Goal: Task Accomplishment & Management: Complete application form

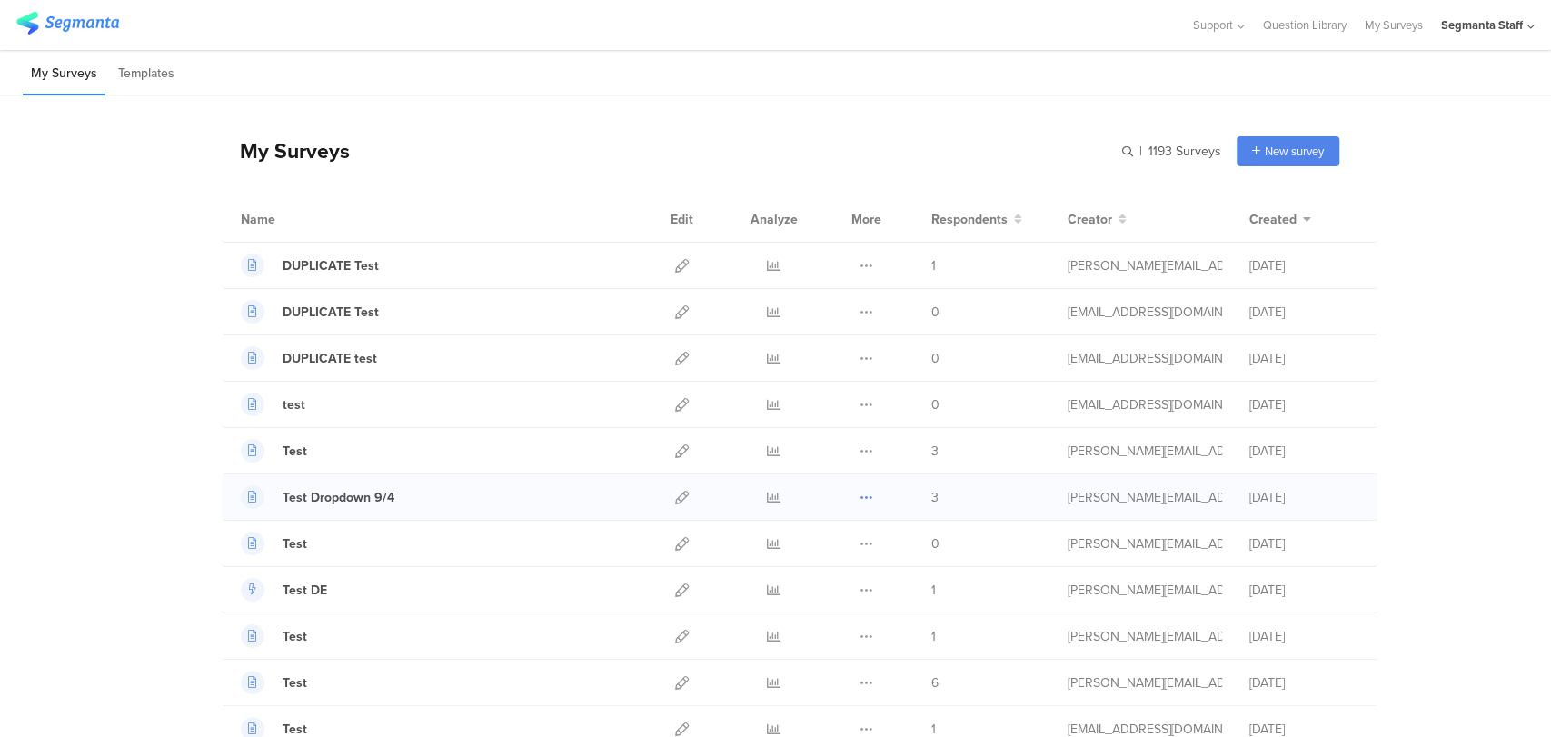
click at [860, 495] on icon at bounding box center [867, 498] width 14 height 14
click at [850, 499] on div "Duplicate Export Delete" at bounding box center [866, 496] width 39 height 45
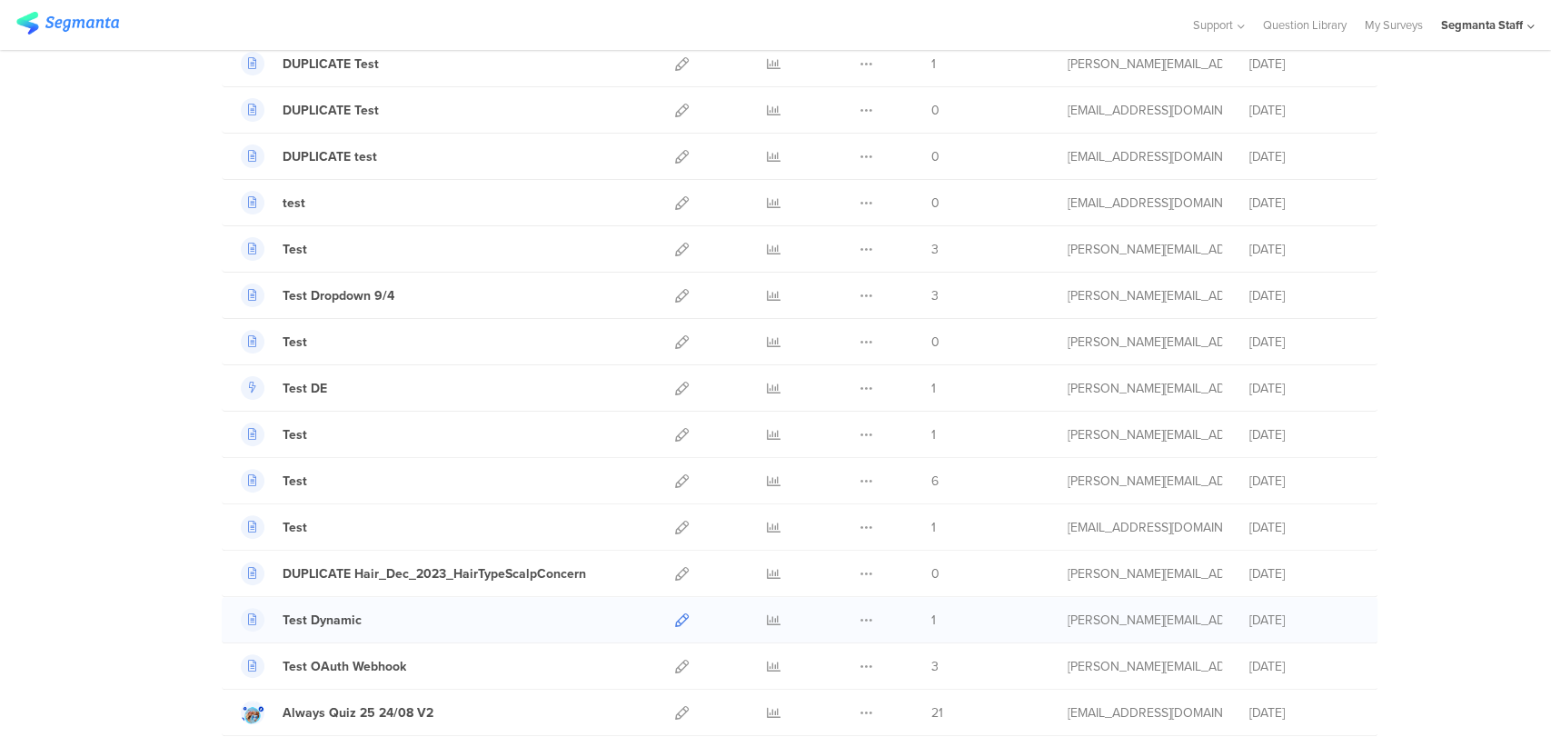
click at [675, 621] on icon at bounding box center [682, 620] width 14 height 14
click at [675, 285] on link at bounding box center [682, 295] width 14 height 45
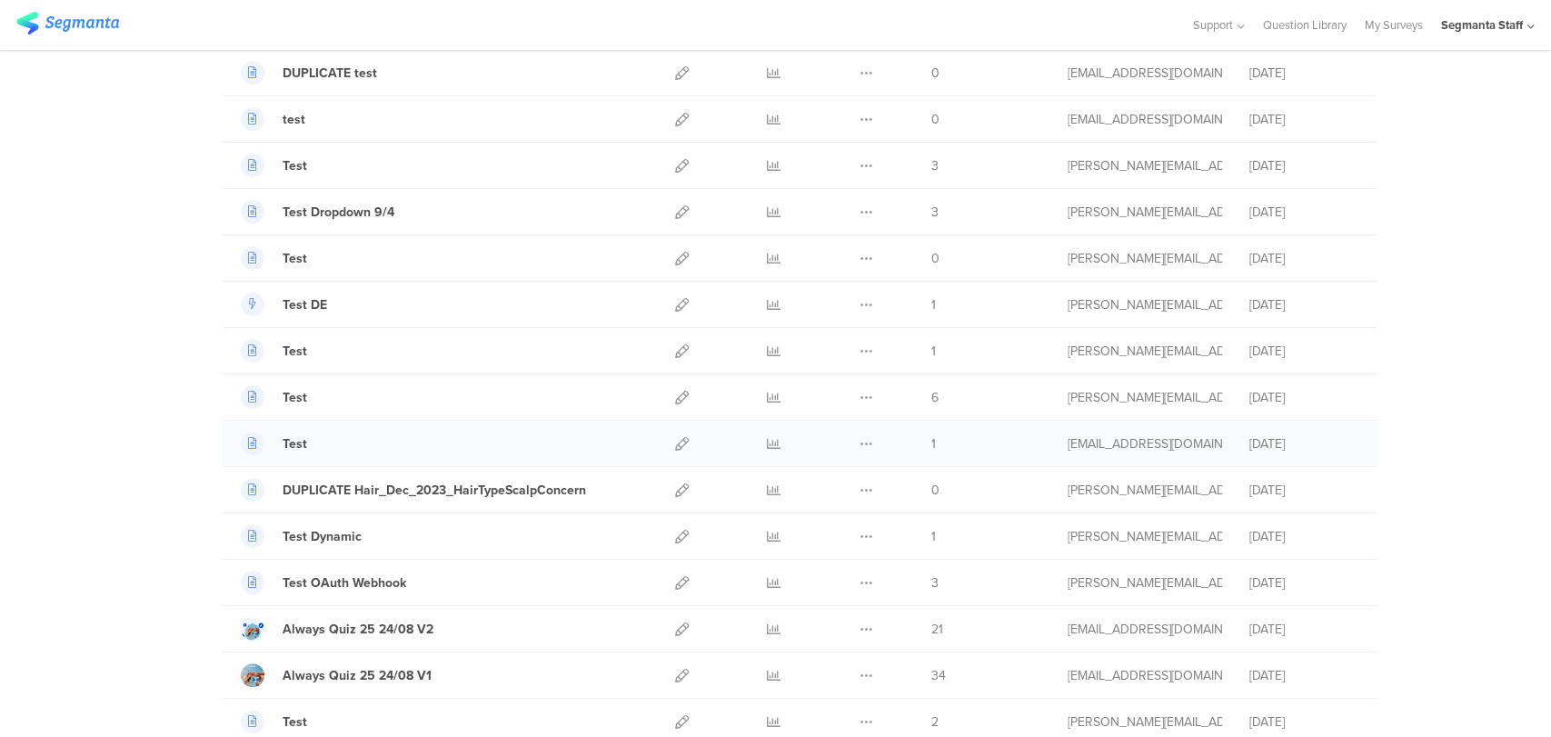
scroll to position [303, 0]
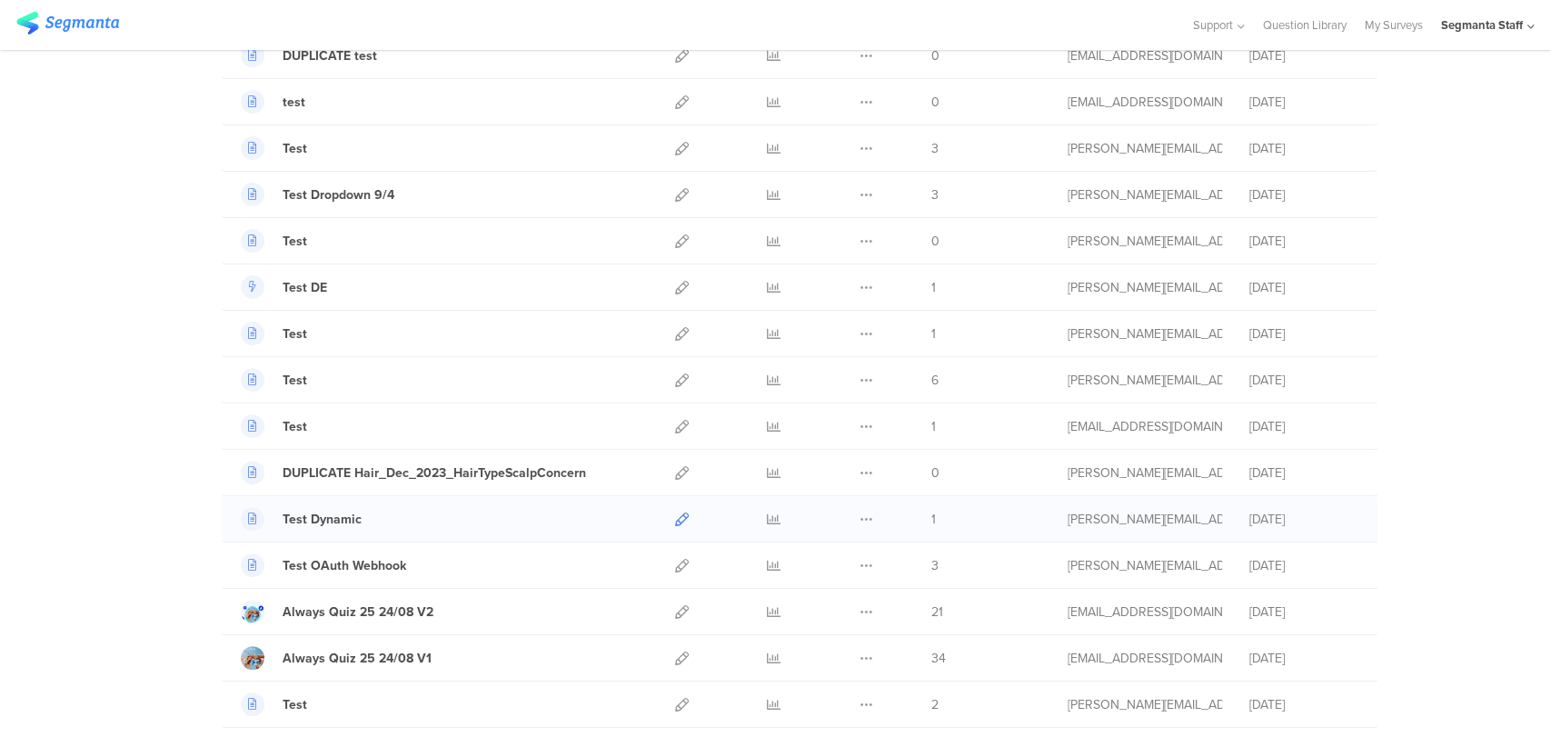
click at [675, 518] on icon at bounding box center [682, 519] width 14 height 14
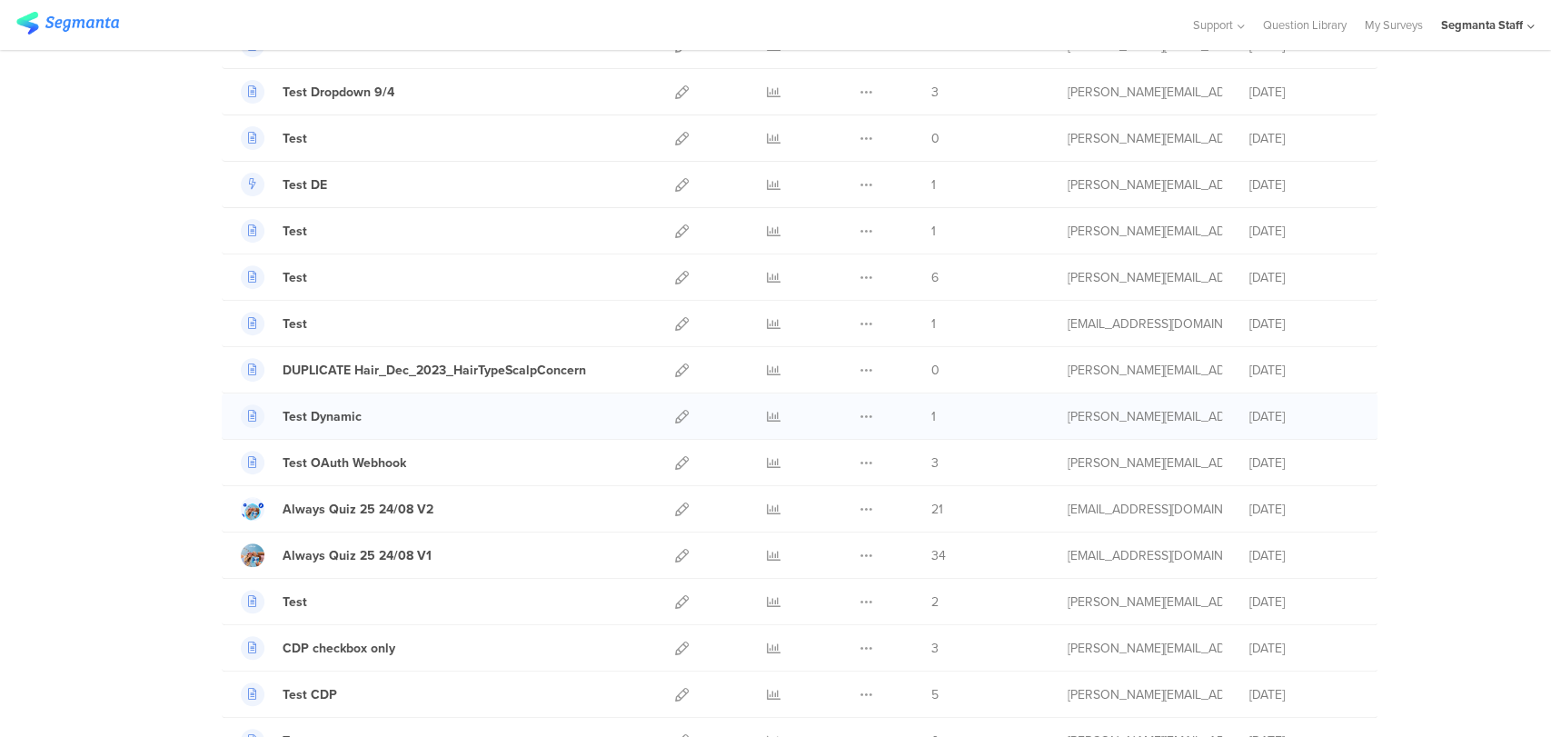
scroll to position [403, 0]
click at [676, 602] on icon at bounding box center [682, 604] width 14 height 14
click at [675, 424] on link at bounding box center [682, 417] width 14 height 45
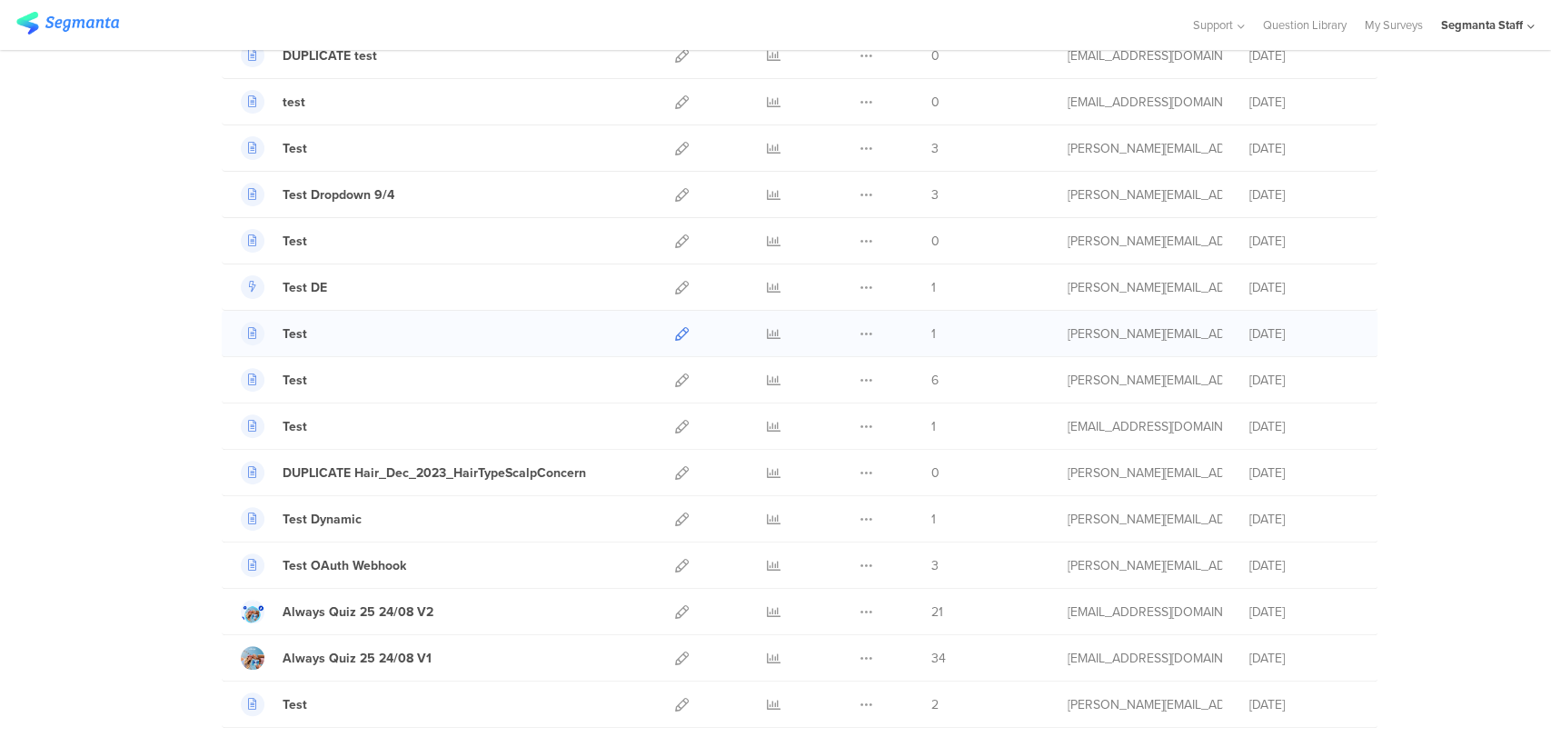
click at [676, 336] on icon at bounding box center [682, 334] width 14 height 14
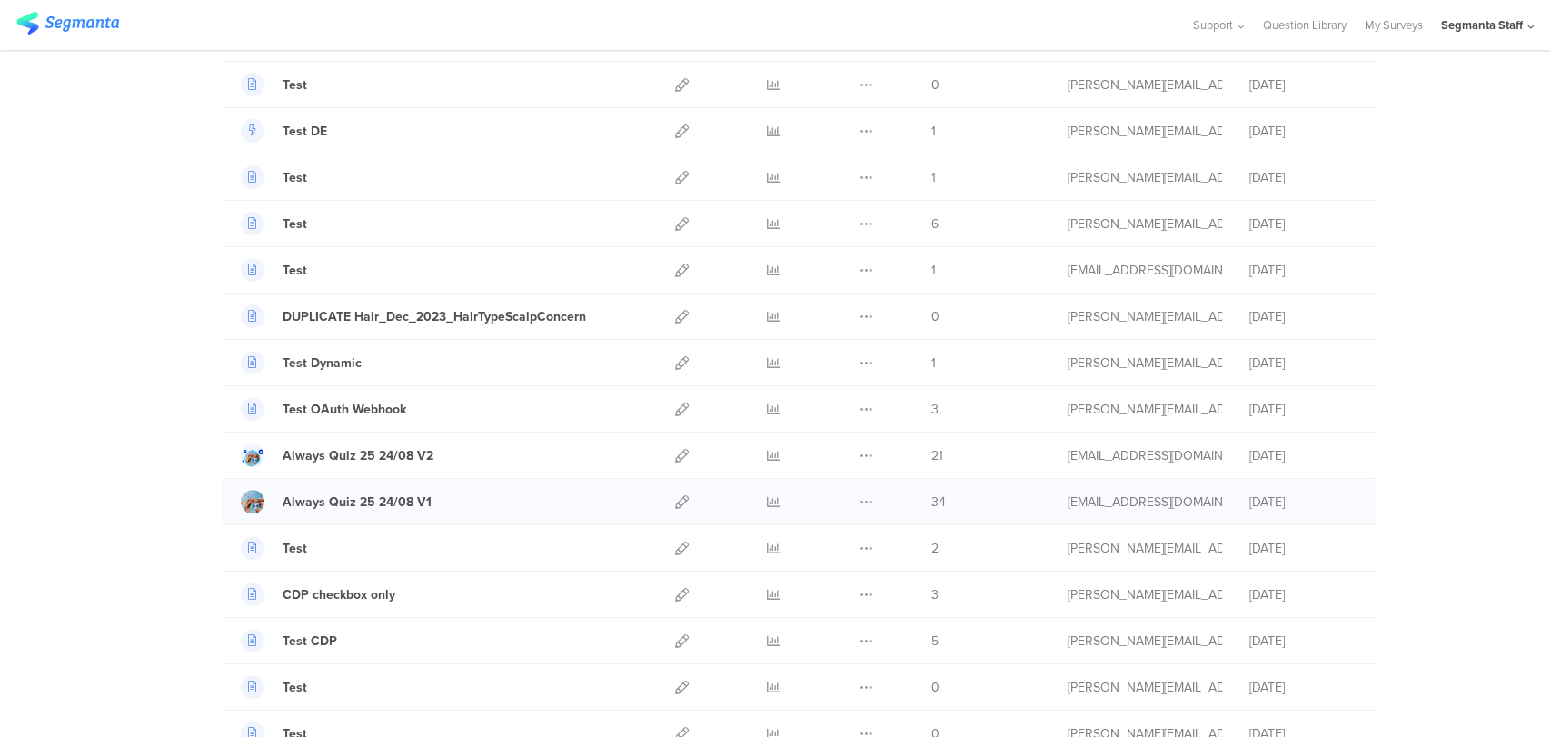
scroll to position [504, 0]
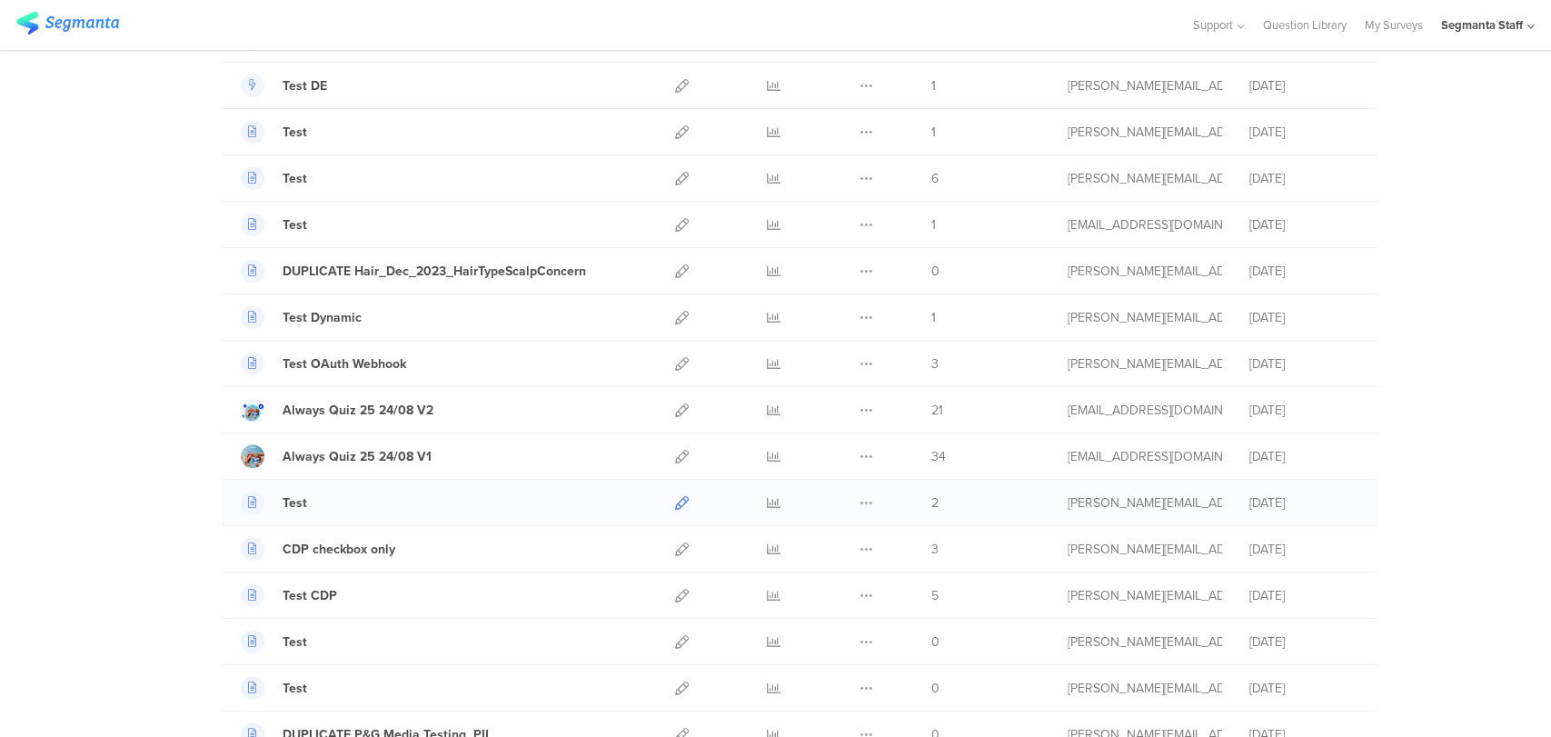
click at [677, 512] on link at bounding box center [682, 502] width 14 height 45
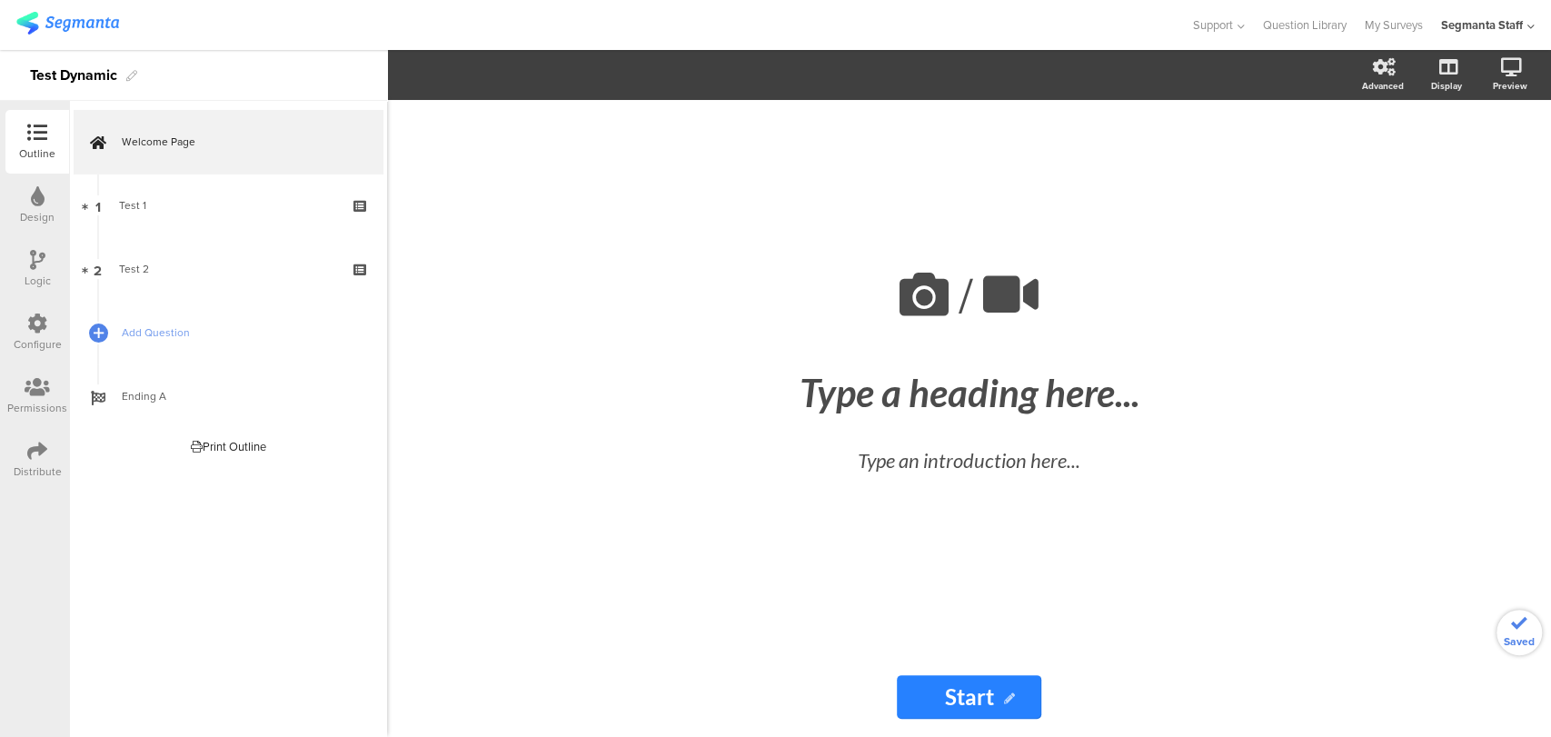
click at [224, 220] on link "1 Test 1" at bounding box center [228, 206] width 309 height 64
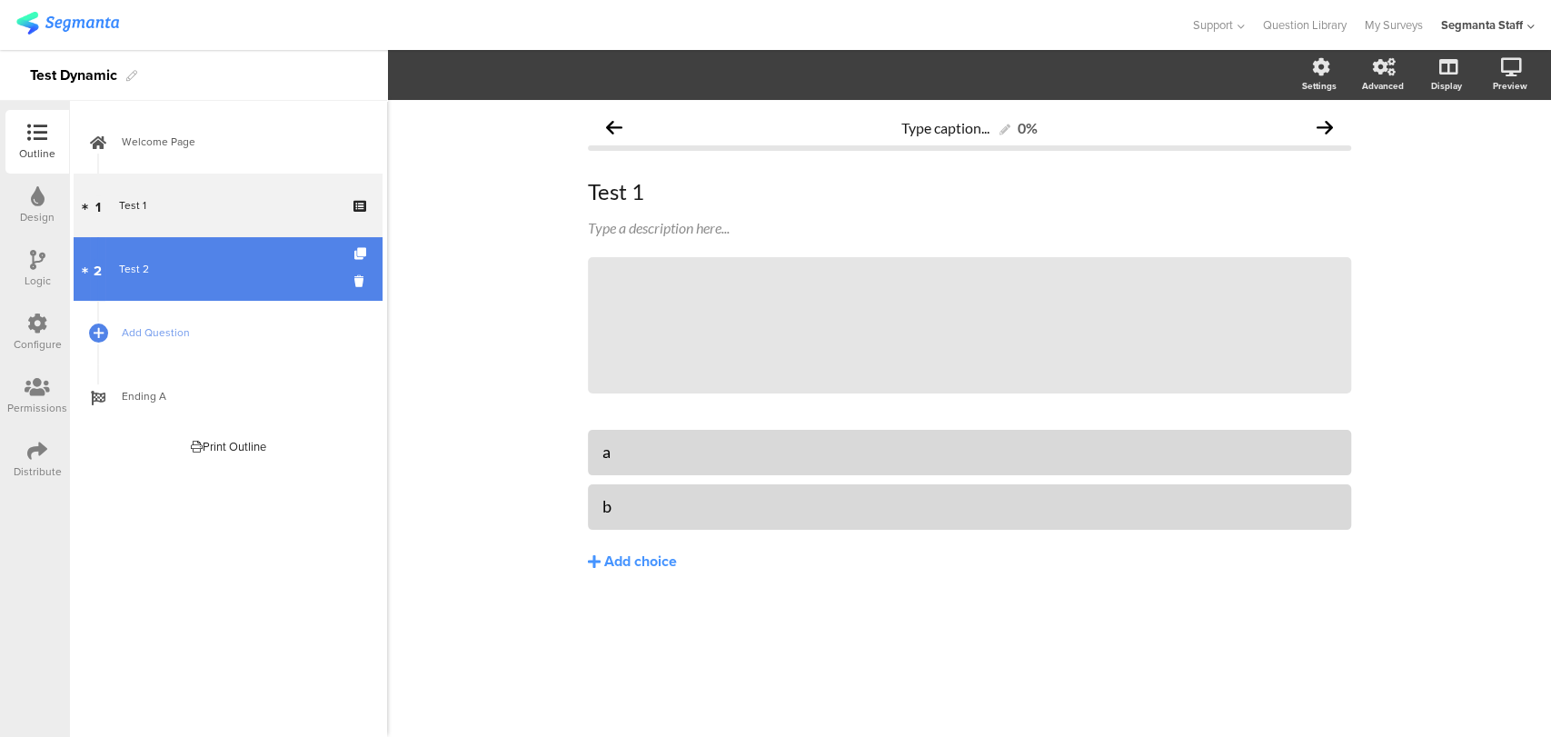
click at [219, 255] on link "2 Test 2" at bounding box center [228, 269] width 309 height 64
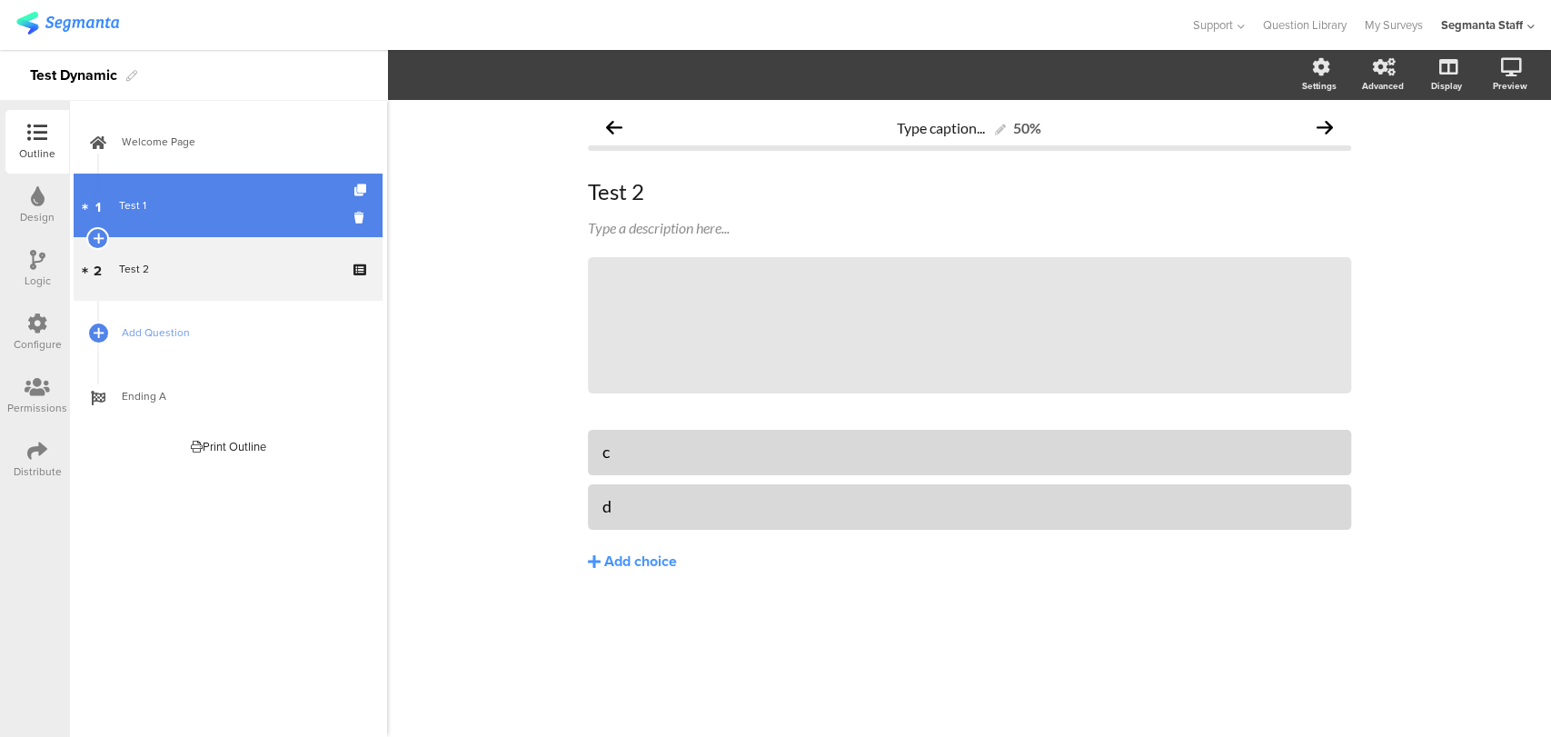
click at [194, 214] on link "1 Test 1" at bounding box center [228, 206] width 309 height 64
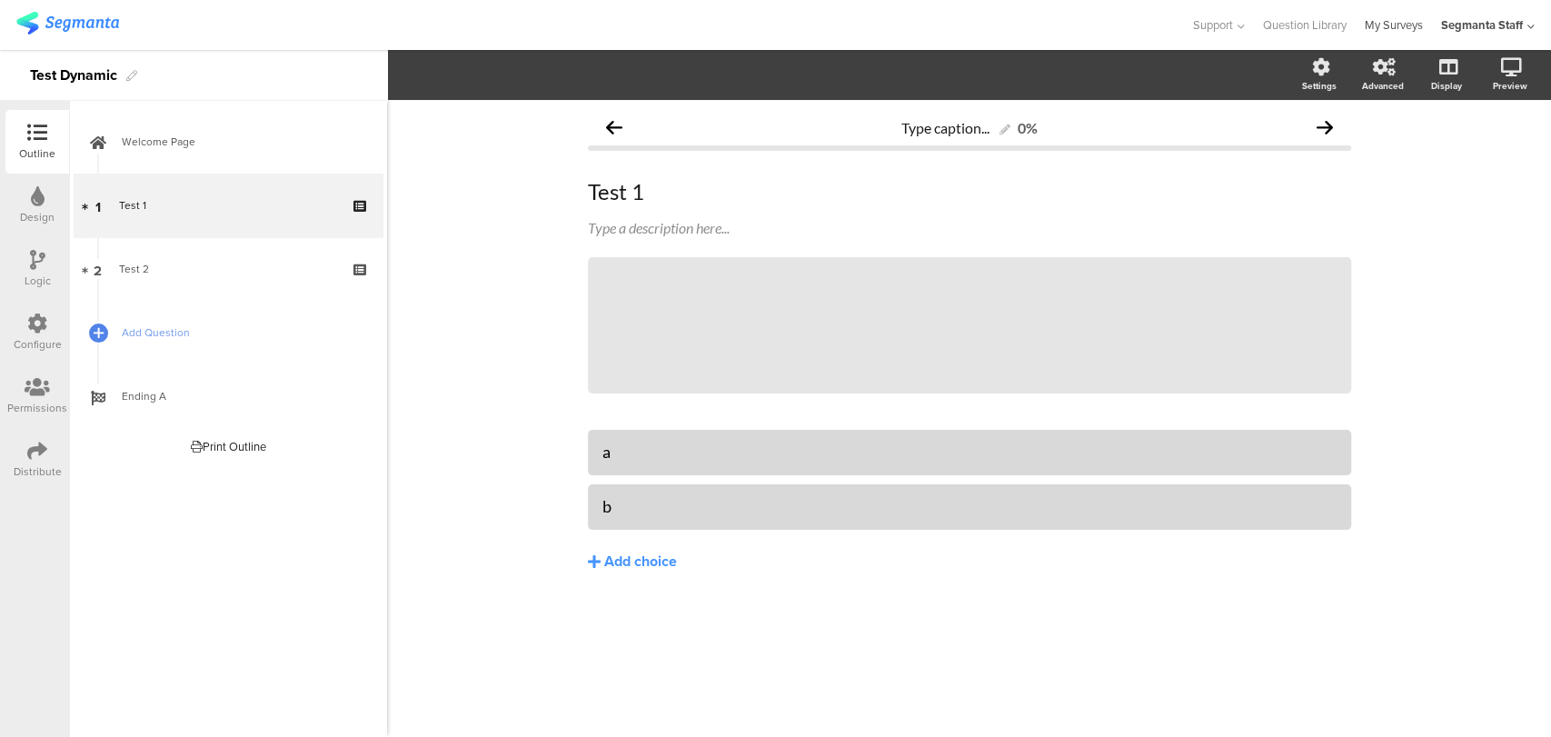
click at [1406, 30] on link "My Surveys" at bounding box center [1394, 25] width 58 height 50
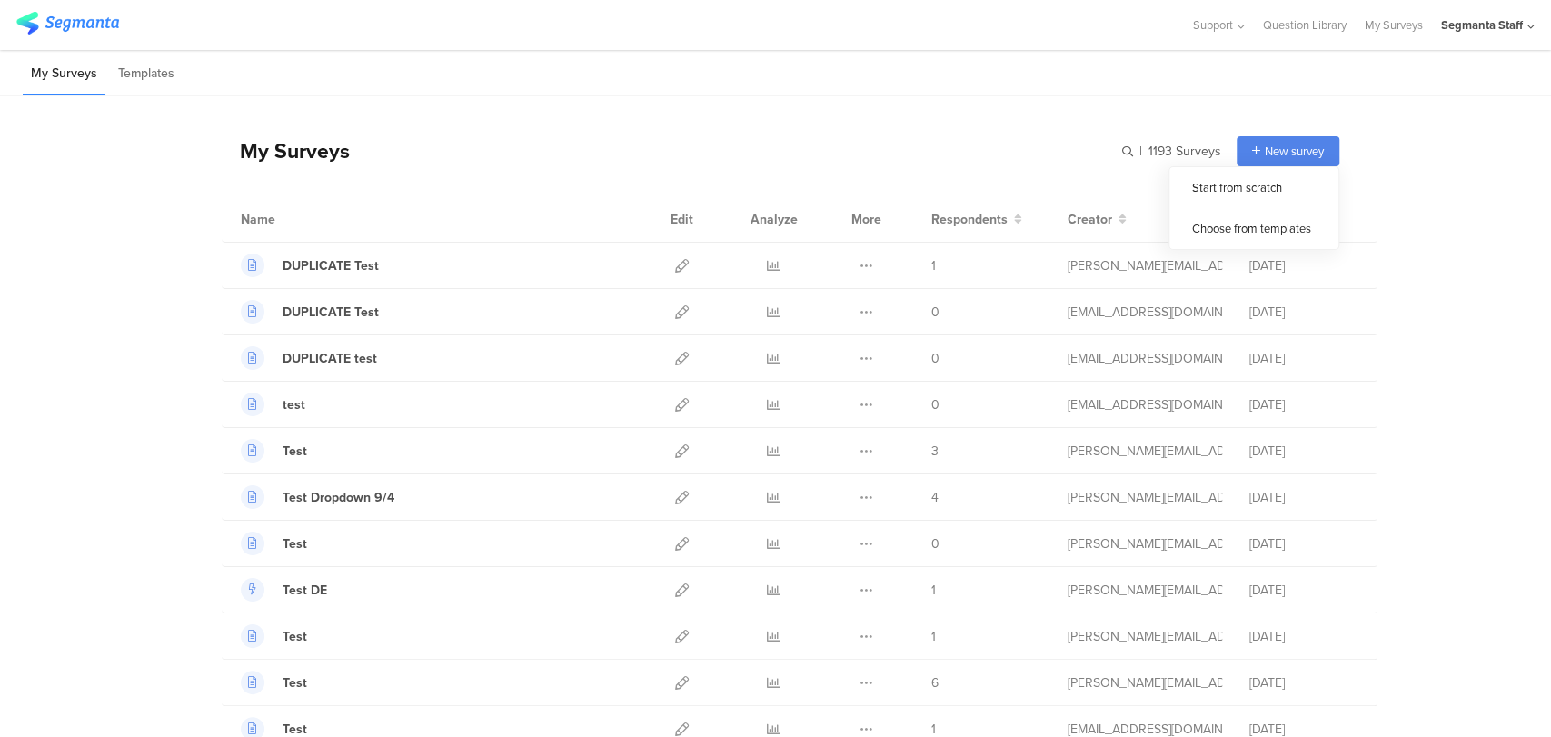
click at [1311, 153] on span "New survey" at bounding box center [1294, 151] width 59 height 17
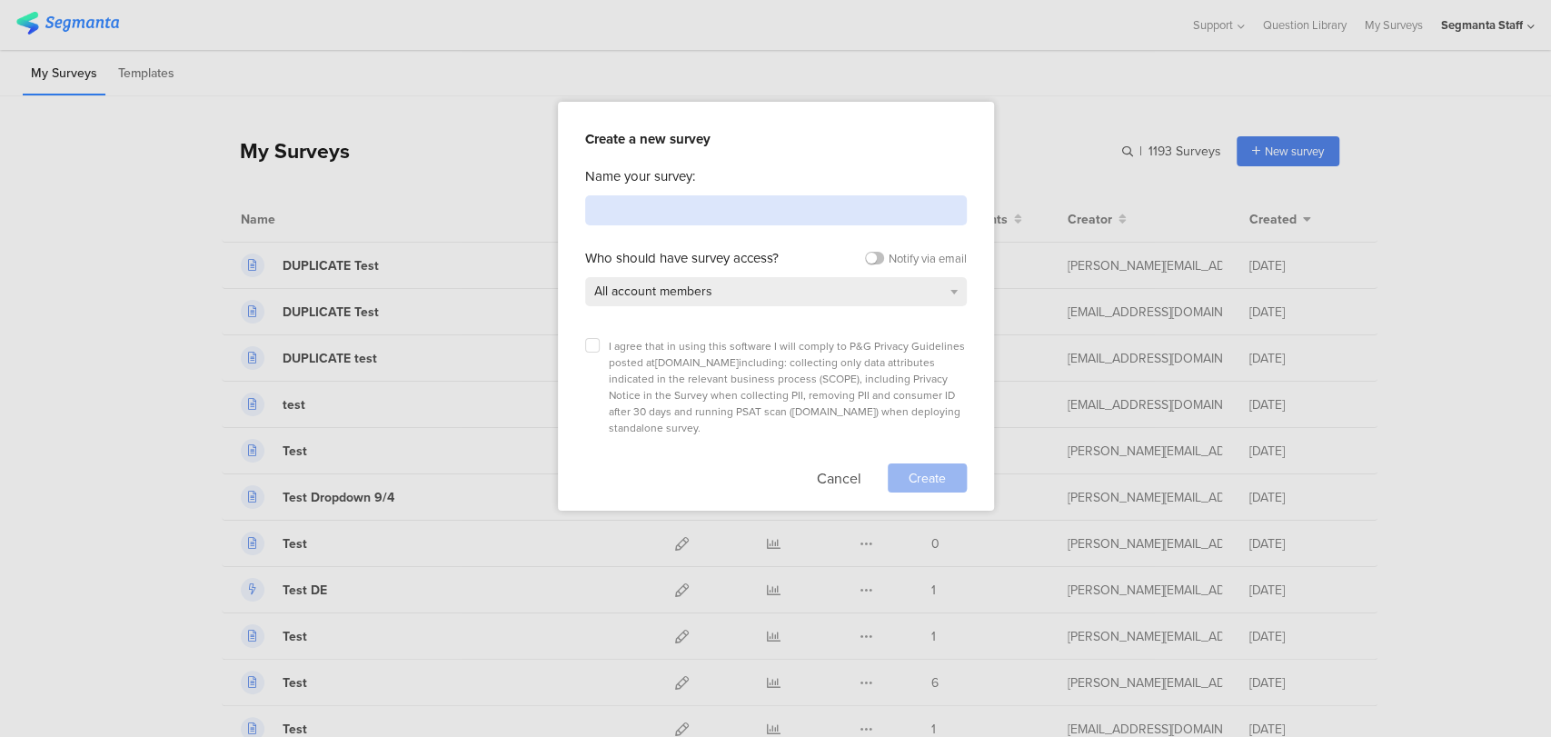
click at [811, 220] on input at bounding box center [776, 210] width 382 height 30
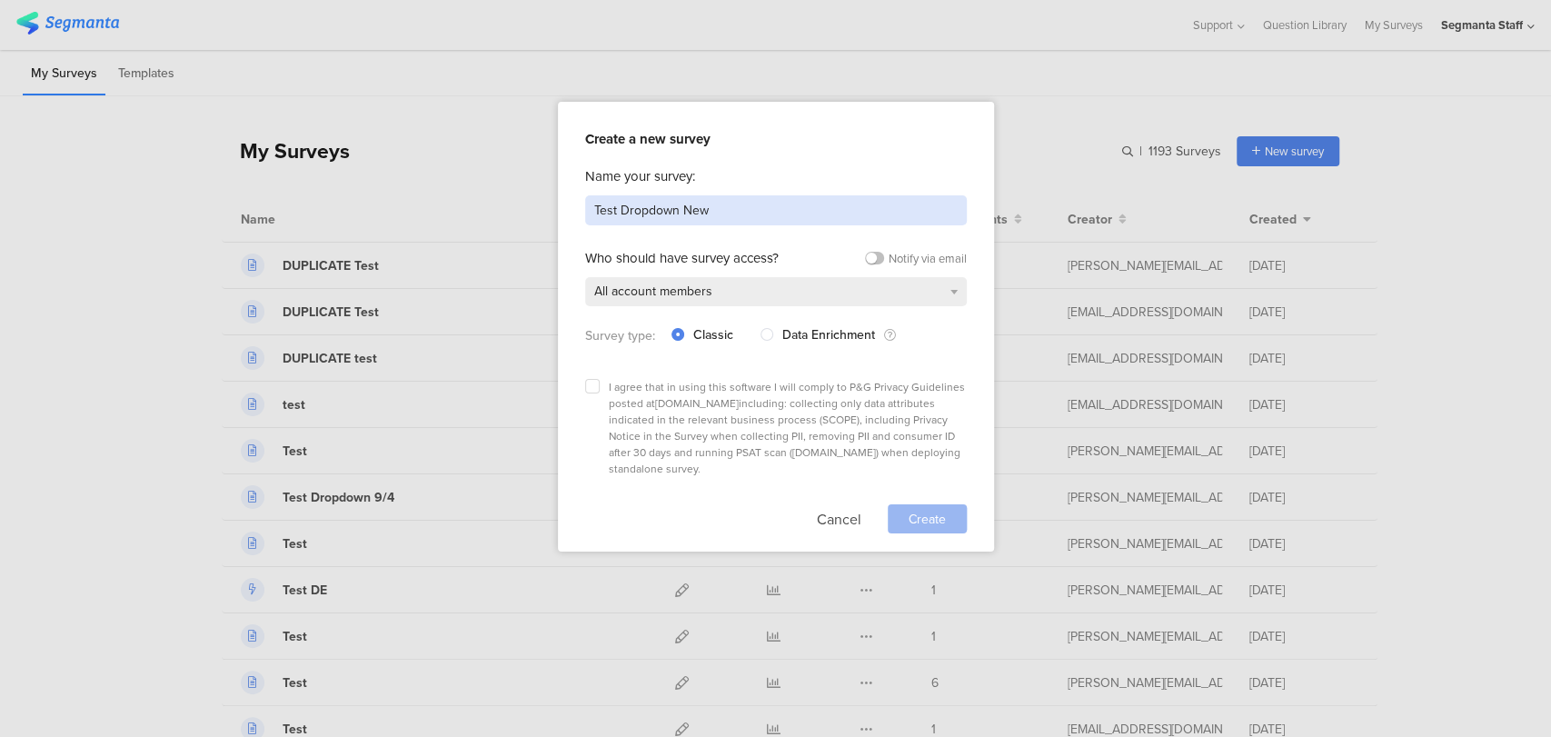
type input "Test Dropdown New"
click at [582, 380] on div "Create a new survey Name your survey: Test Dropdown New Who should have survey …" at bounding box center [776, 327] width 436 height 450
click at [598, 379] on label at bounding box center [592, 386] width 15 height 15
click at [0, 0] on input "checkbox" at bounding box center [0, 0] width 0 height 0
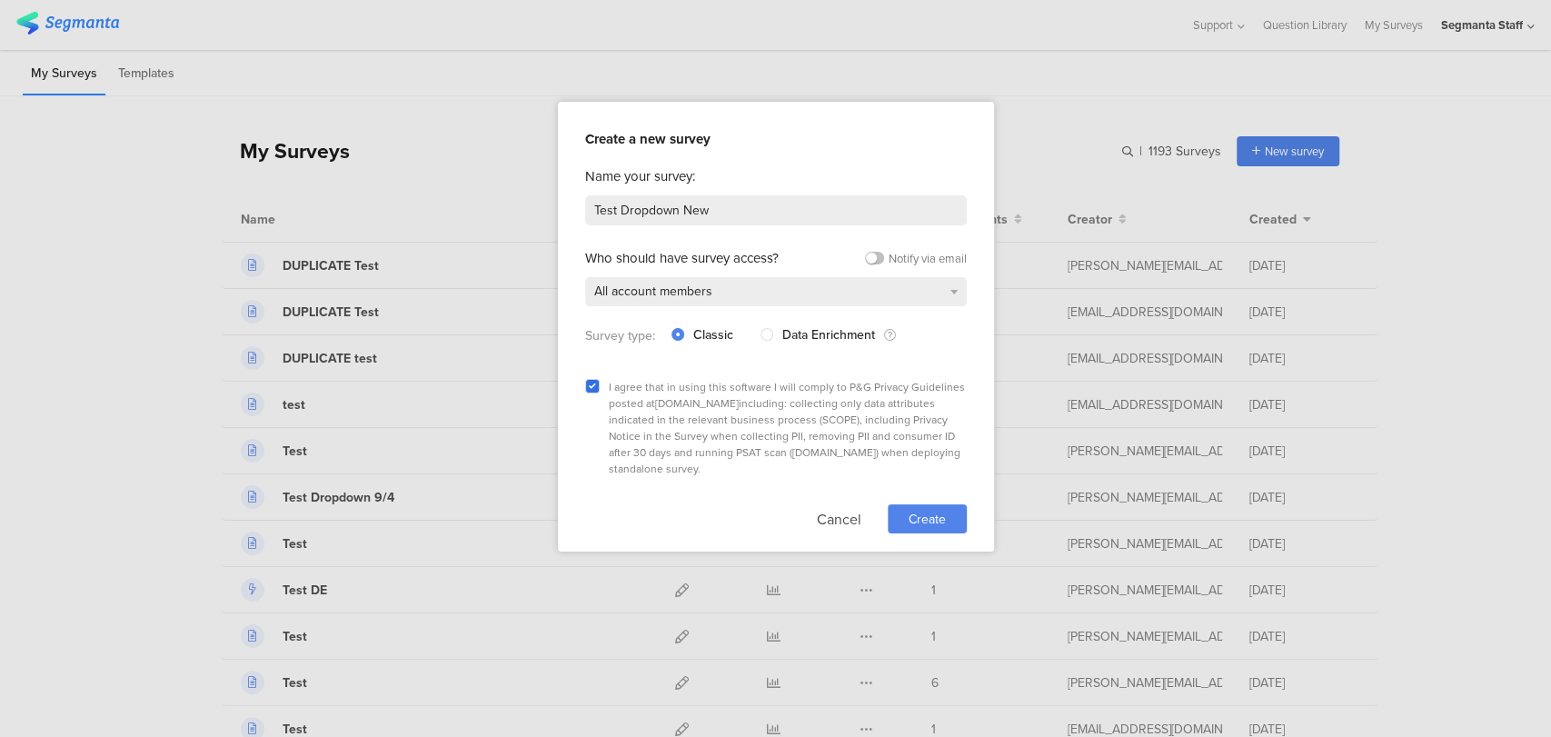
click at [902, 504] on div "Create" at bounding box center [927, 518] width 79 height 29
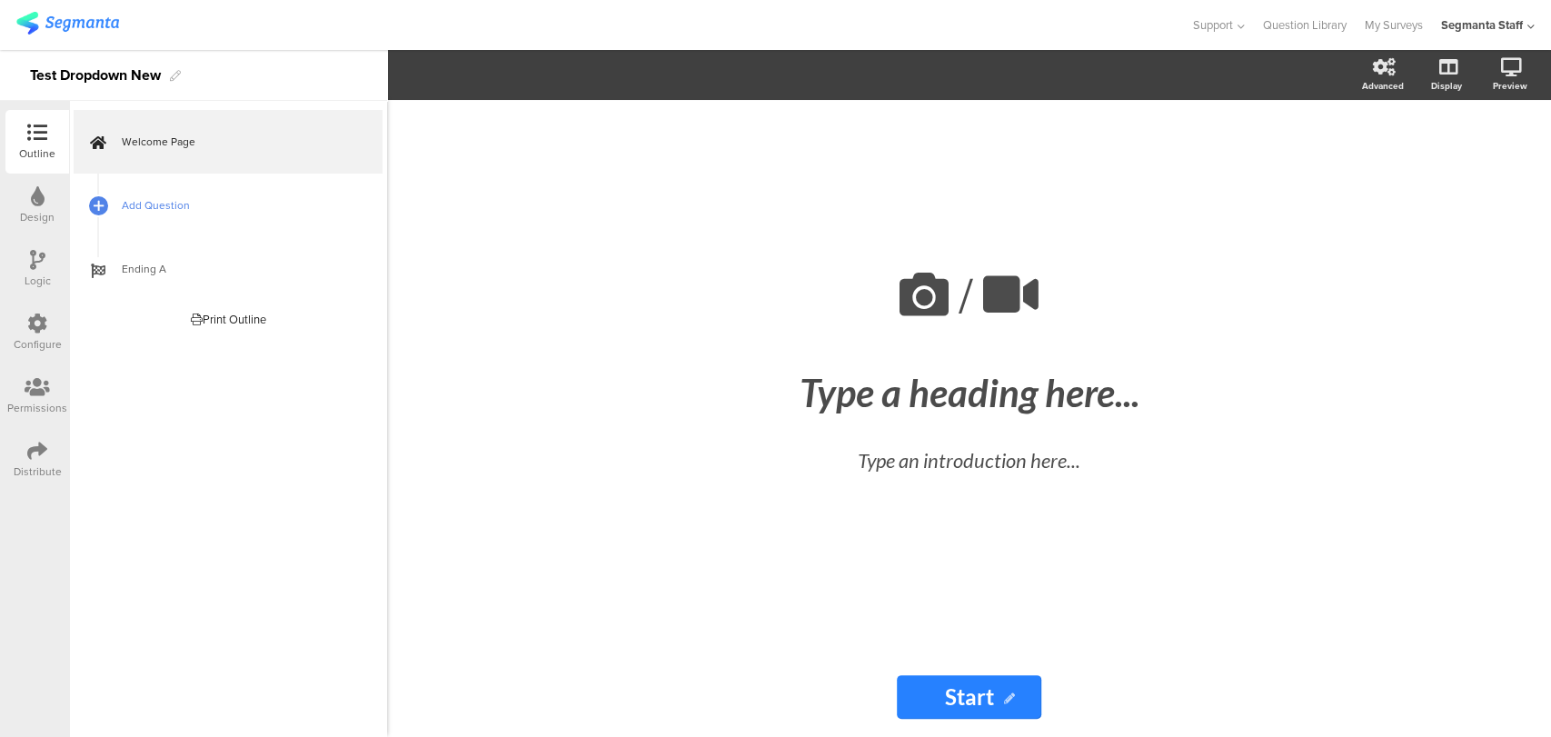
click at [157, 217] on link "Add Question" at bounding box center [228, 206] width 309 height 64
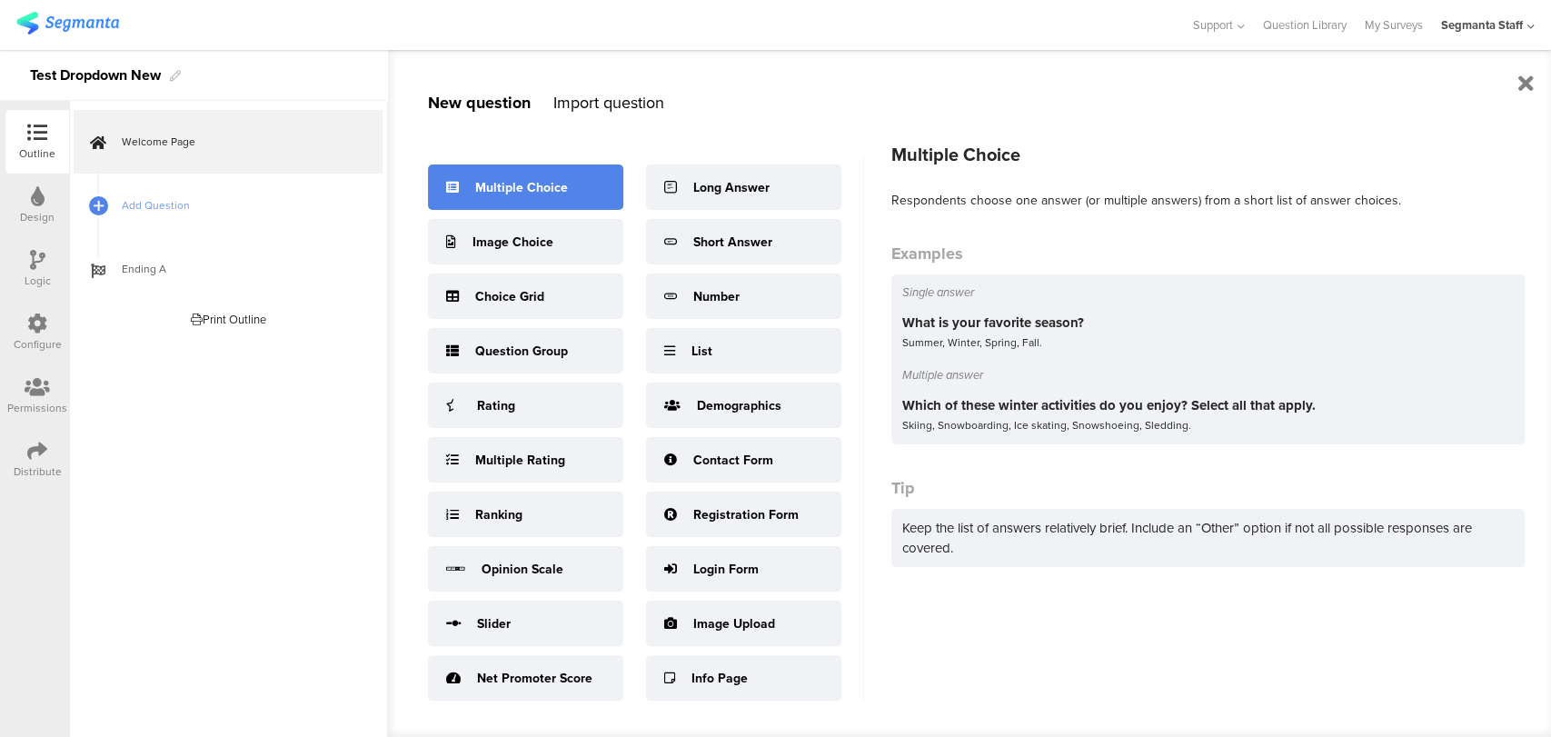
click at [494, 194] on div "Multiple Choice" at bounding box center [521, 187] width 93 height 19
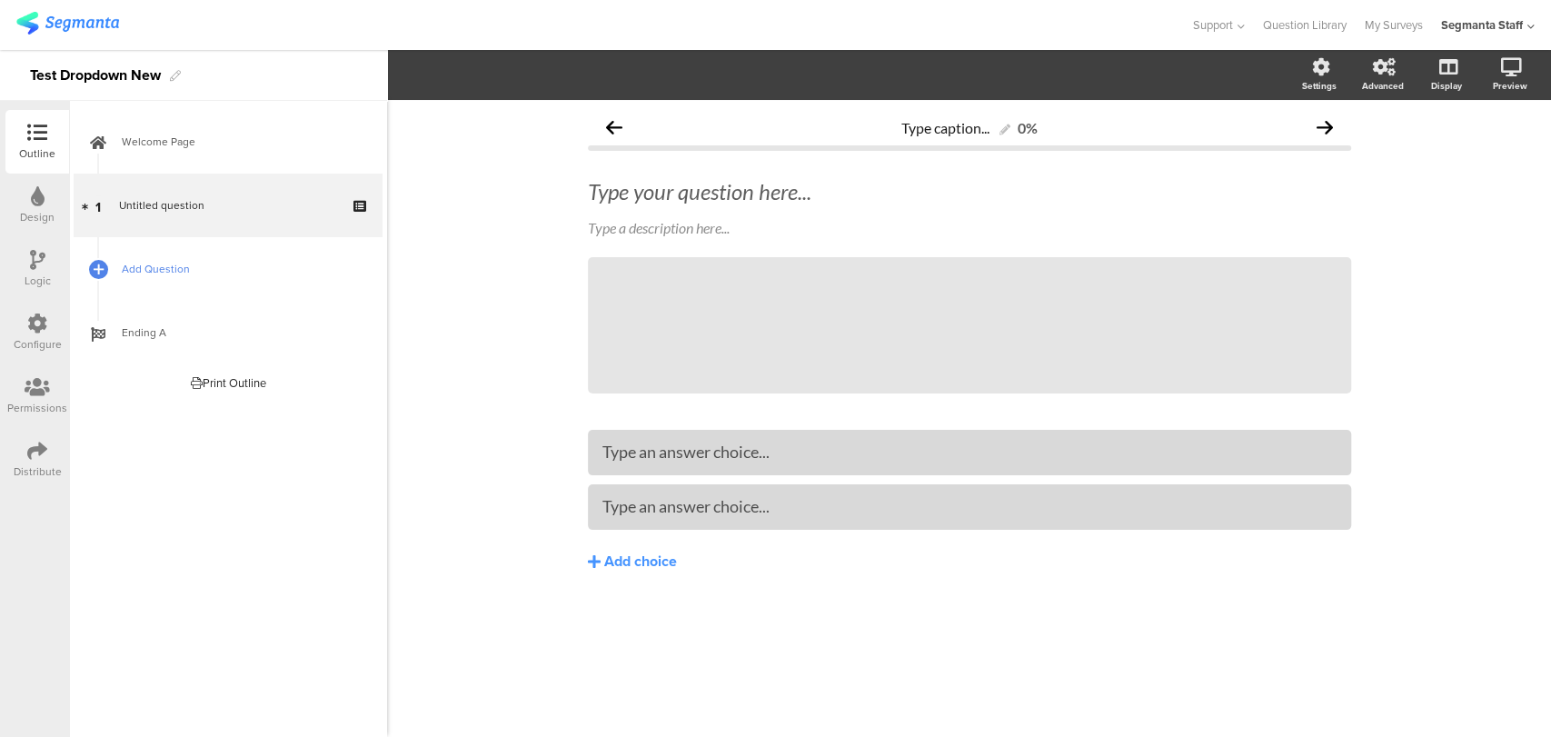
click at [115, 273] on link "Add Question" at bounding box center [228, 269] width 309 height 64
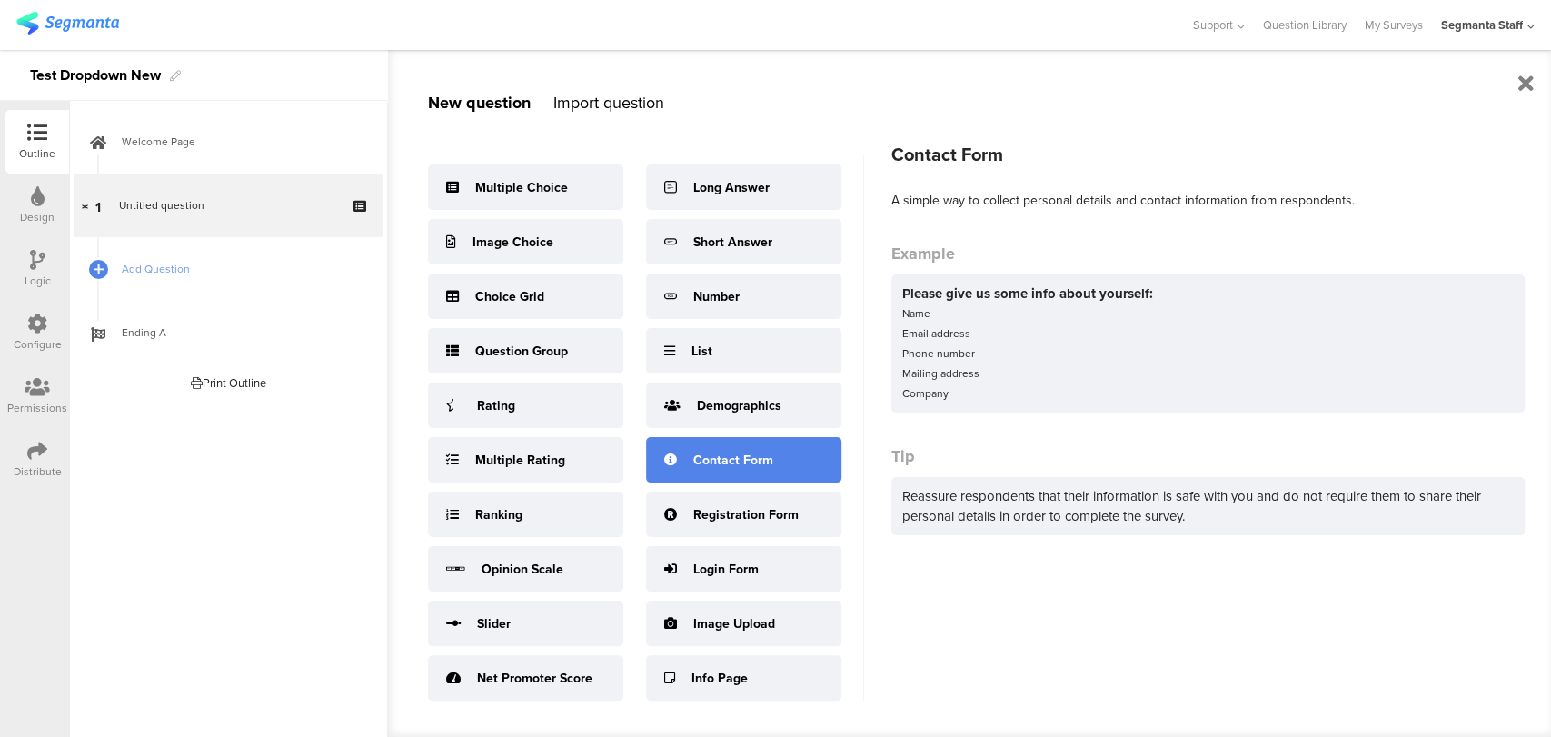
click at [738, 469] on div "Contact Form" at bounding box center [743, 459] width 195 height 45
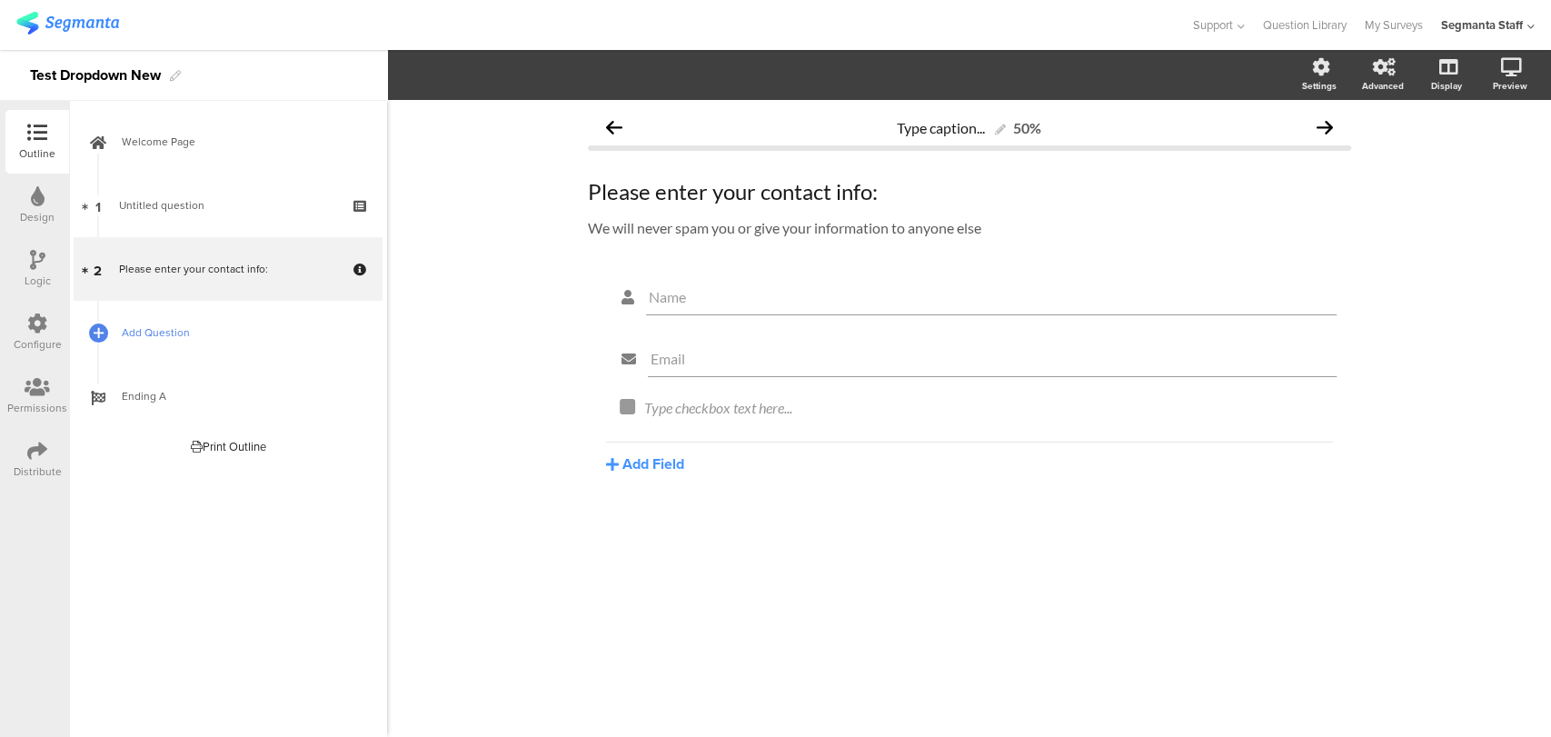
click at [160, 329] on span "Add Question" at bounding box center [238, 332] width 233 height 18
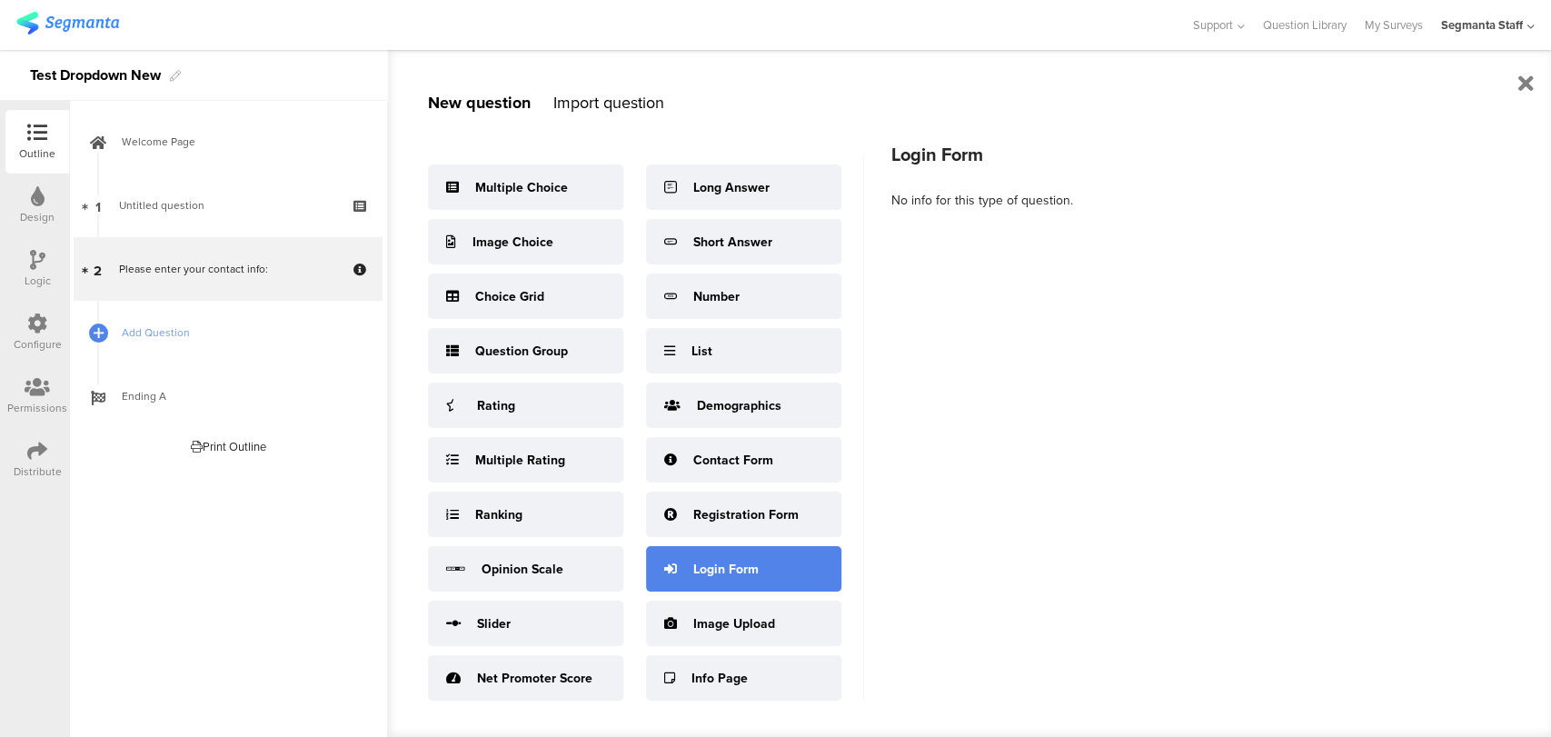
click at [723, 558] on div "Login Form" at bounding box center [743, 568] width 195 height 45
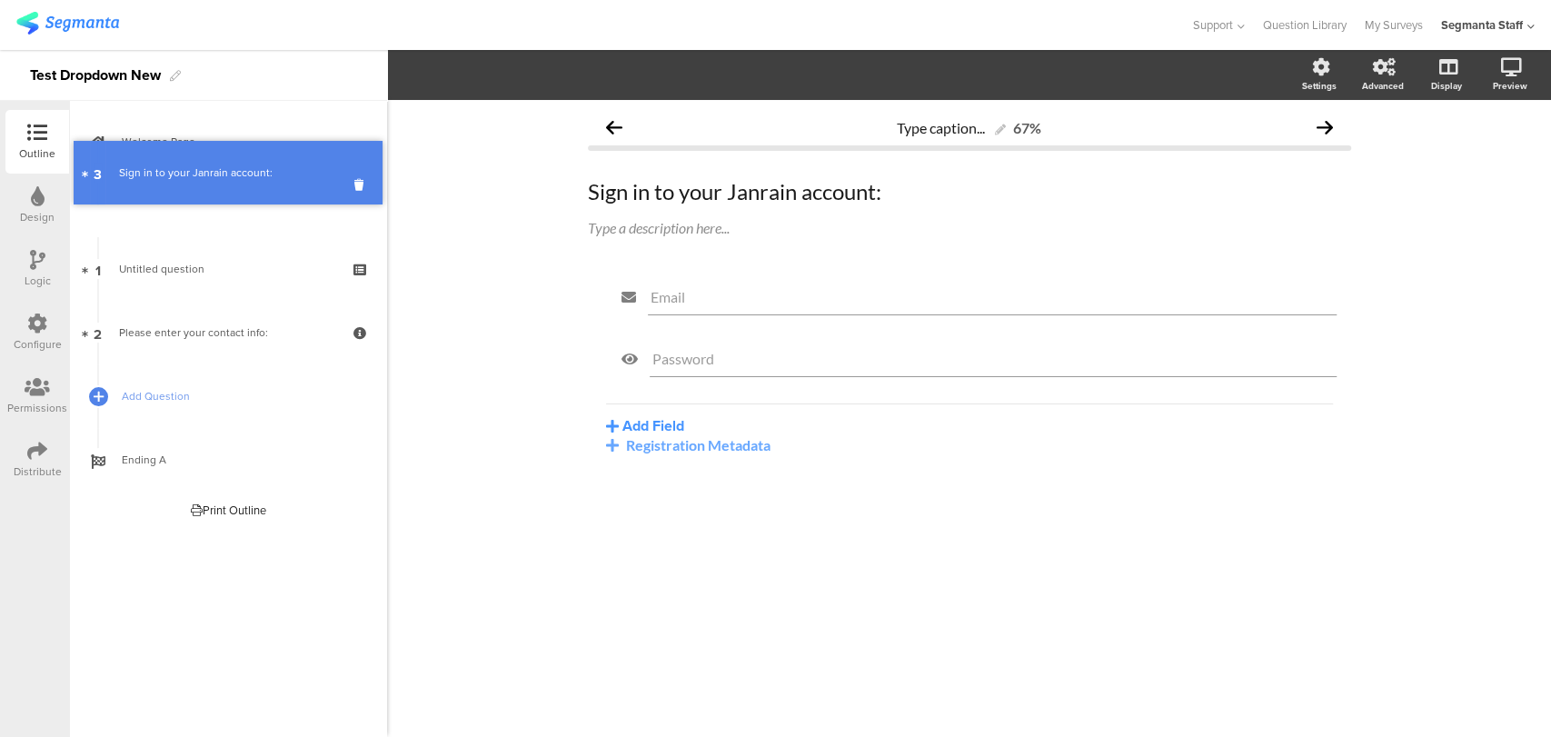
drag, startPoint x: 223, startPoint y: 332, endPoint x: 204, endPoint y: 172, distance: 161.0
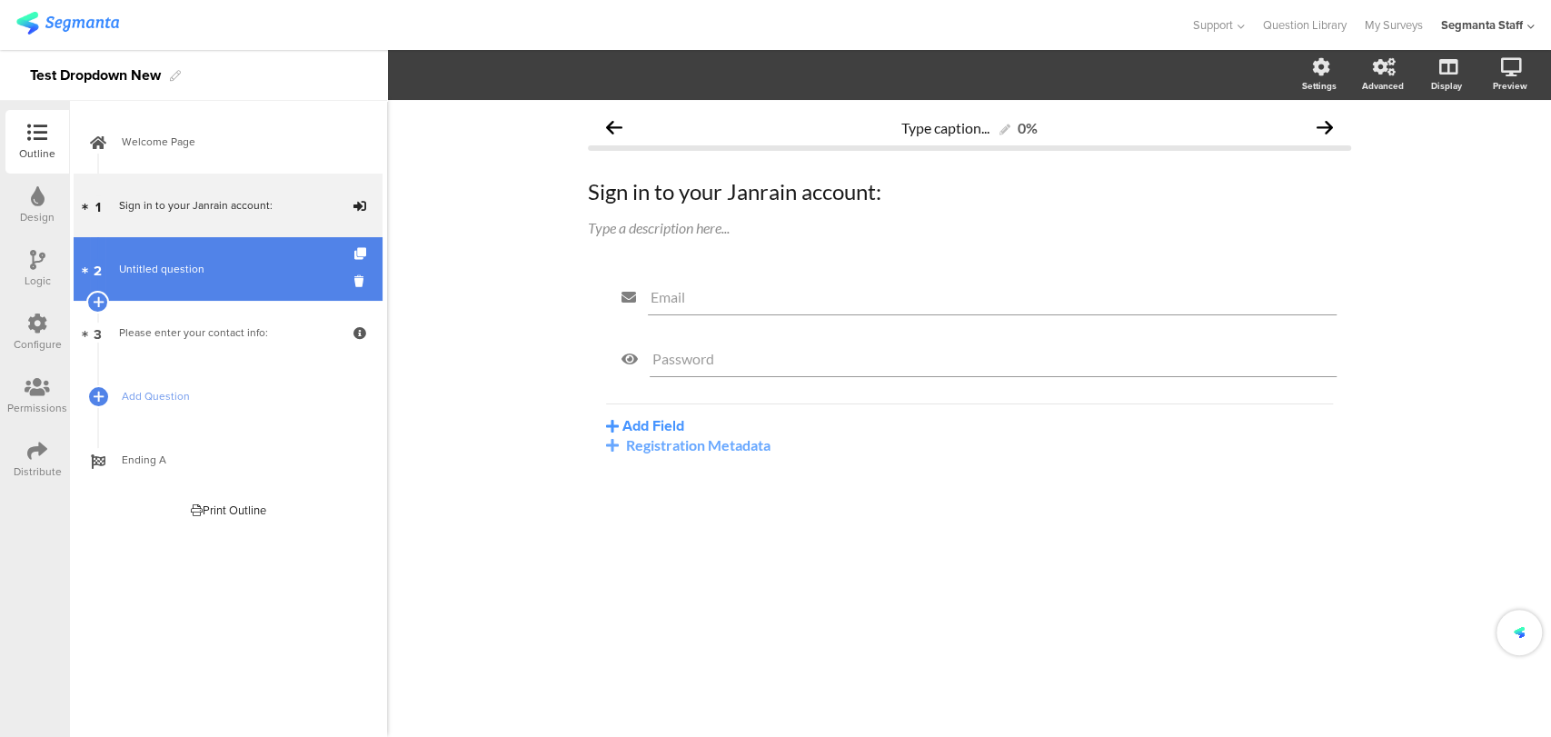
click at [209, 260] on span "Untitled question" at bounding box center [227, 269] width 217 height 18
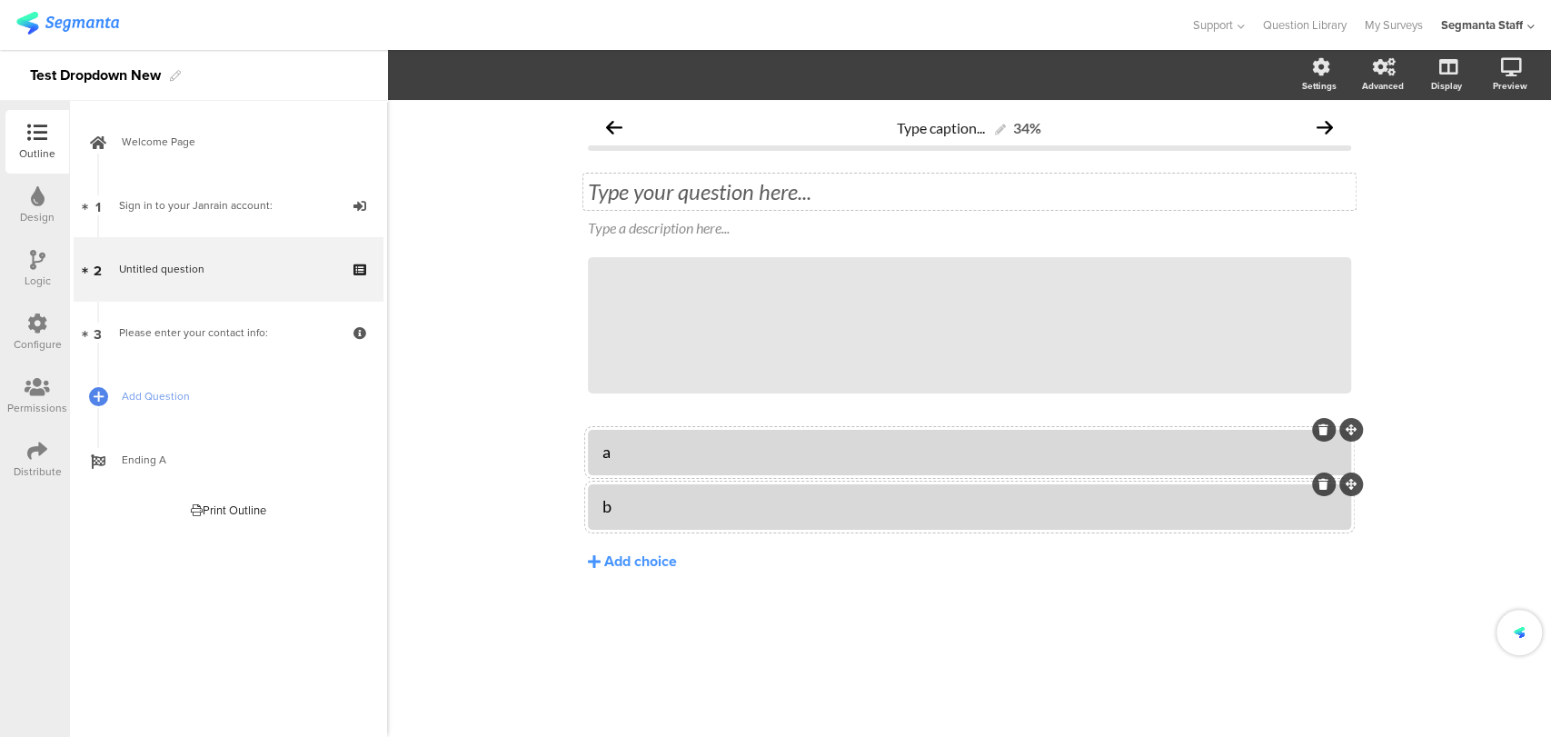
click at [642, 188] on div "Type your question here..." at bounding box center [969, 192] width 772 height 36
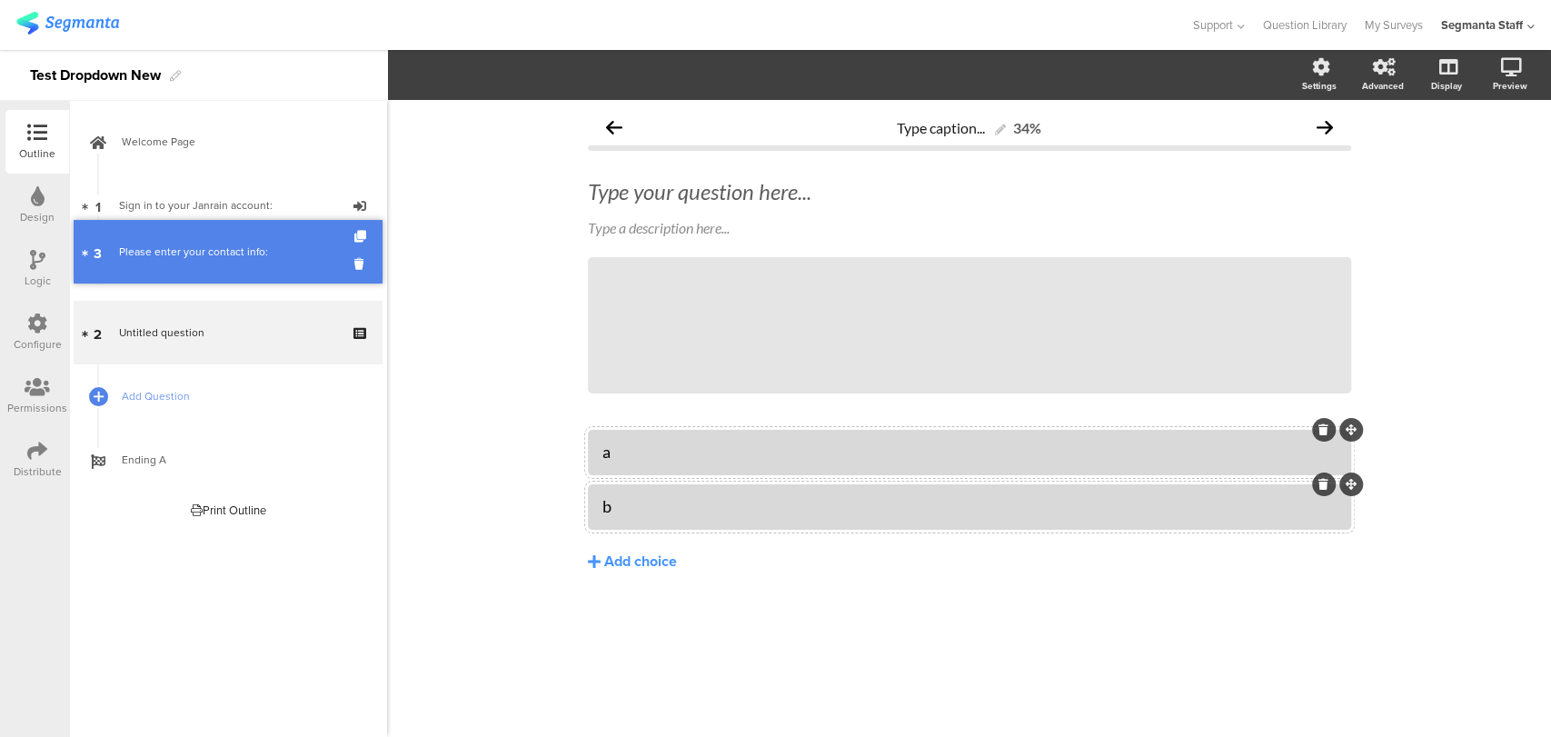
drag, startPoint x: 247, startPoint y: 321, endPoint x: 246, endPoint y: 240, distance: 80.9
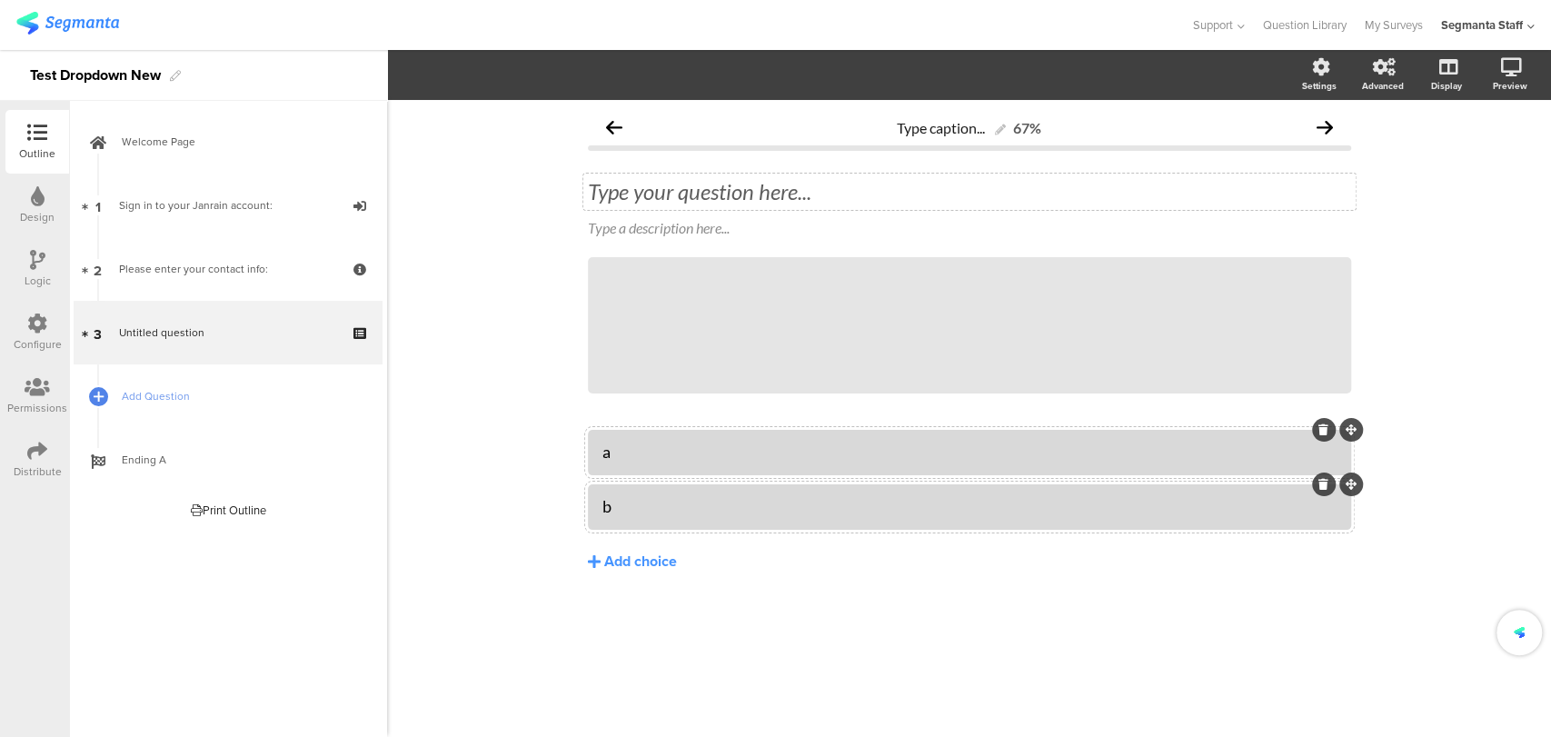
click at [728, 193] on div "Type your question here..." at bounding box center [969, 192] width 772 height 36
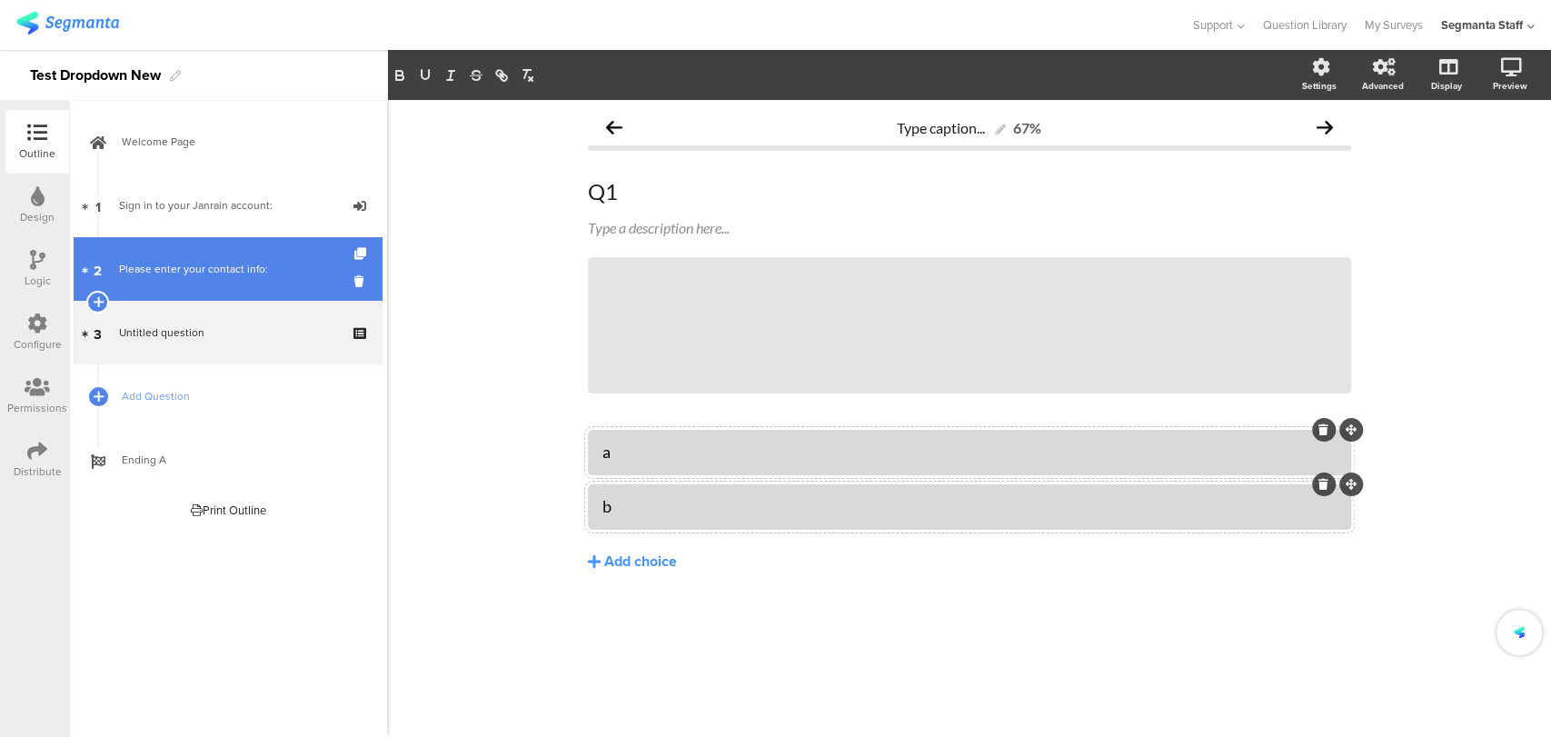
click at [186, 274] on div "Please enter your contact info:" at bounding box center [227, 269] width 217 height 18
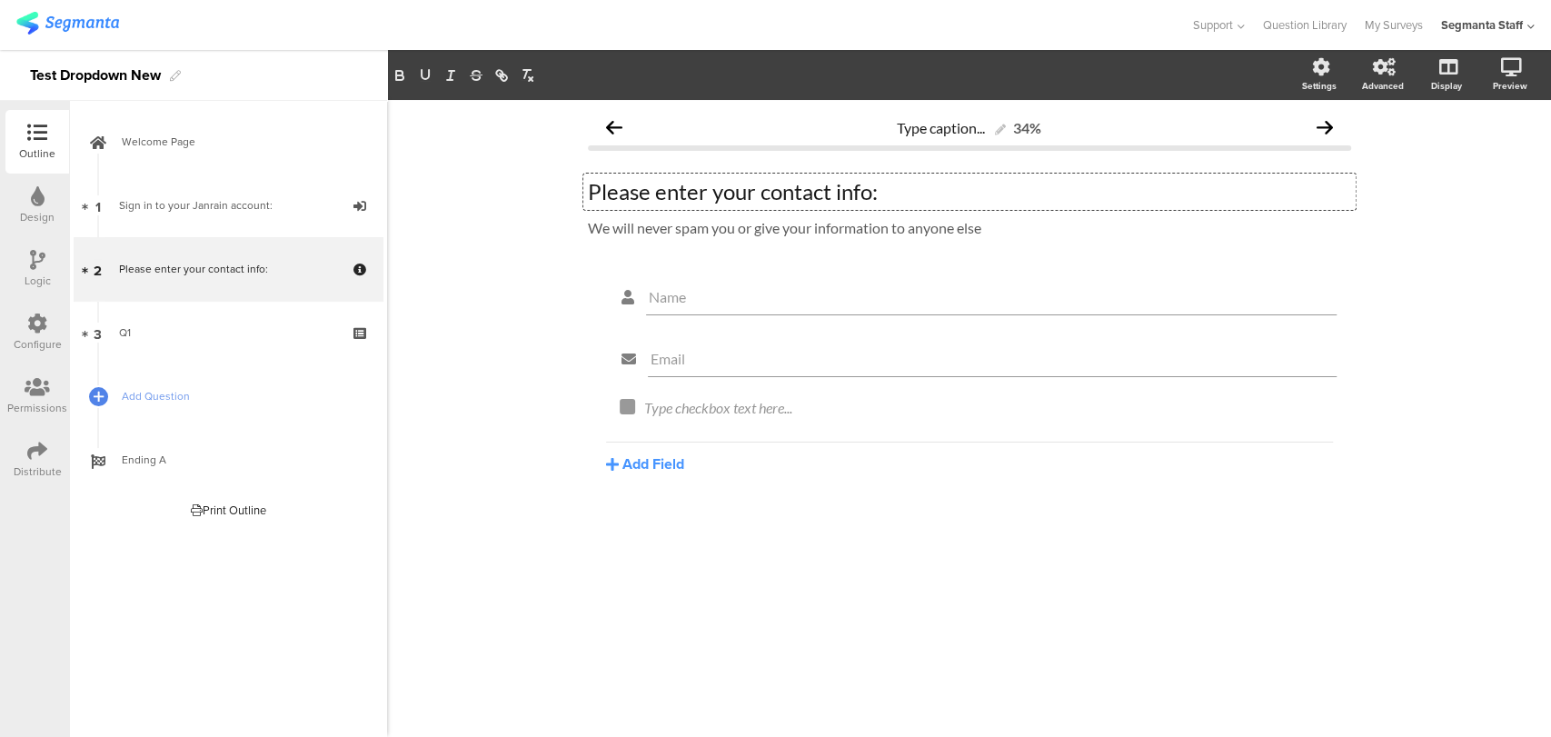
drag, startPoint x: 900, startPoint y: 190, endPoint x: 428, endPoint y: 201, distance: 472.6
click at [428, 201] on div "Type caption... 34% Please enter your contact info: Please enter your contact i…" at bounding box center [969, 418] width 1164 height 637
click at [1316, 273] on icon at bounding box center [1313, 275] width 10 height 11
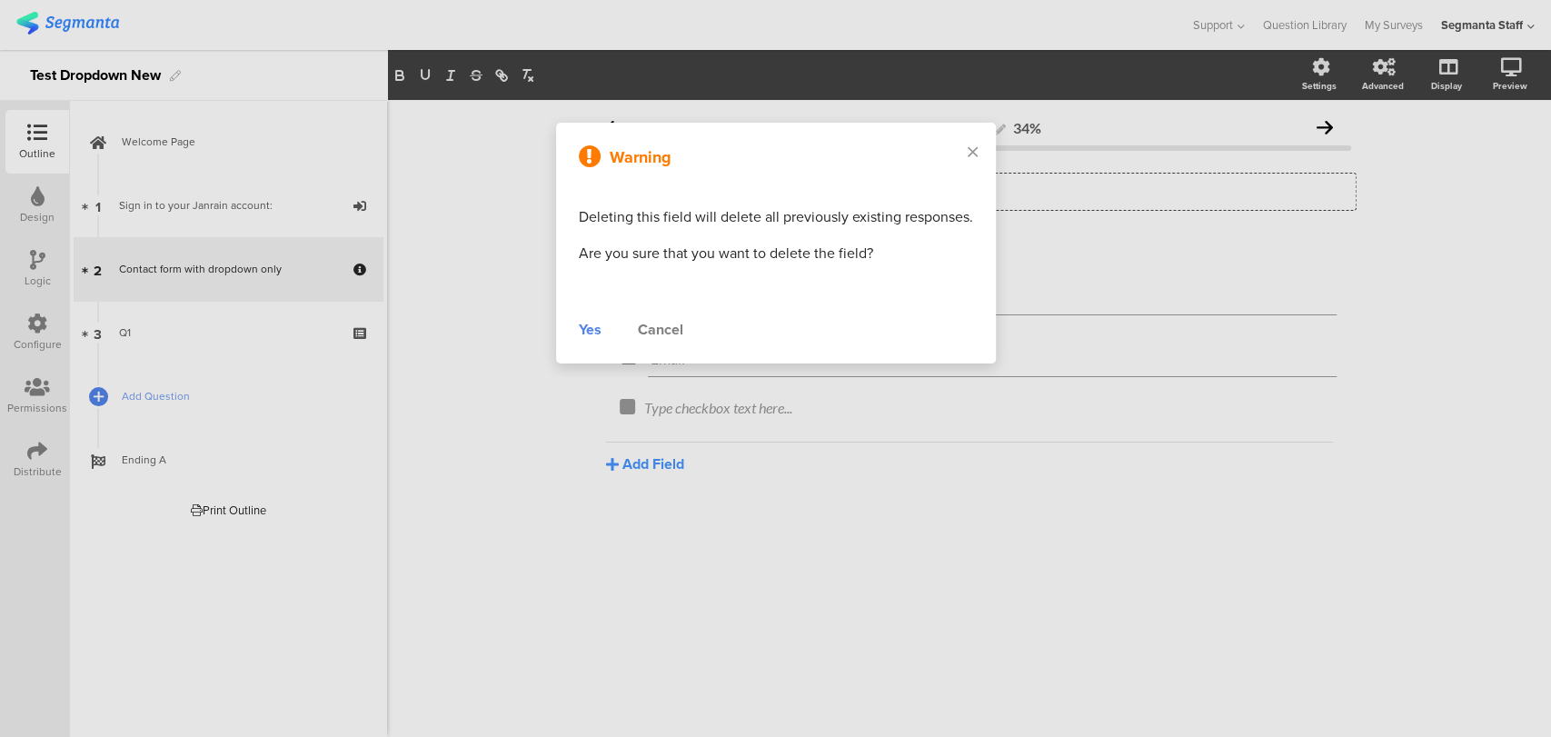
click at [560, 331] on div "Warning Deleting this field will delete all previously existing responses. Are …" at bounding box center [776, 243] width 440 height 241
click at [586, 331] on div "Yes" at bounding box center [590, 330] width 23 height 22
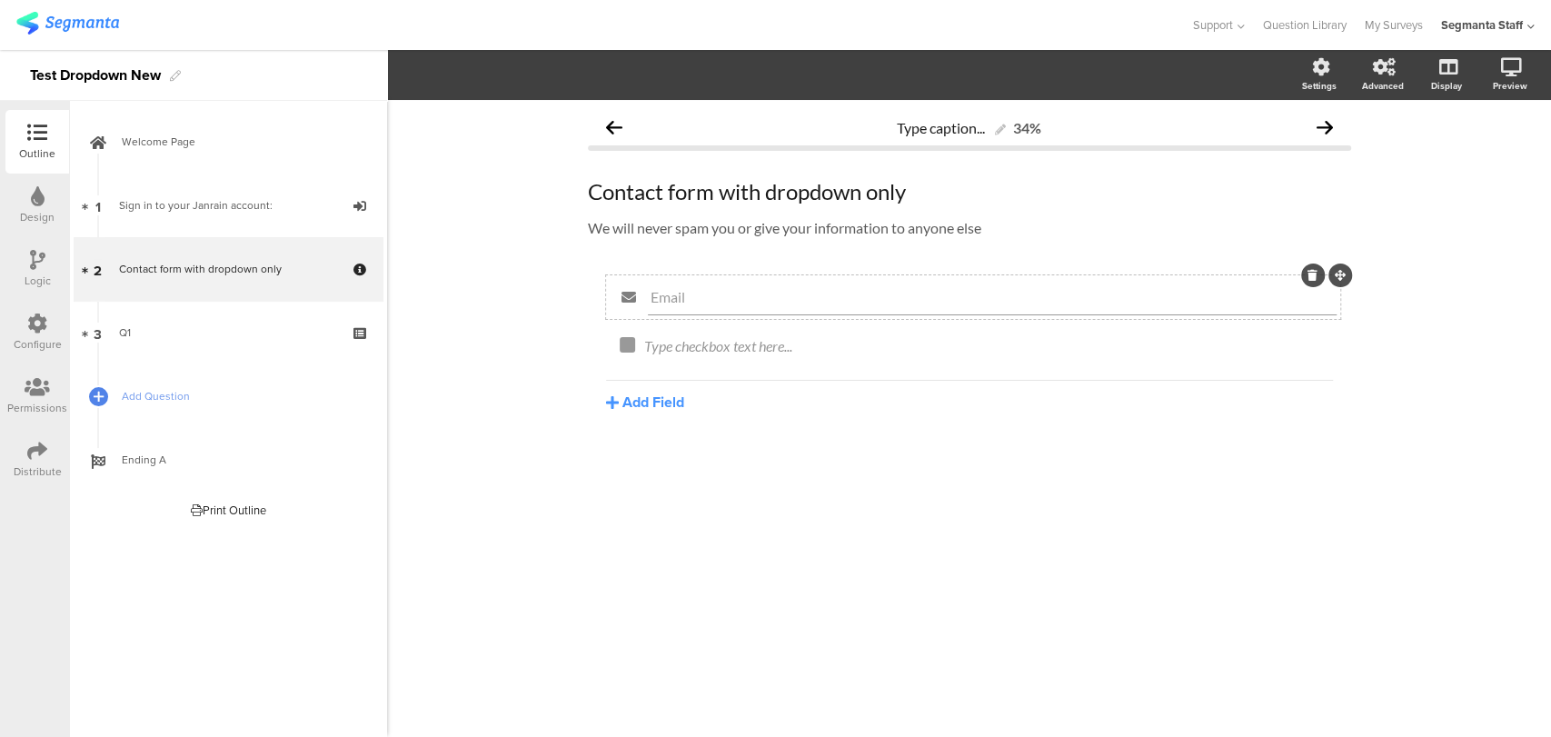
click at [1308, 273] on icon at bounding box center [1313, 275] width 10 height 11
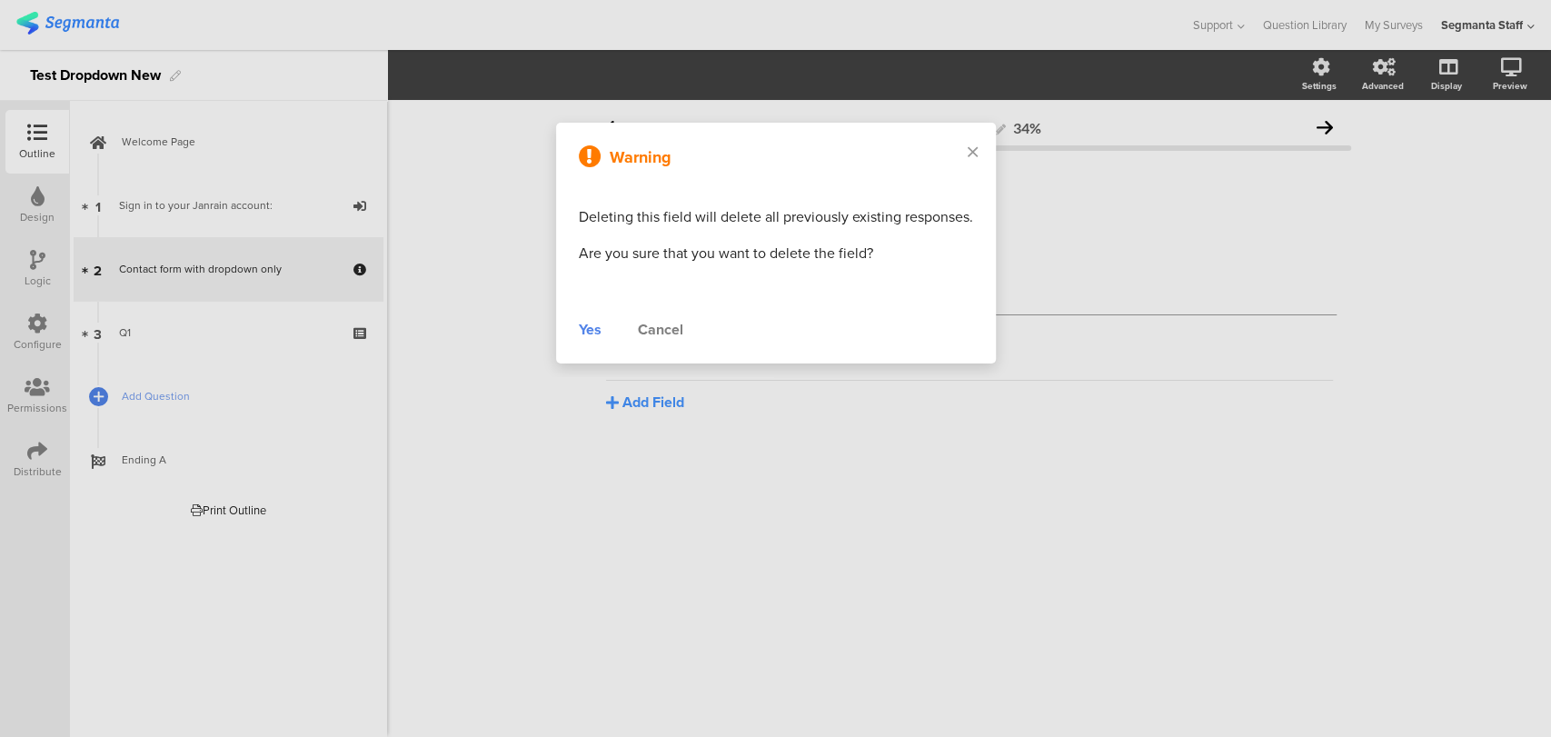
click at [578, 335] on div "Warning Deleting this field will delete all previously existing responses. Are …" at bounding box center [776, 243] width 440 height 241
click at [590, 329] on div "Yes" at bounding box center [590, 330] width 23 height 22
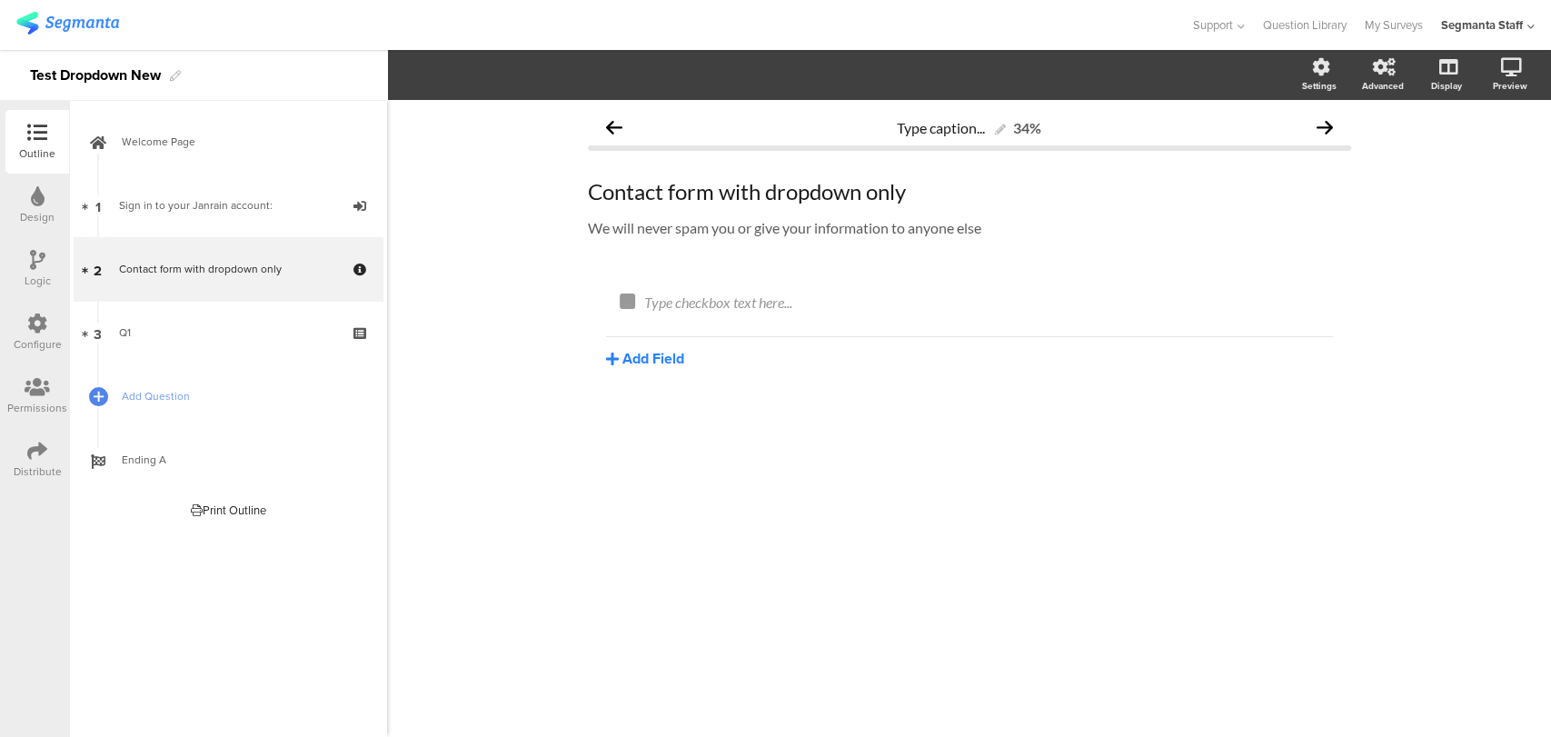
click at [641, 351] on button "Add Field" at bounding box center [645, 358] width 78 height 21
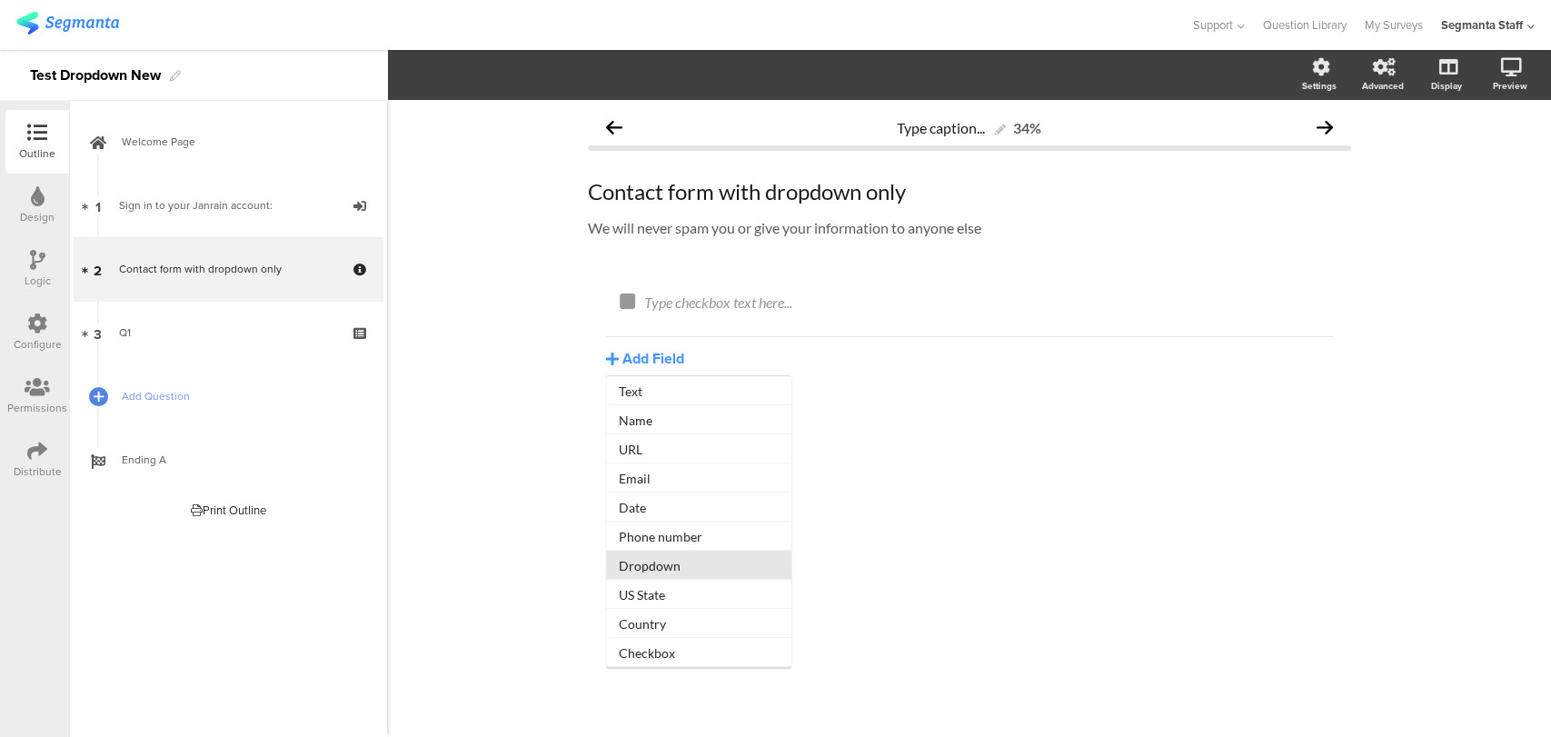
click at [689, 560] on button "Dropdown" at bounding box center [698, 565] width 185 height 29
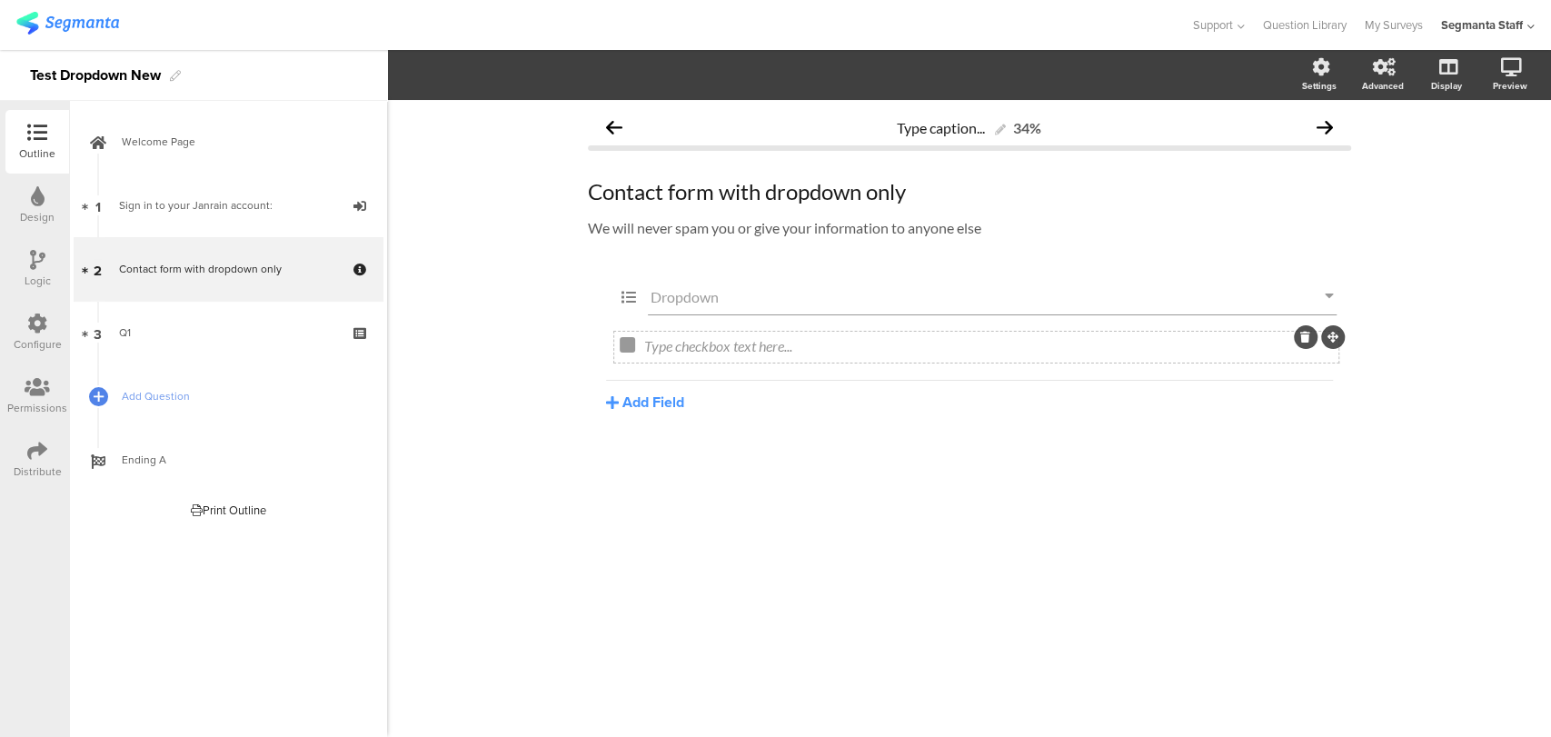
click at [1300, 332] on icon at bounding box center [1305, 337] width 10 height 11
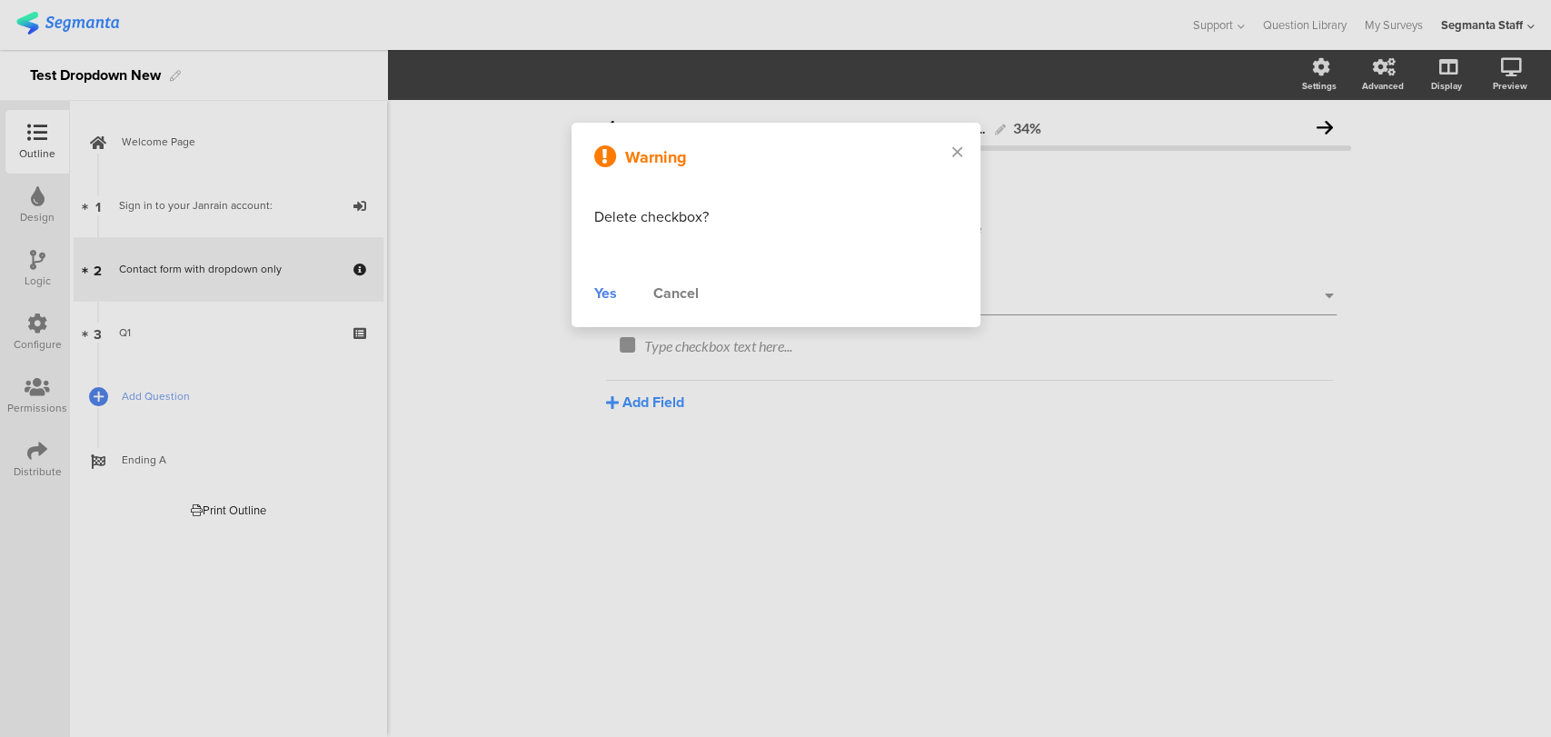
drag, startPoint x: 610, startPoint y: 295, endPoint x: 621, endPoint y: 294, distance: 10.9
click at [611, 294] on div "Yes" at bounding box center [605, 294] width 23 height 22
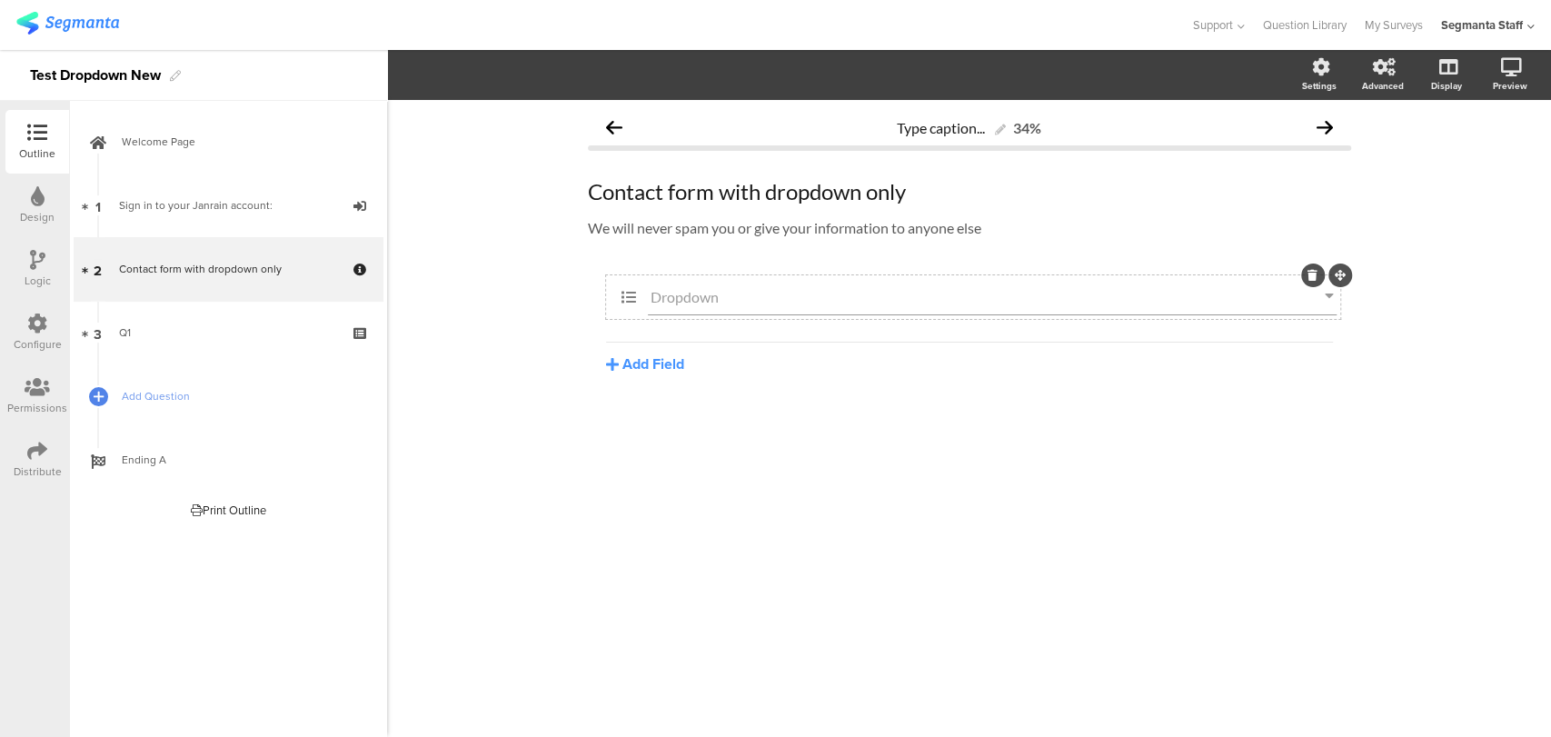
click at [823, 297] on input "Dropdown" at bounding box center [988, 296] width 674 height 17
click at [716, 81] on icon "button" at bounding box center [707, 74] width 18 height 15
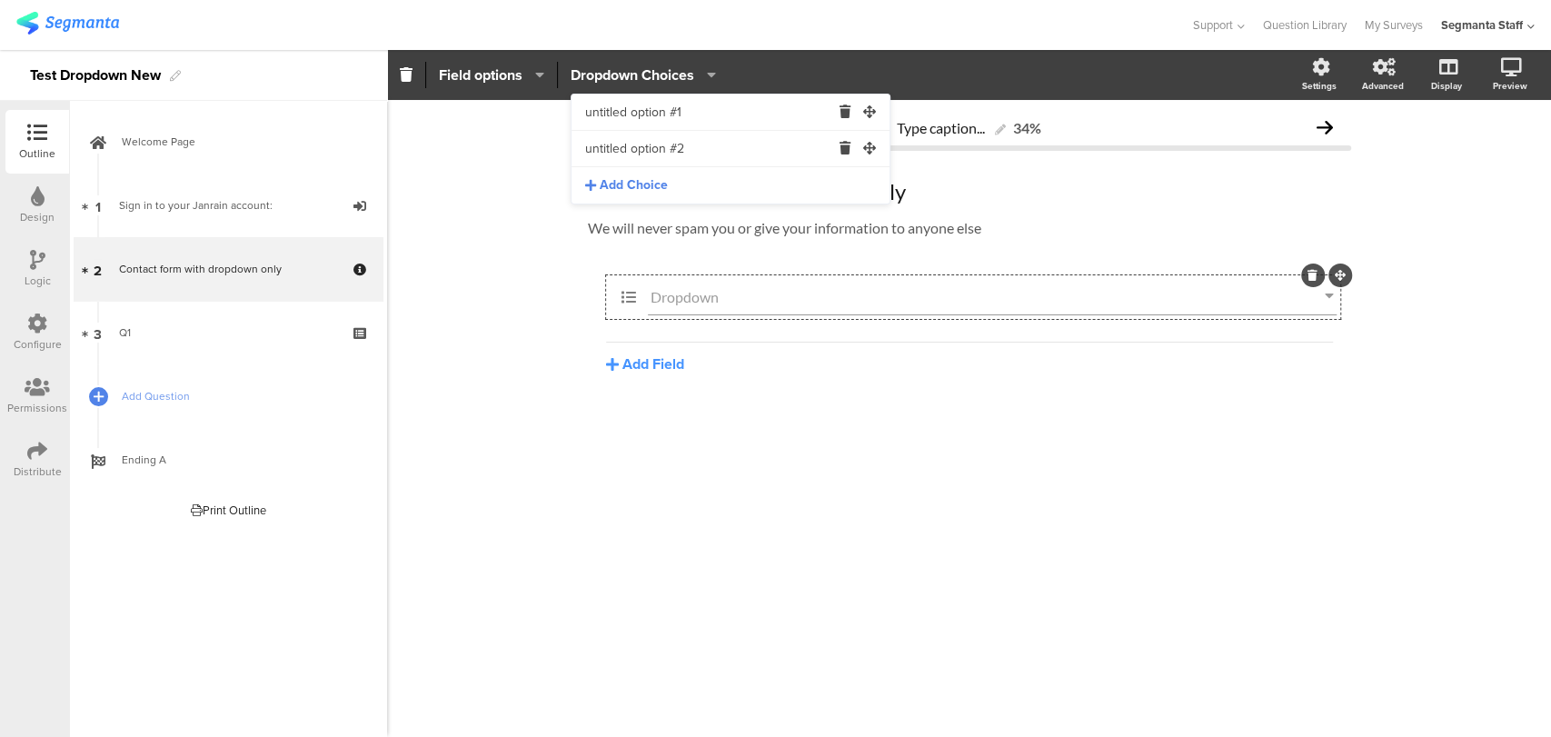
drag, startPoint x: 691, startPoint y: 118, endPoint x: 441, endPoint y: 118, distance: 250.8
click at [441, 118] on body "You are using an unsupported version of Internet Explorer. Unsupported browsers…" at bounding box center [775, 368] width 1551 height 737
type input "001"
drag, startPoint x: 712, startPoint y: 154, endPoint x: 394, endPoint y: 75, distance: 327.9
click at [378, 174] on body "You are using an unsupported version of Internet Explorer. Unsupported browsers…" at bounding box center [775, 368] width 1551 height 737
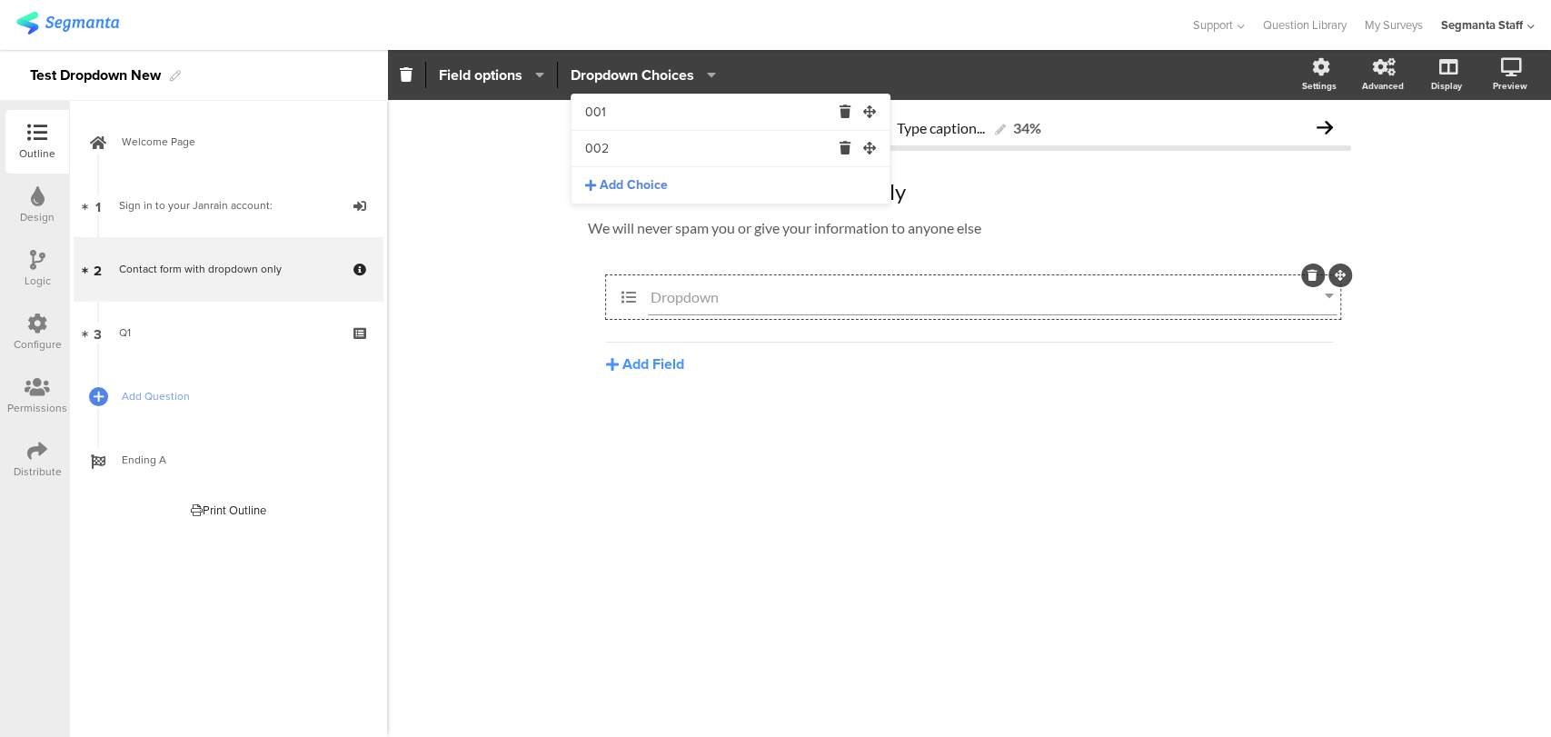
type input "002"
click at [581, 180] on div "Add Choice" at bounding box center [731, 185] width 318 height 36
click at [613, 179] on input "text" at bounding box center [707, 185] width 245 height 36
type input "-"
type input "003"
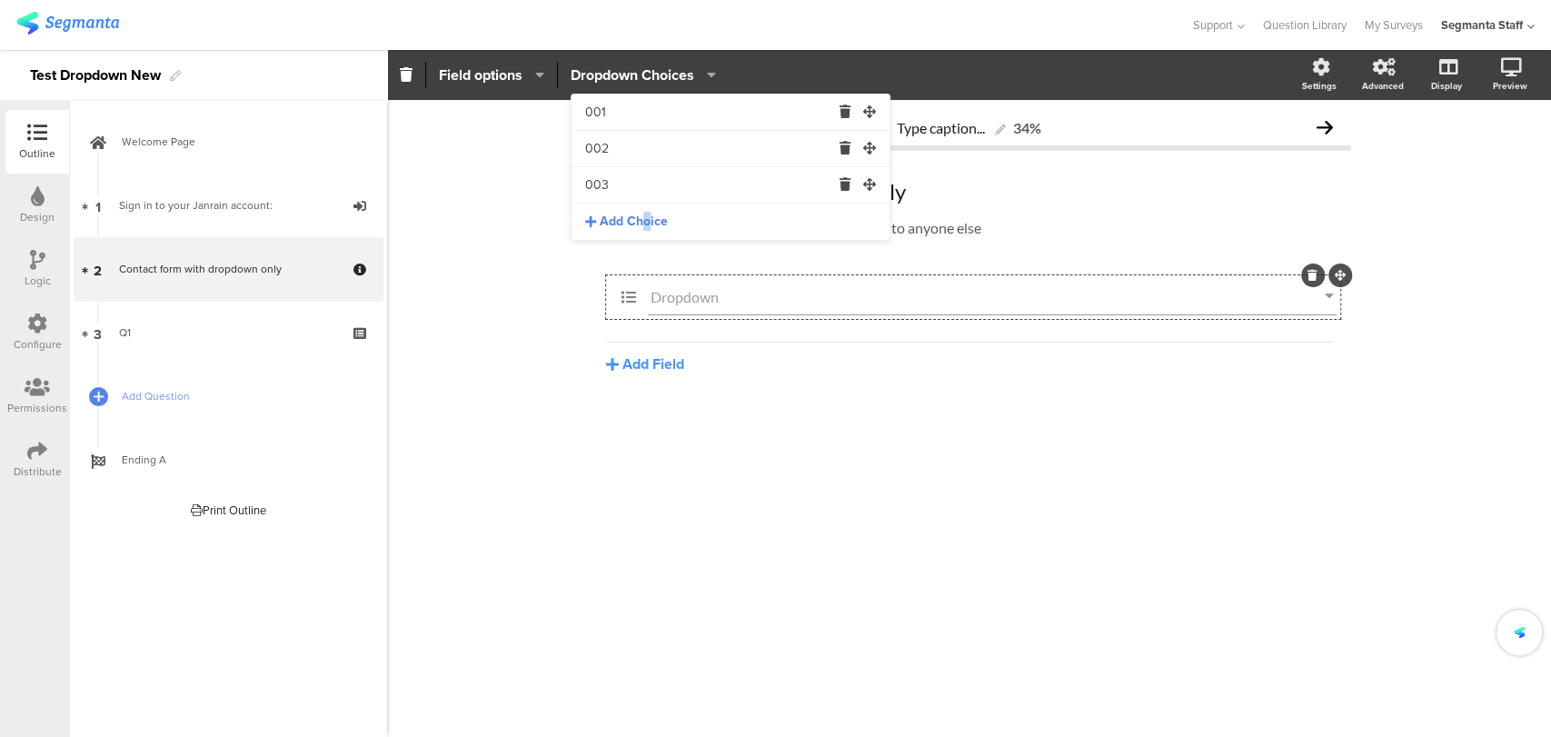
click at [648, 222] on span "Add Choice" at bounding box center [634, 222] width 68 height 18
click at [619, 214] on input "text" at bounding box center [707, 222] width 245 height 36
type input "004"
click at [628, 267] on div "Add Choice" at bounding box center [731, 258] width 318 height 36
click at [640, 268] on input "text" at bounding box center [707, 258] width 245 height 36
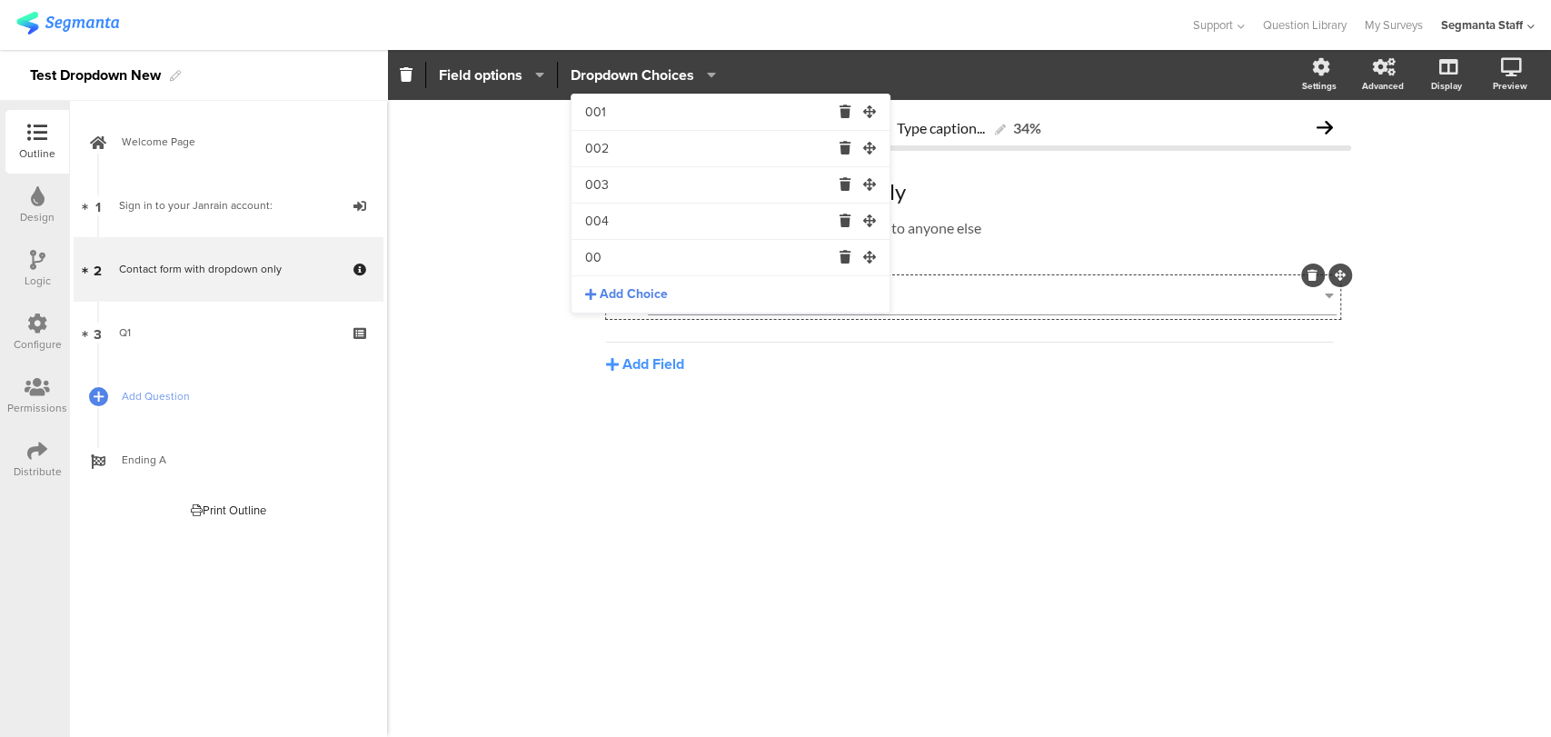
type input "005"
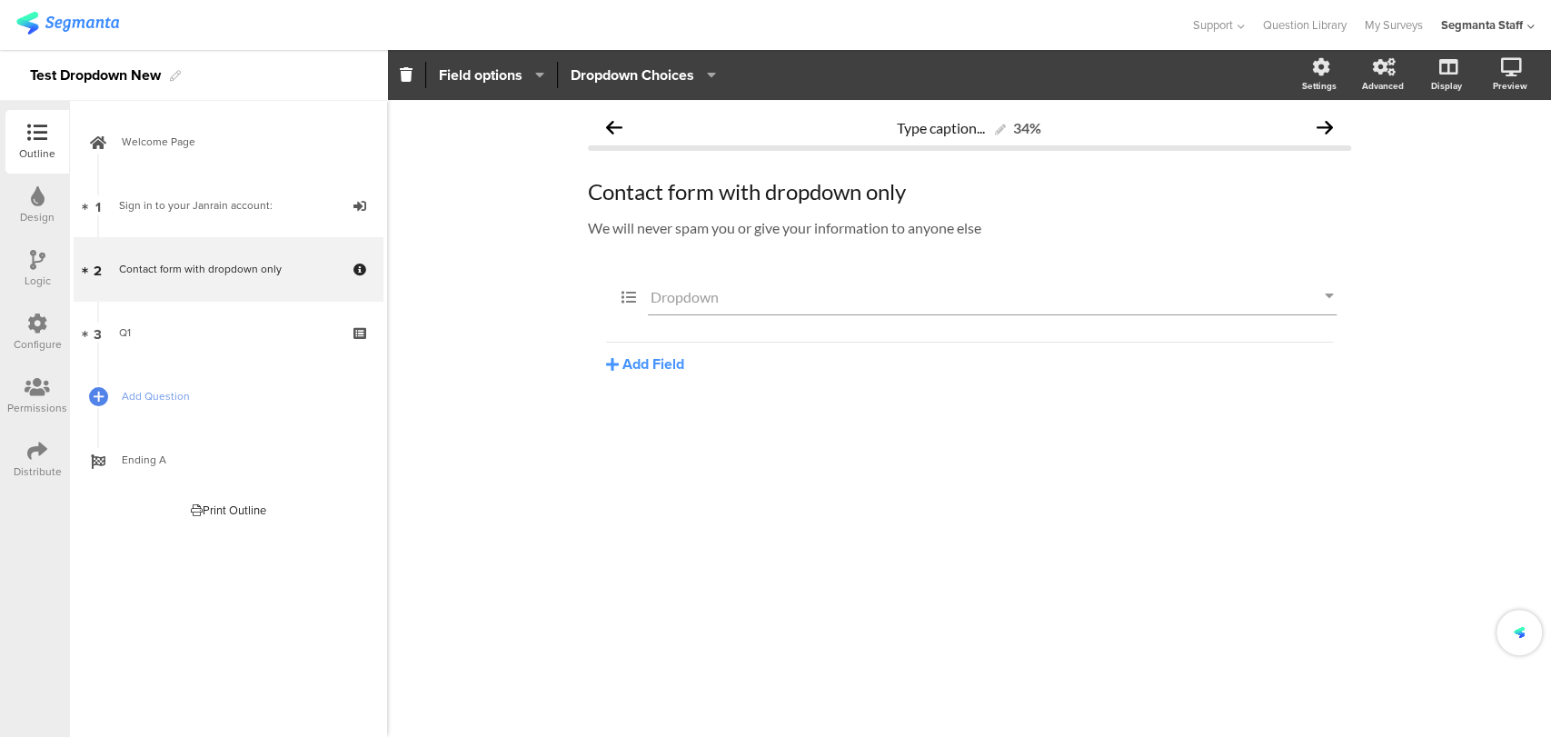
click at [541, 419] on div "Type caption... 34% Contact form with dropdown only Contact form with dropdown …" at bounding box center [969, 418] width 1164 height 637
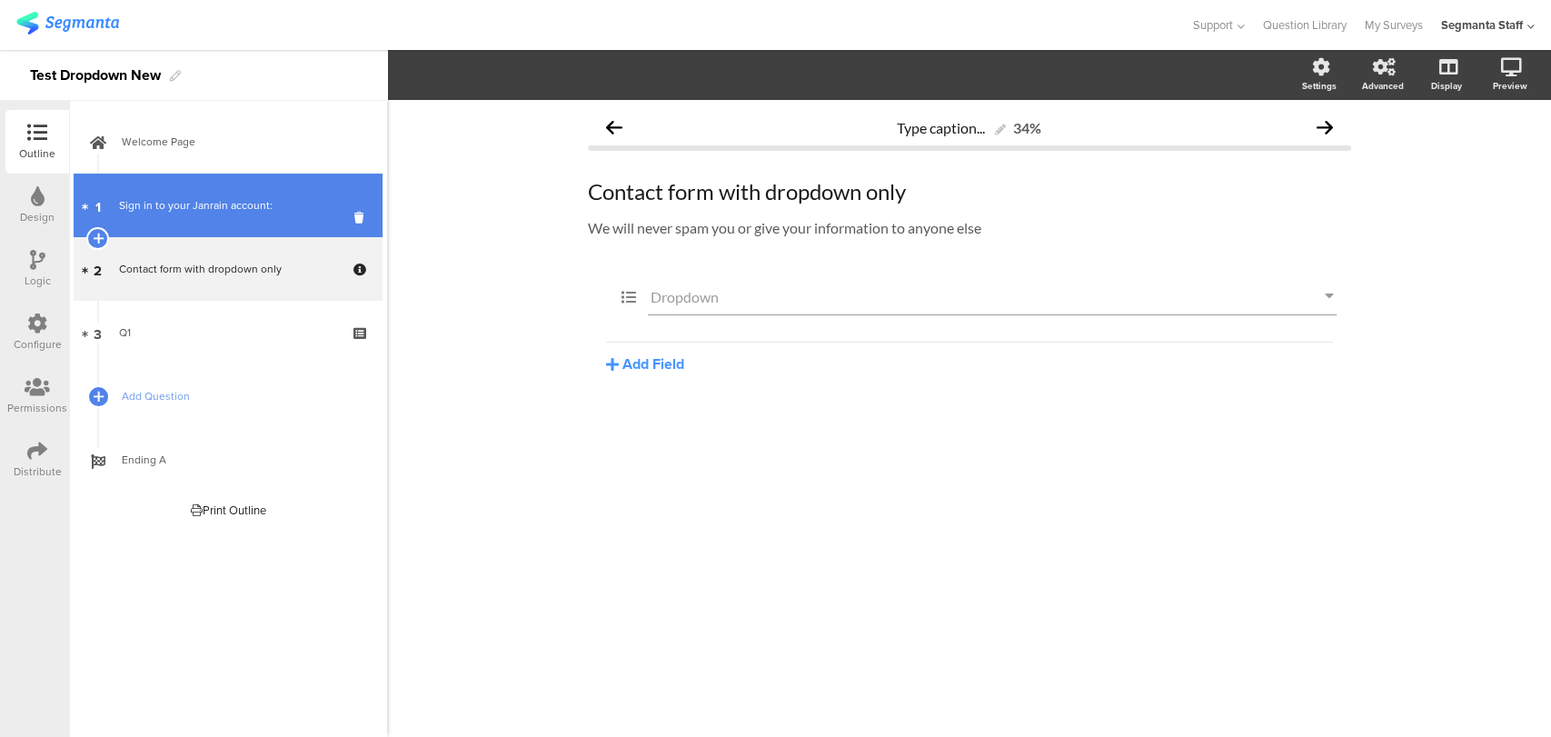
click at [216, 196] on div "Sign in to your Janrain account:" at bounding box center [227, 205] width 217 height 18
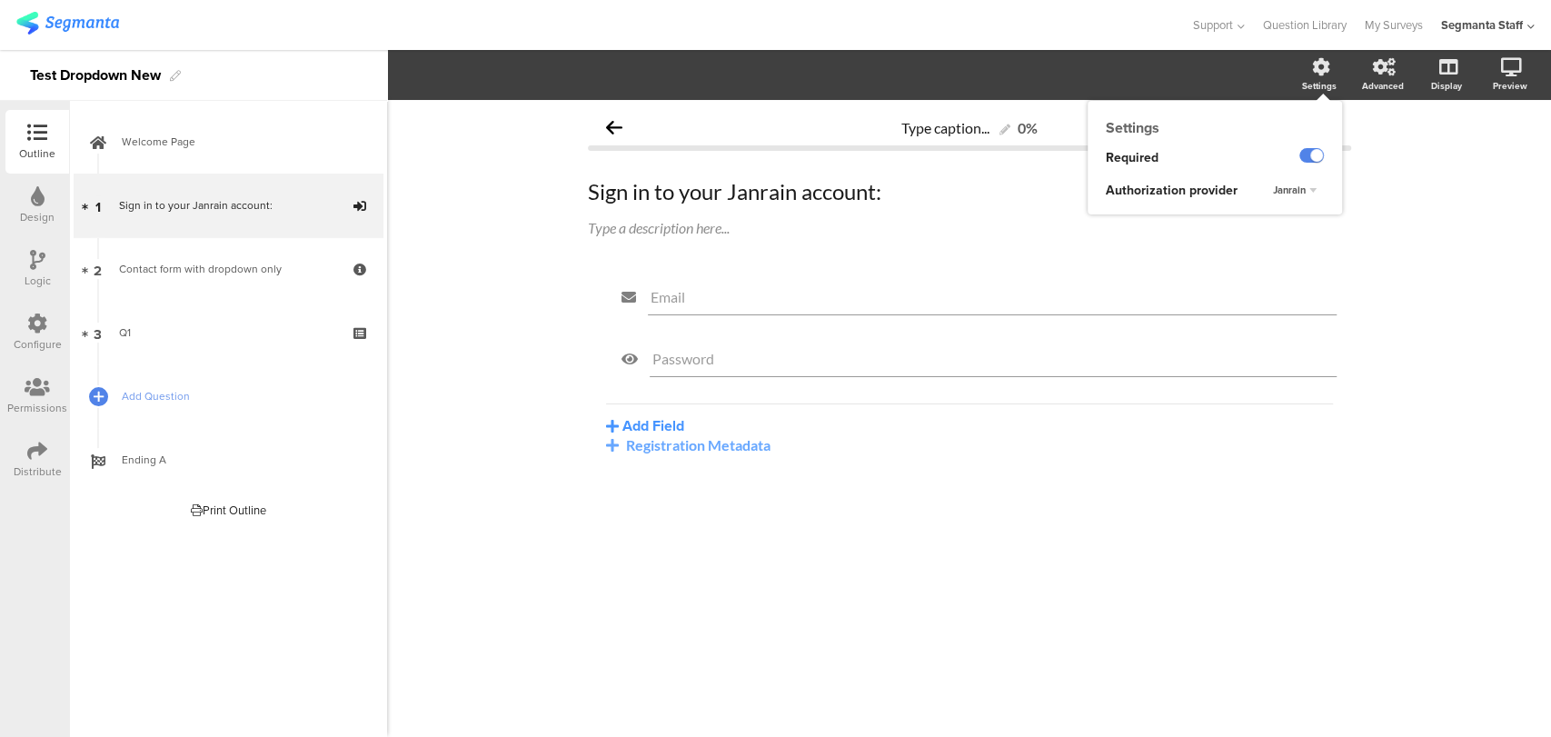
click at [1306, 191] on div "Janrain" at bounding box center [1295, 191] width 58 height 22
click at [1278, 194] on span "Janrain" at bounding box center [1289, 190] width 33 height 15
click at [1261, 227] on div "Okta" at bounding box center [1282, 226] width 107 height 19
click at [534, 453] on div "Type caption... 0% Sign in to your Janrain account: Sign in to your Janrain acc…" at bounding box center [969, 418] width 1164 height 637
click at [28, 325] on icon at bounding box center [37, 323] width 20 height 20
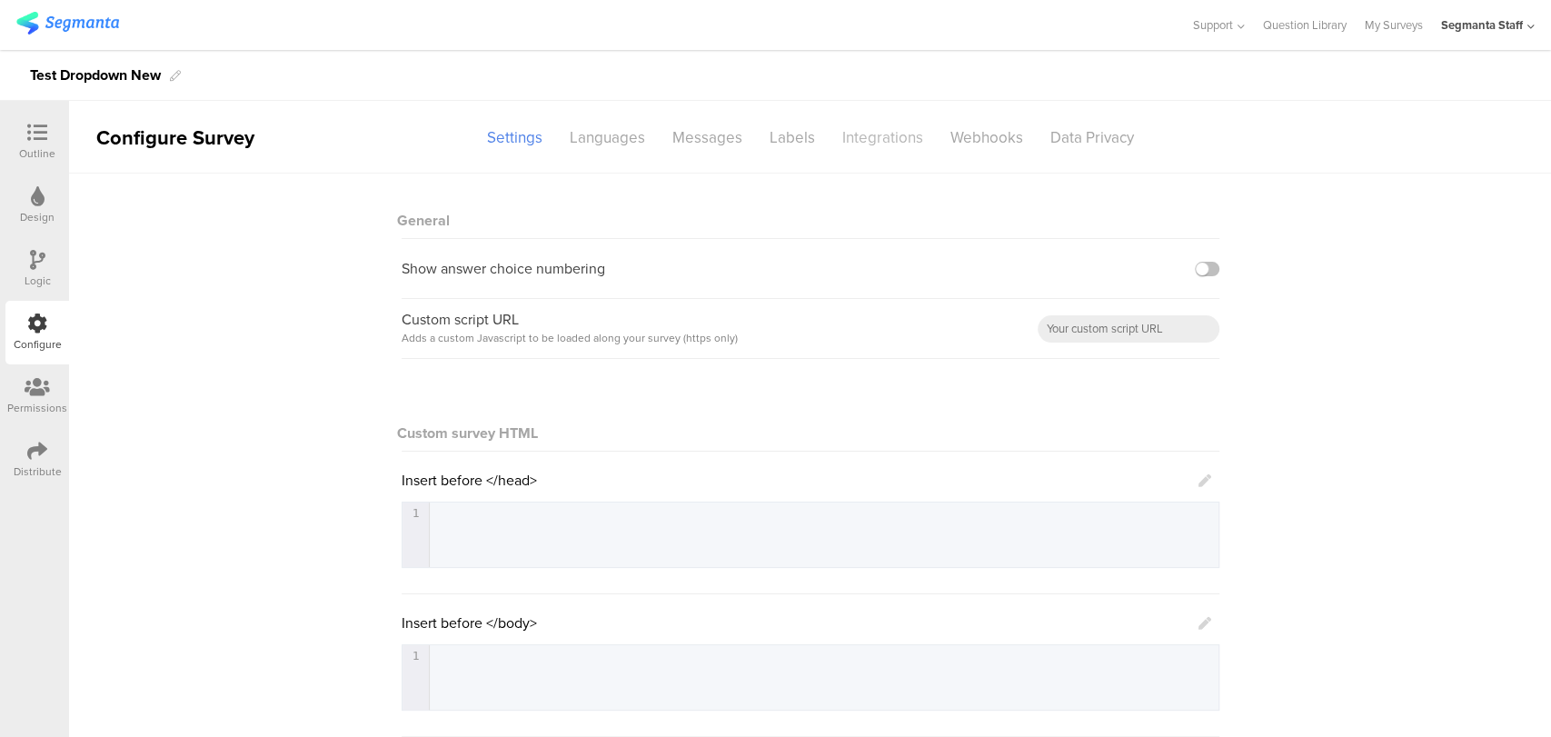
click at [855, 124] on div "Integrations" at bounding box center [883, 138] width 108 height 32
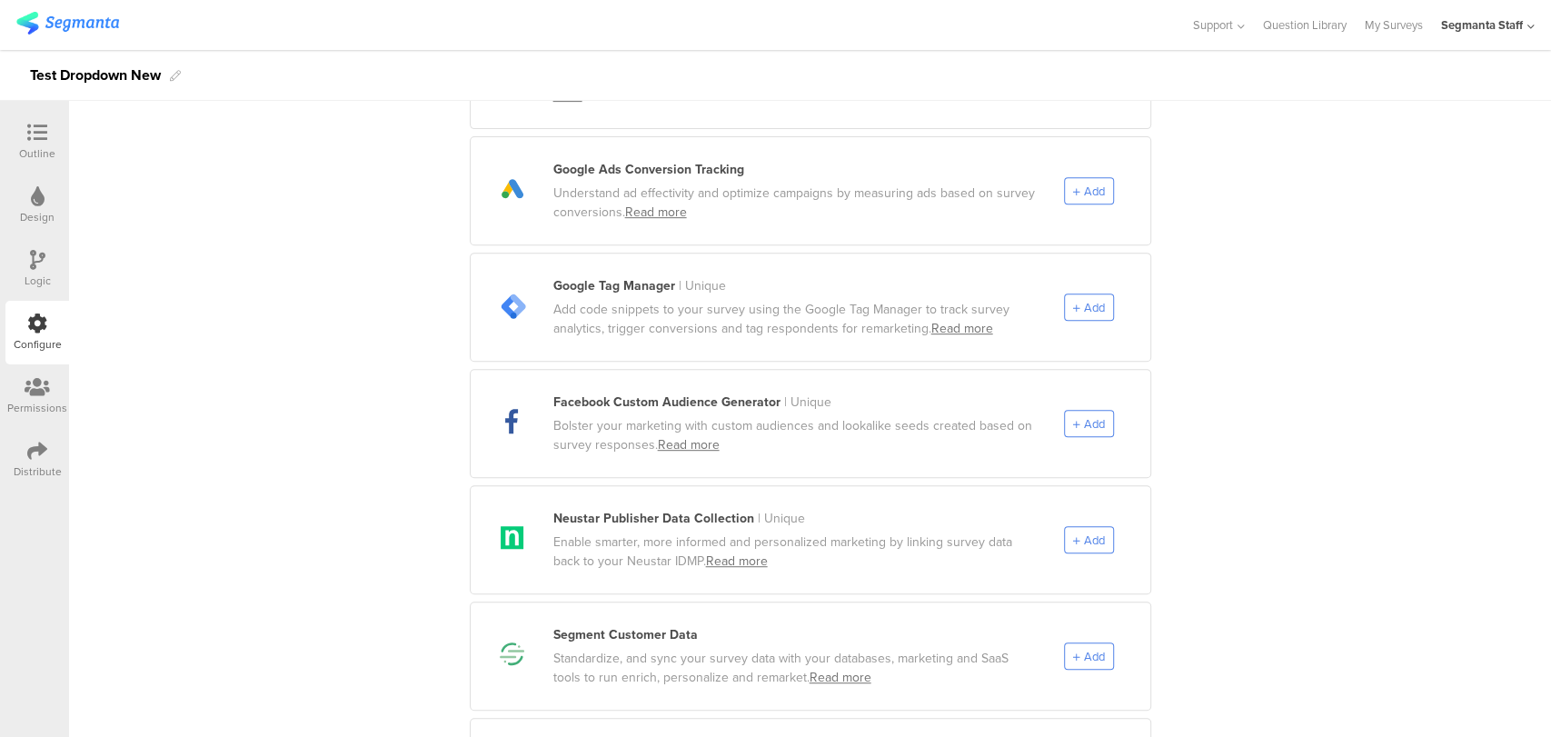
scroll to position [706, 0]
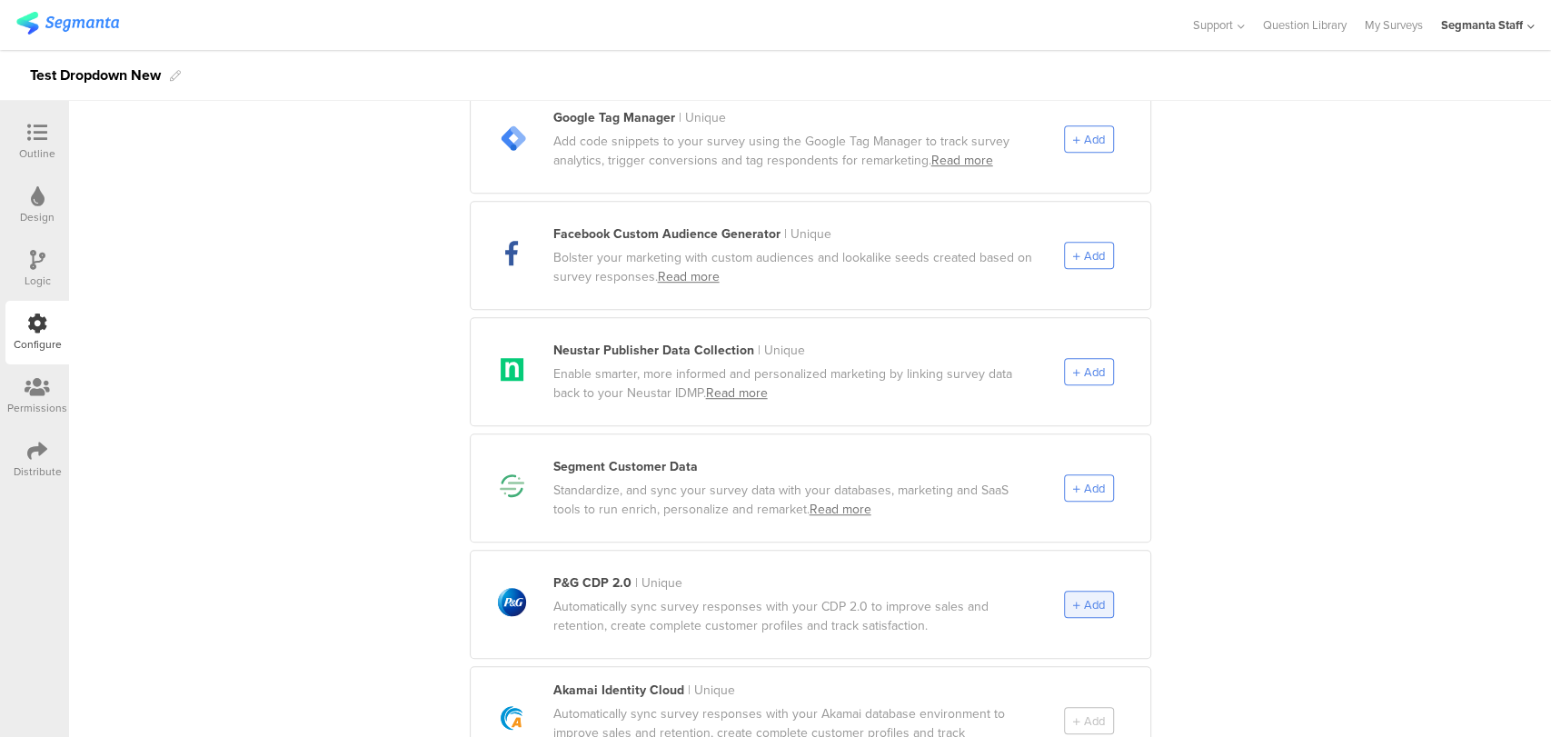
click at [1084, 596] on span "Add" at bounding box center [1094, 604] width 21 height 17
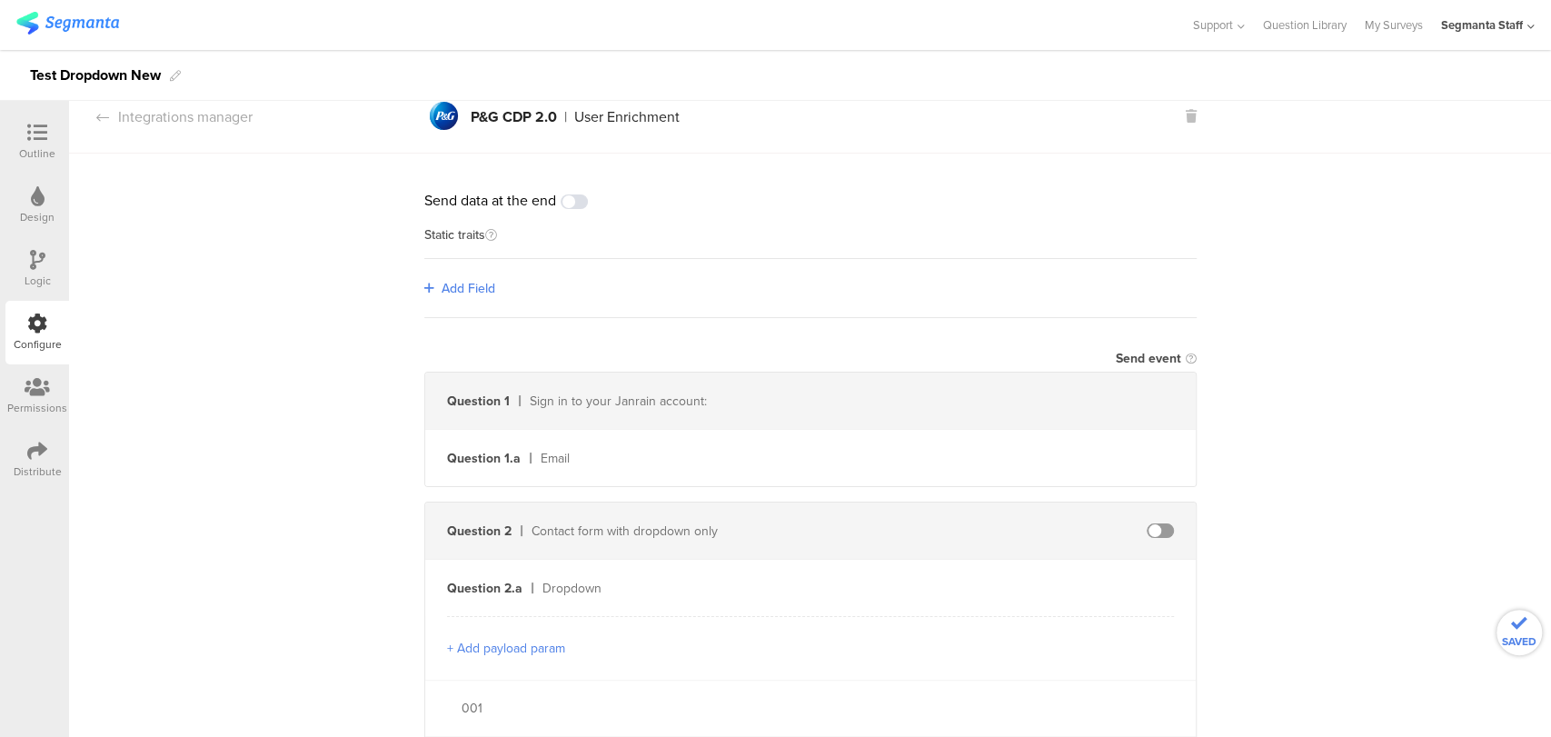
scroll to position [0, 0]
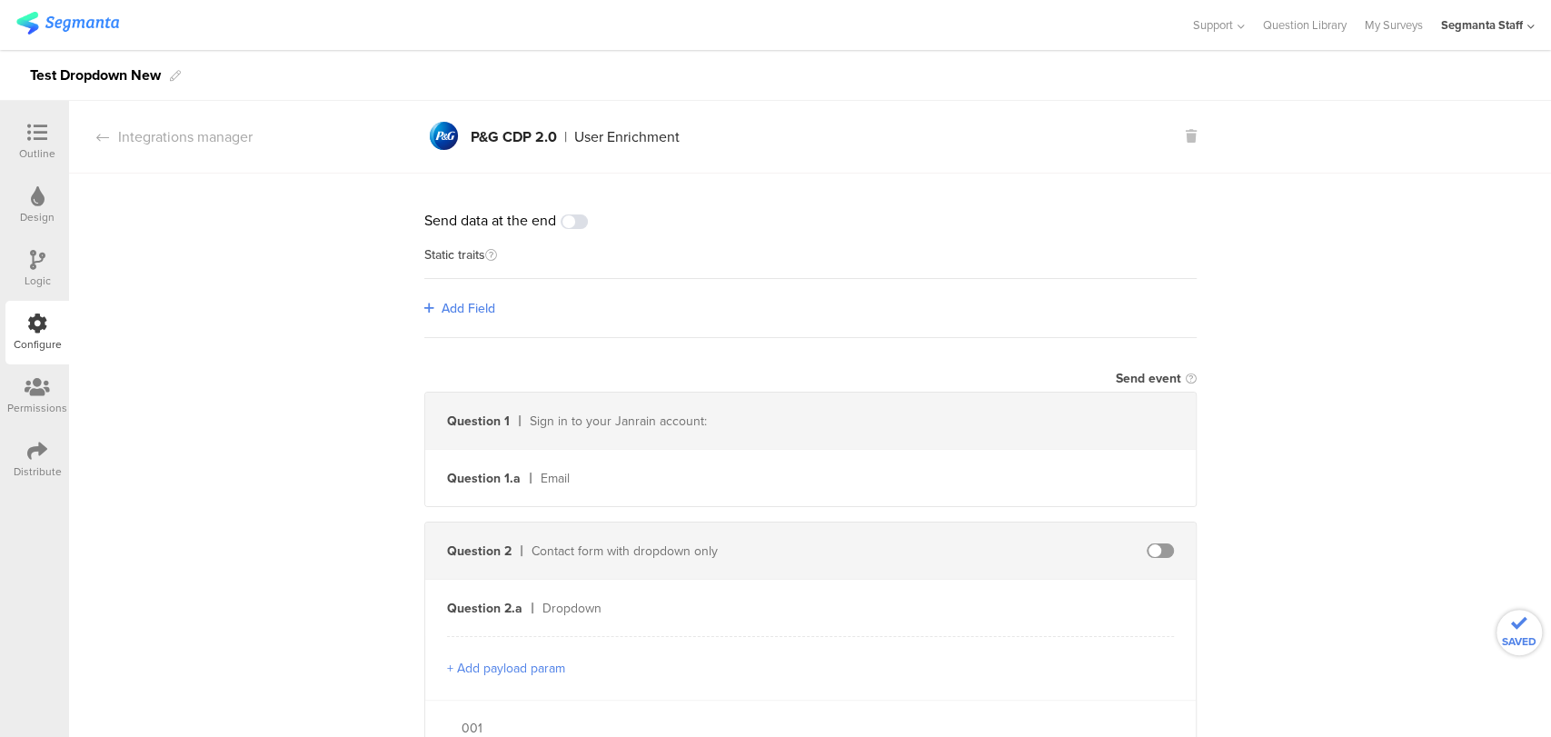
click at [442, 302] on span "Add Field" at bounding box center [469, 308] width 54 height 19
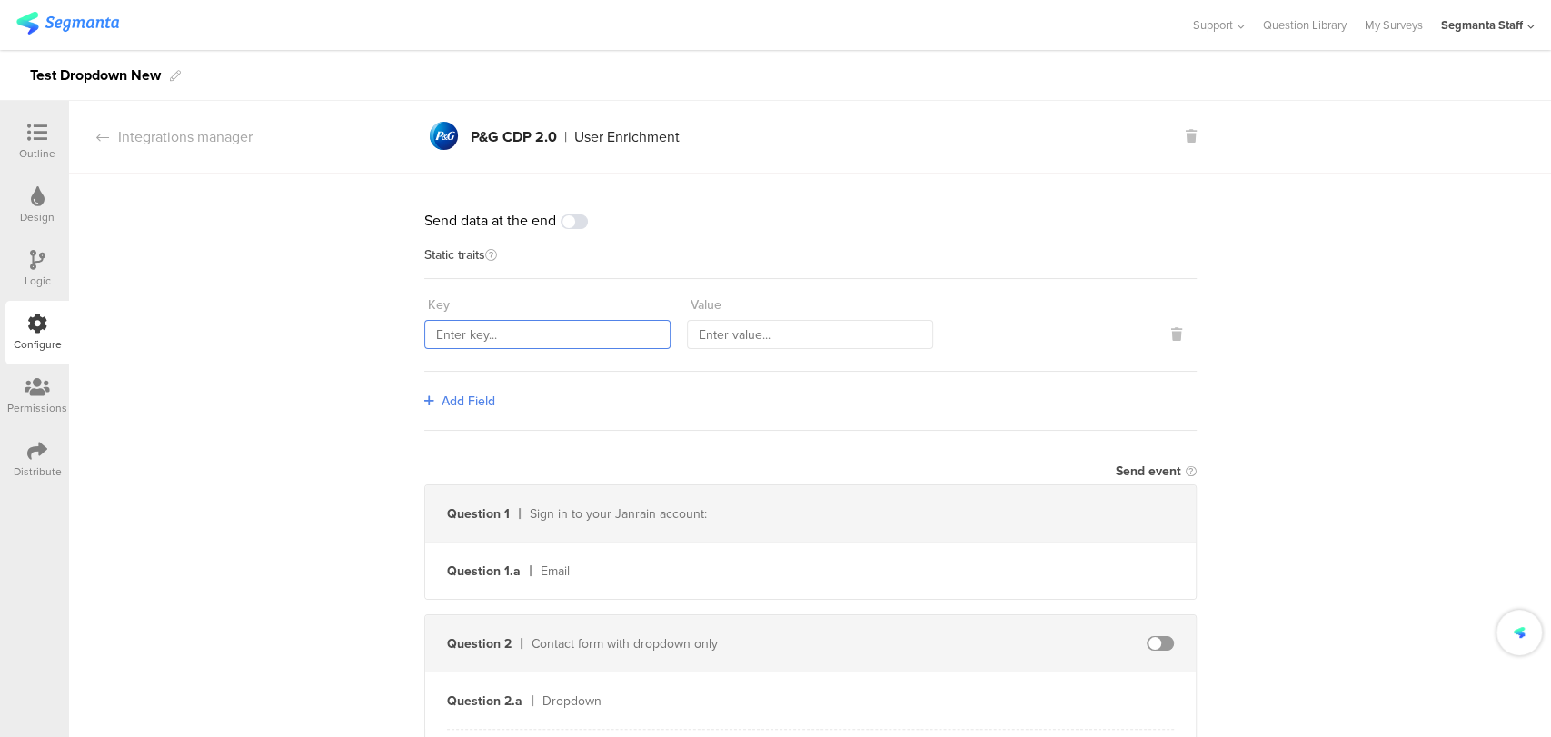
click at [507, 323] on input "text" at bounding box center [547, 334] width 246 height 29
type input "countryCode"
type input "PHL"
click at [1147, 636] on span at bounding box center [1160, 643] width 27 height 15
click at [947, 707] on input "text" at bounding box center [1003, 700] width 200 height 29
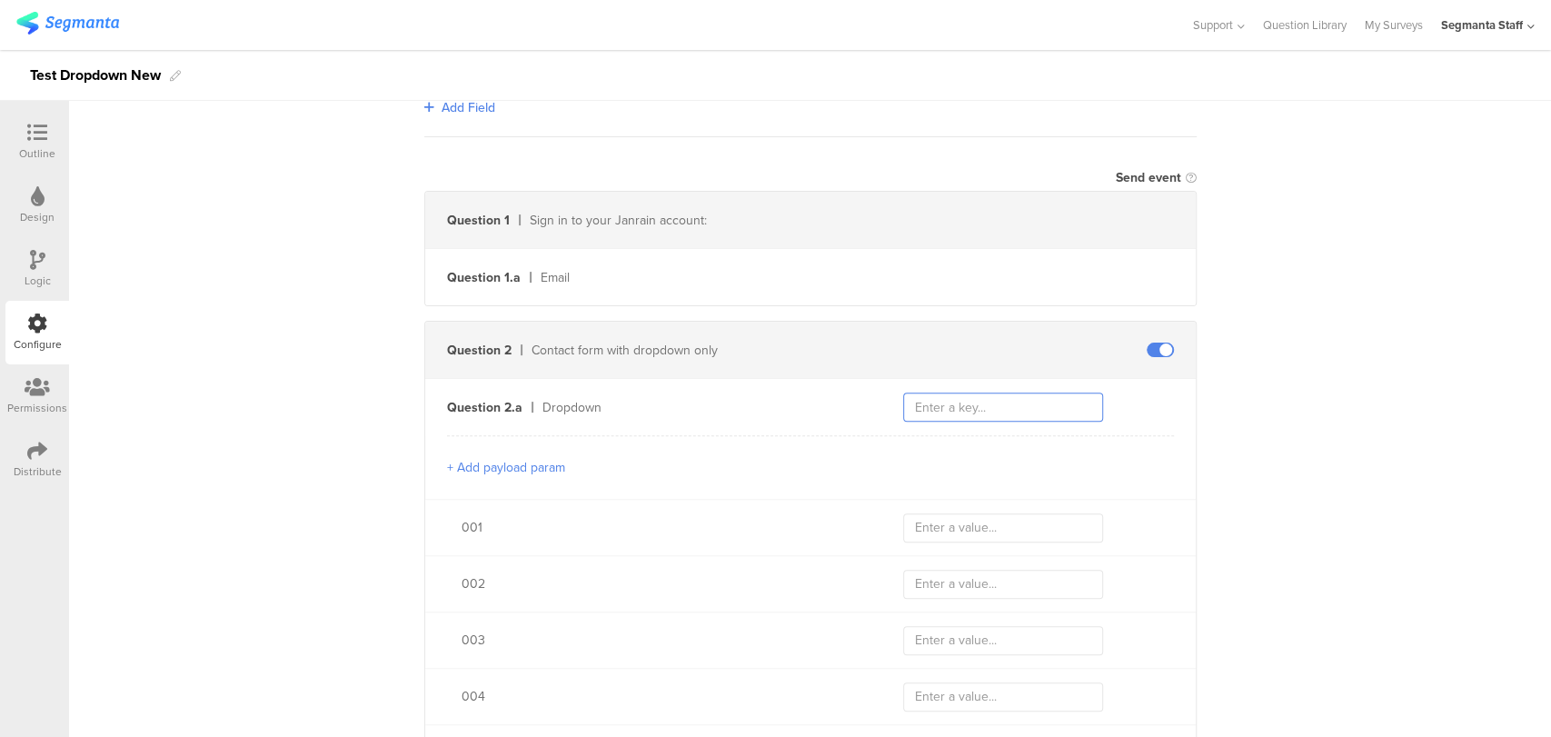
scroll to position [303, 0]
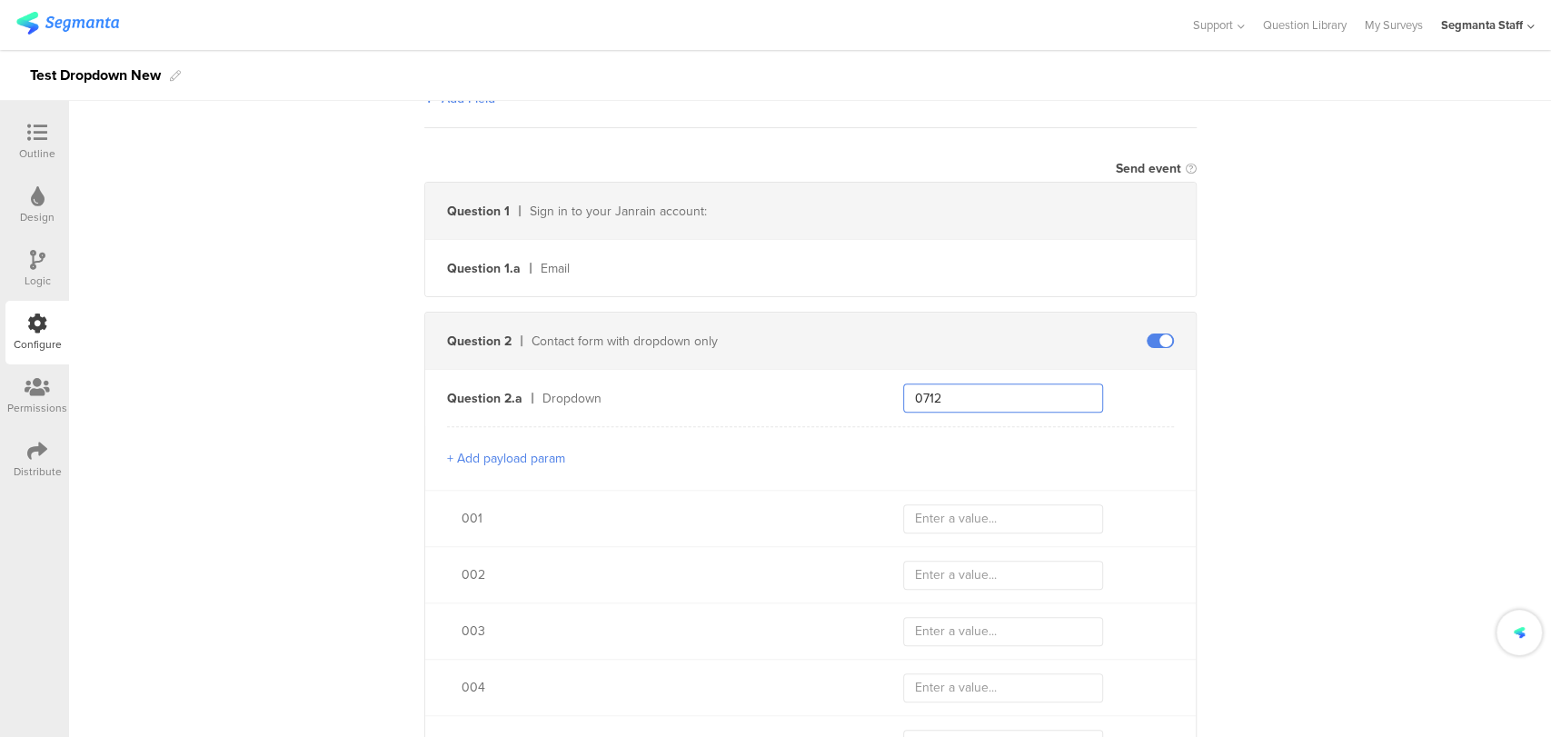
type input "0712"
click at [972, 506] on input "text" at bounding box center [1003, 518] width 200 height 29
type input "Test_Nevin_001"
type input "N"
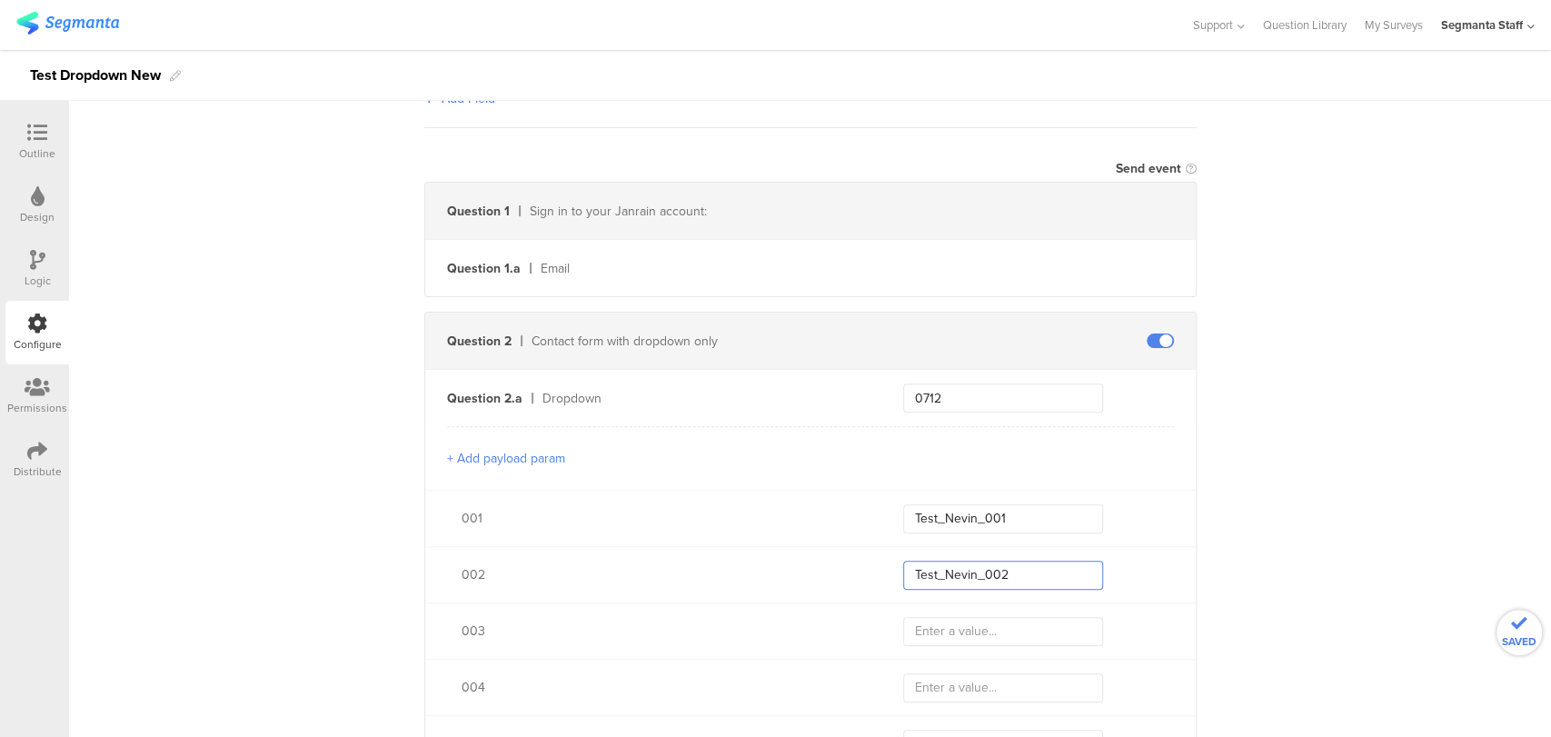
type input "Test_Nevin_002"
type input "Test_Nevin_003"
type input "Test_Nevin_004"
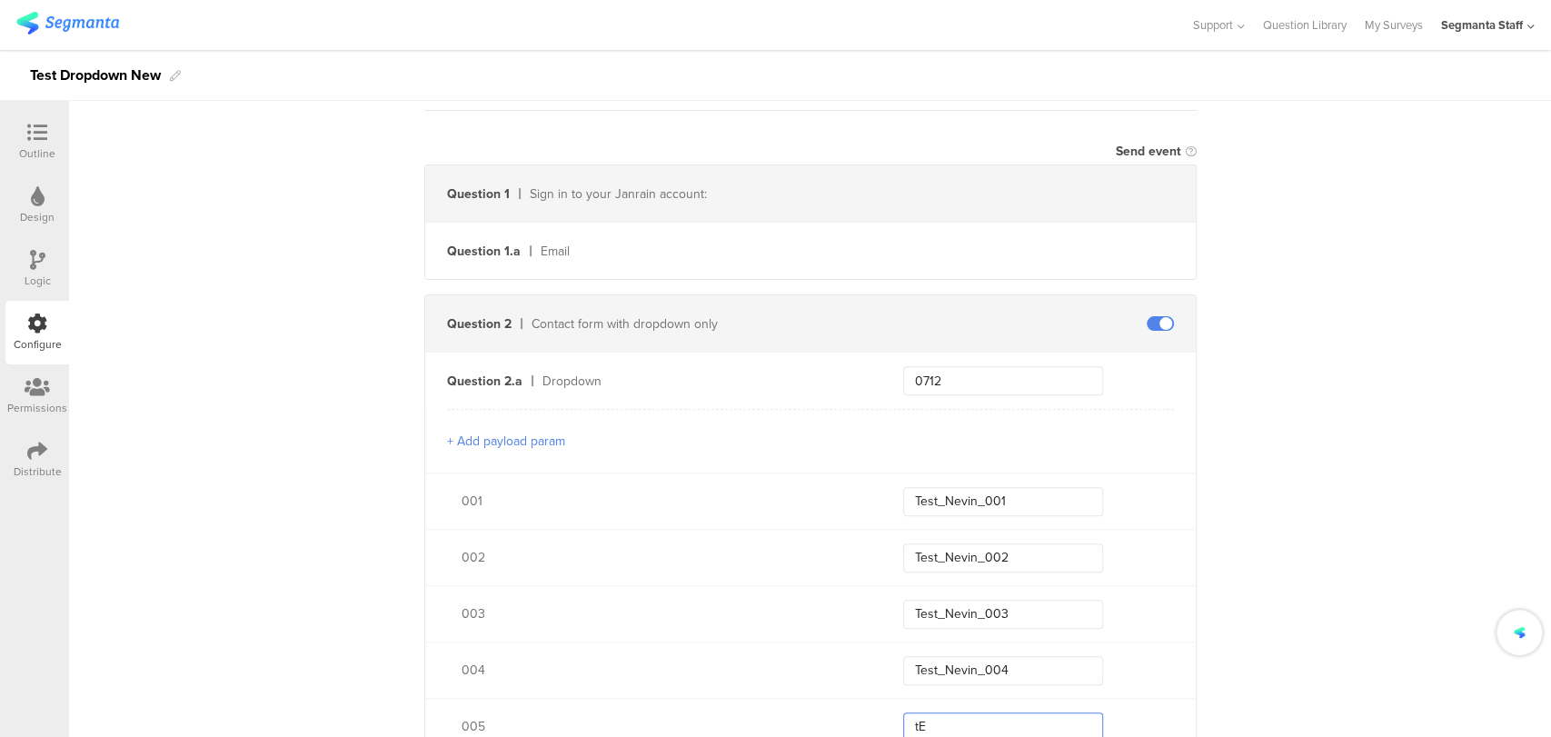
type input "t"
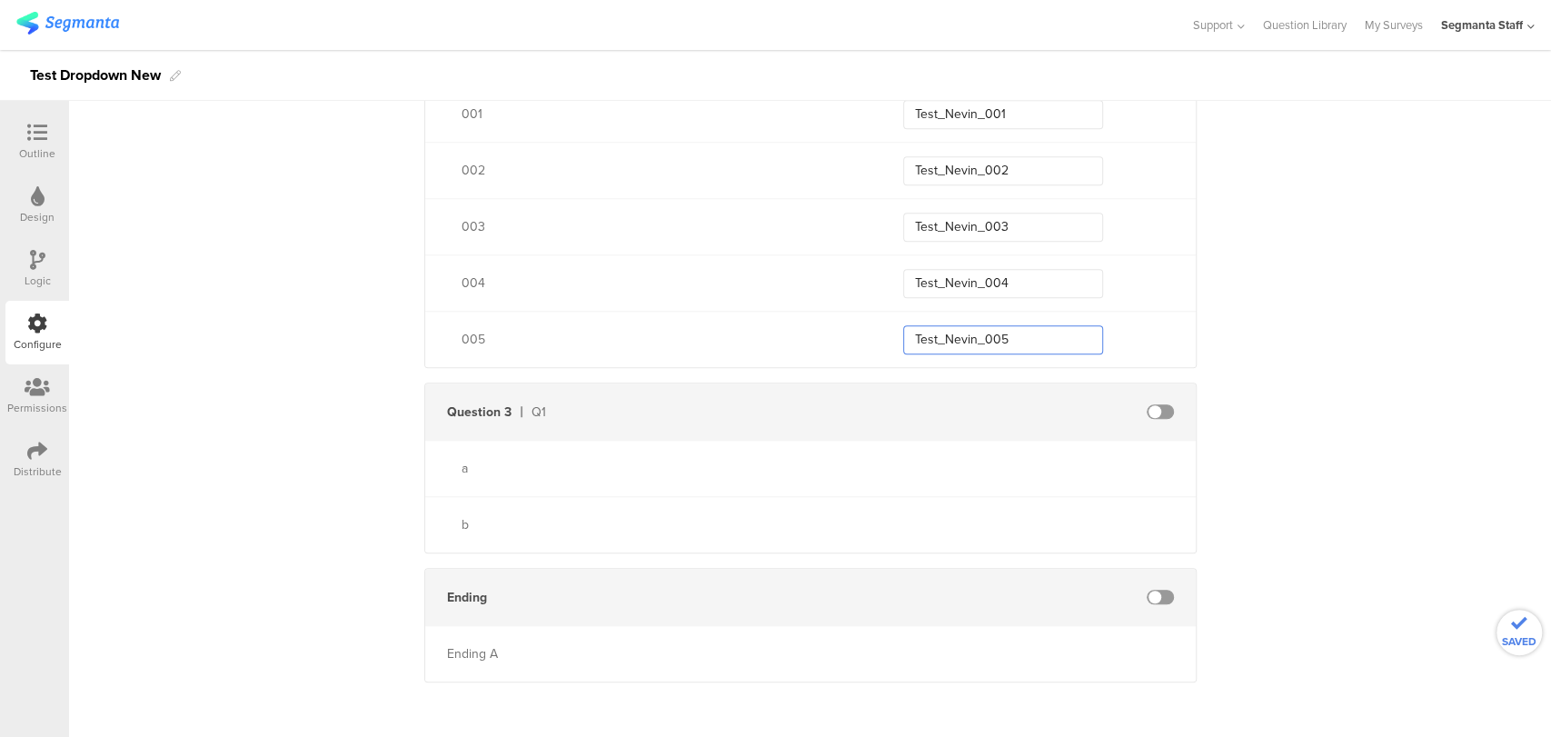
scroll to position [708, 0]
type input "Test_Nevin_005"
click at [1151, 413] on span at bounding box center [1160, 410] width 27 height 15
click at [973, 401] on input "text" at bounding box center [1003, 410] width 200 height 29
type input "questionOne"
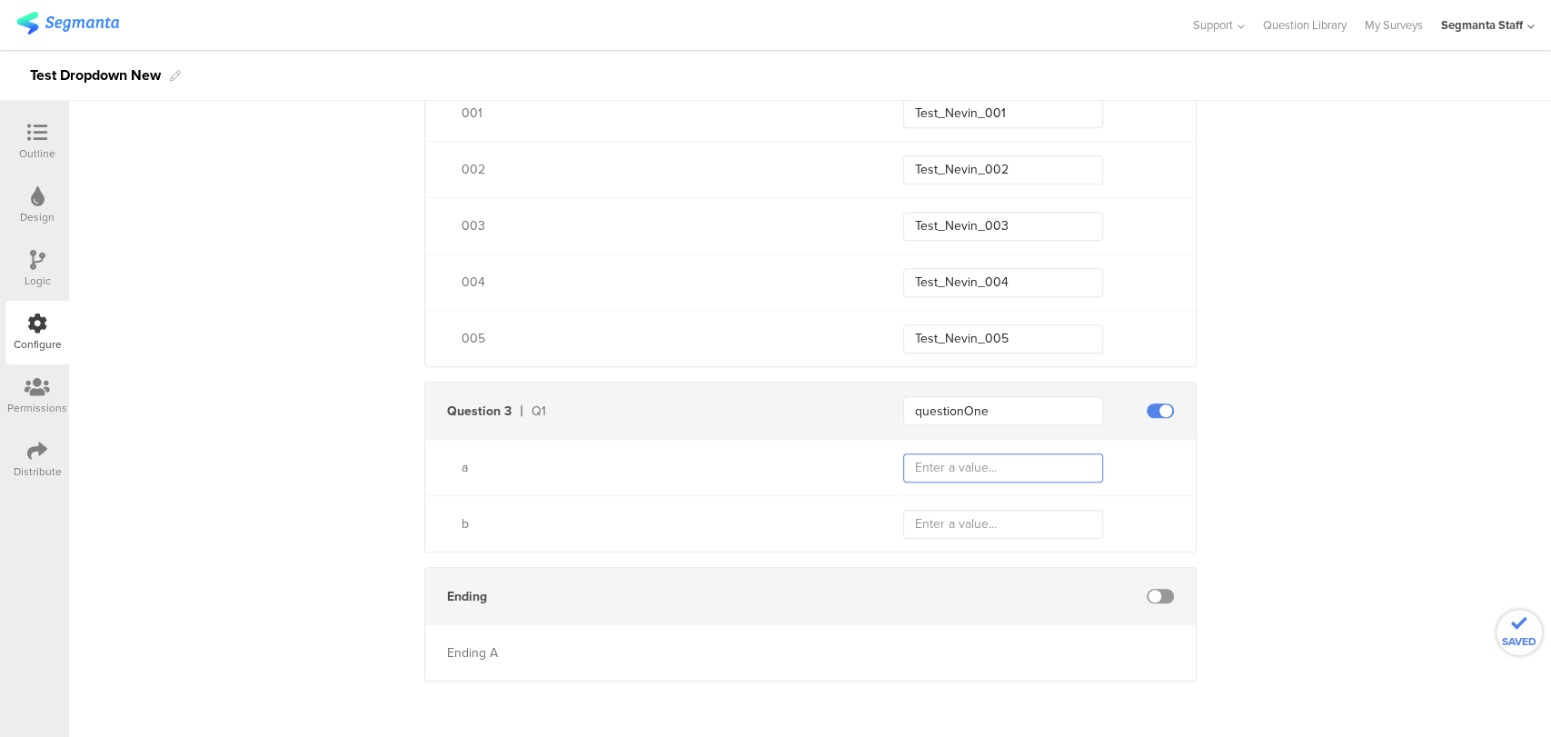
click at [960, 460] on input "text" at bounding box center [1003, 467] width 200 height 29
type input "a"
click at [946, 512] on input "text" at bounding box center [1003, 524] width 200 height 29
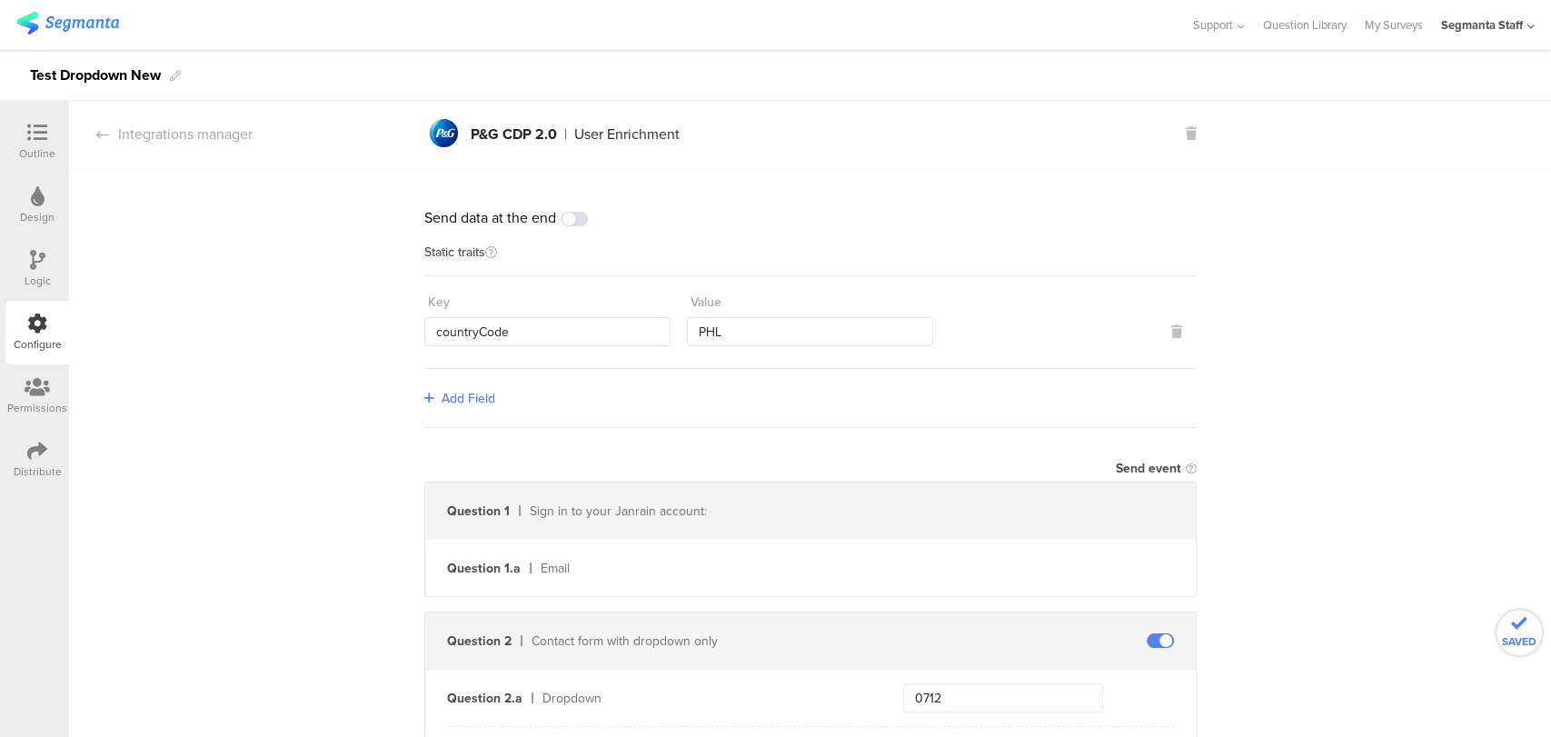
scroll to position [0, 0]
type input "b"
drag, startPoint x: 1467, startPoint y: 195, endPoint x: 1447, endPoint y: 187, distance: 21.6
click at [23, 445] on div "Distribute" at bounding box center [37, 460] width 64 height 64
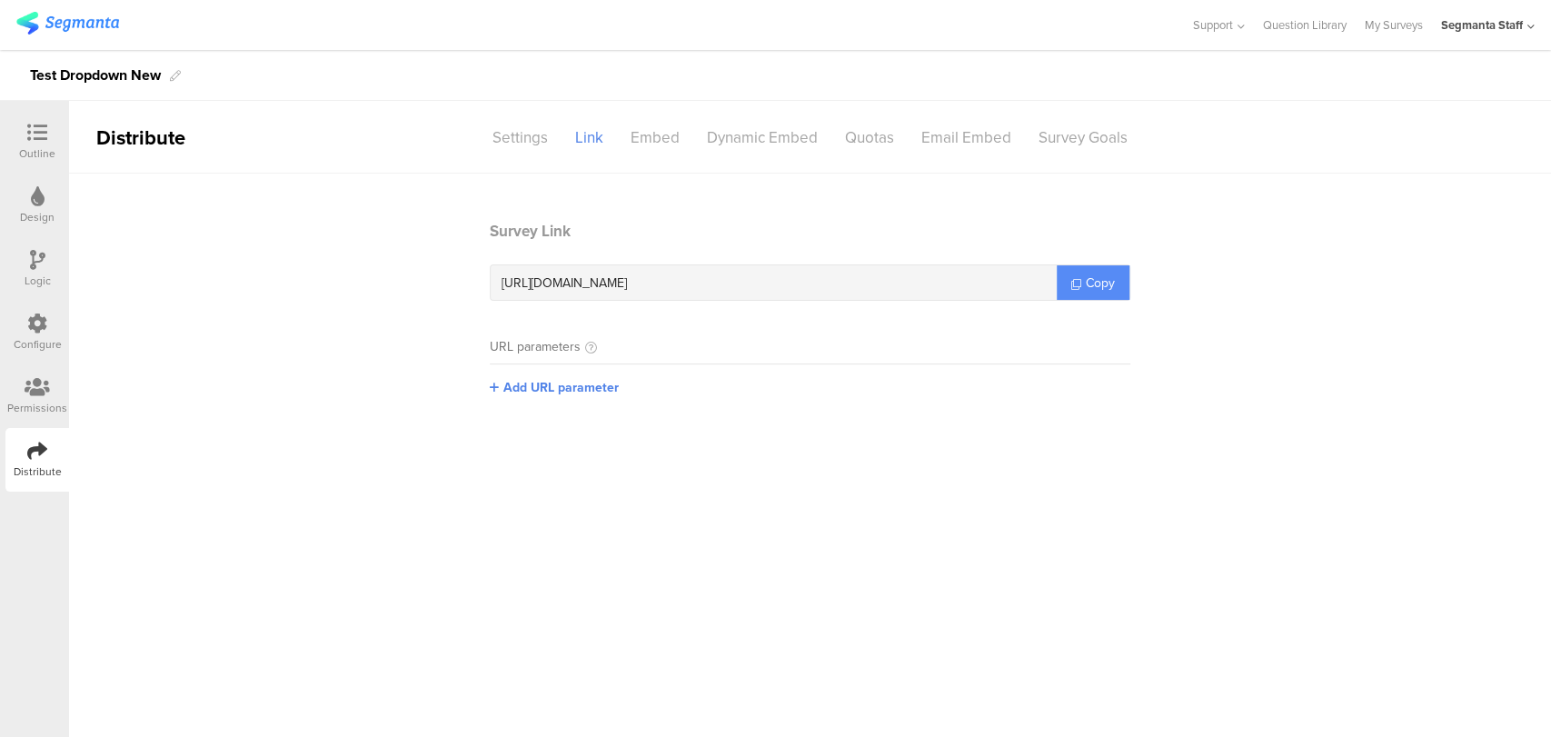
click at [1114, 279] on span "Copy" at bounding box center [1100, 283] width 29 height 19
click at [1119, 280] on link "Copy" at bounding box center [1093, 282] width 73 height 35
click at [1119, 281] on link "Copy" at bounding box center [1093, 282] width 73 height 35
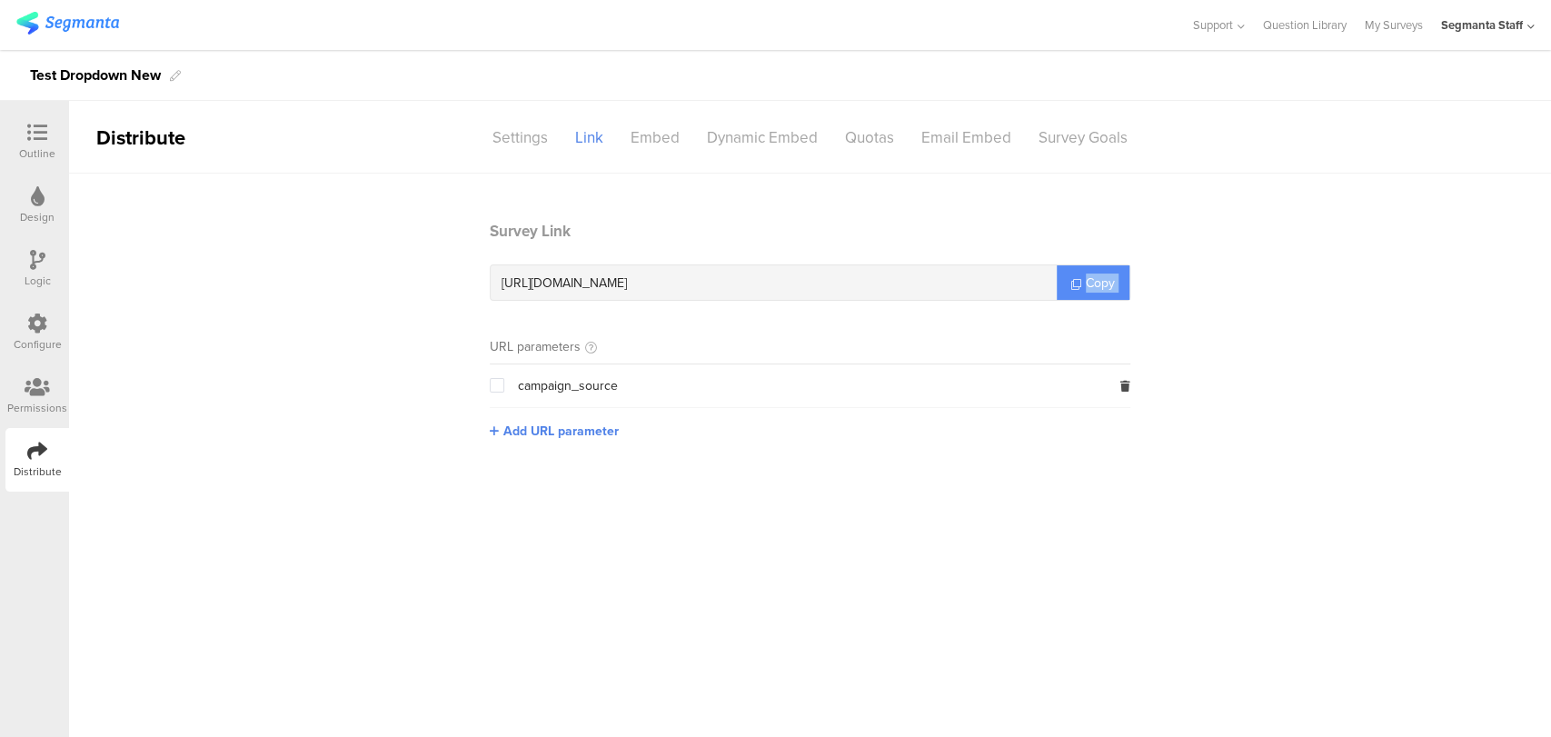
click at [1119, 281] on link "Copy" at bounding box center [1093, 282] width 73 height 35
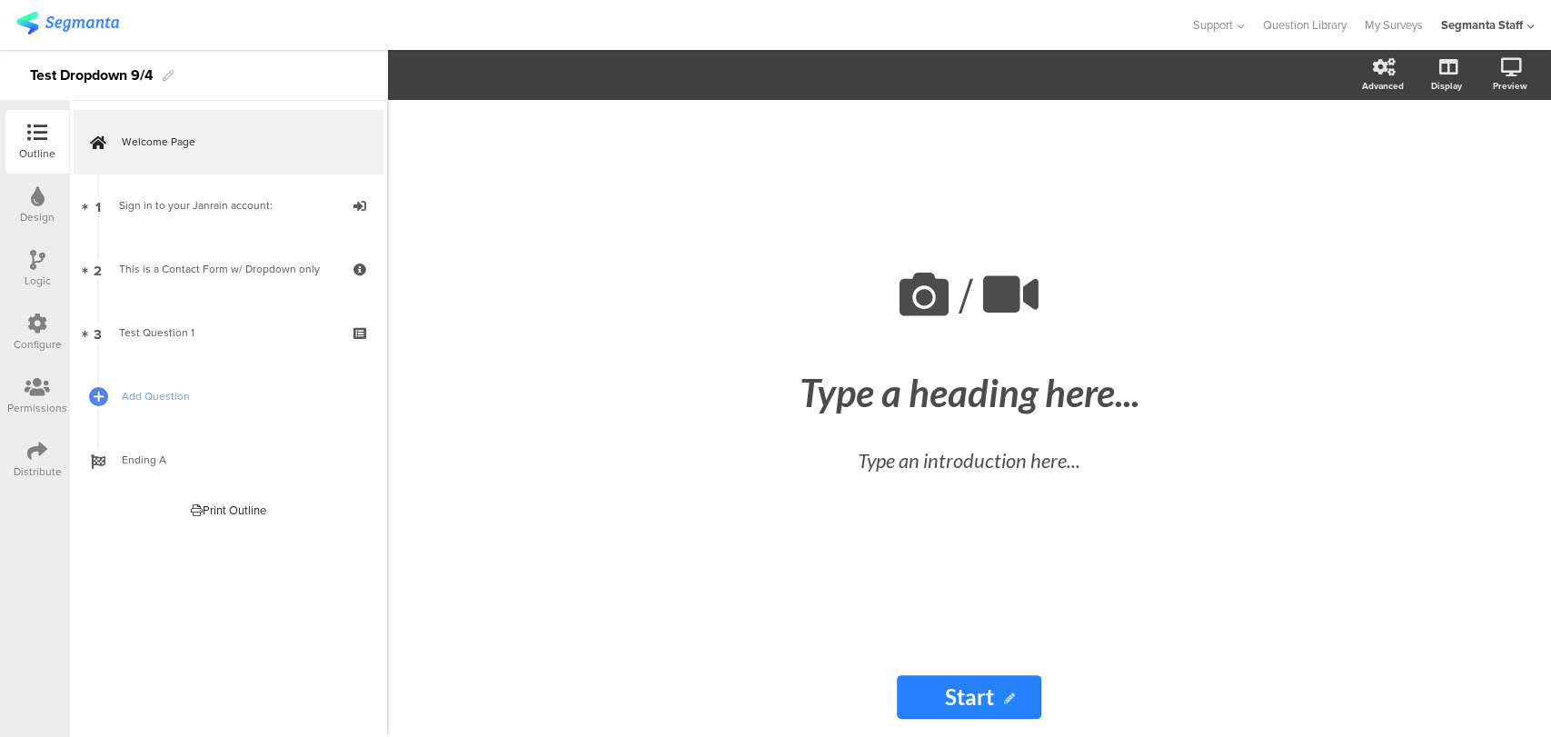
click at [5, 459] on div "Distribute" at bounding box center [37, 460] width 64 height 64
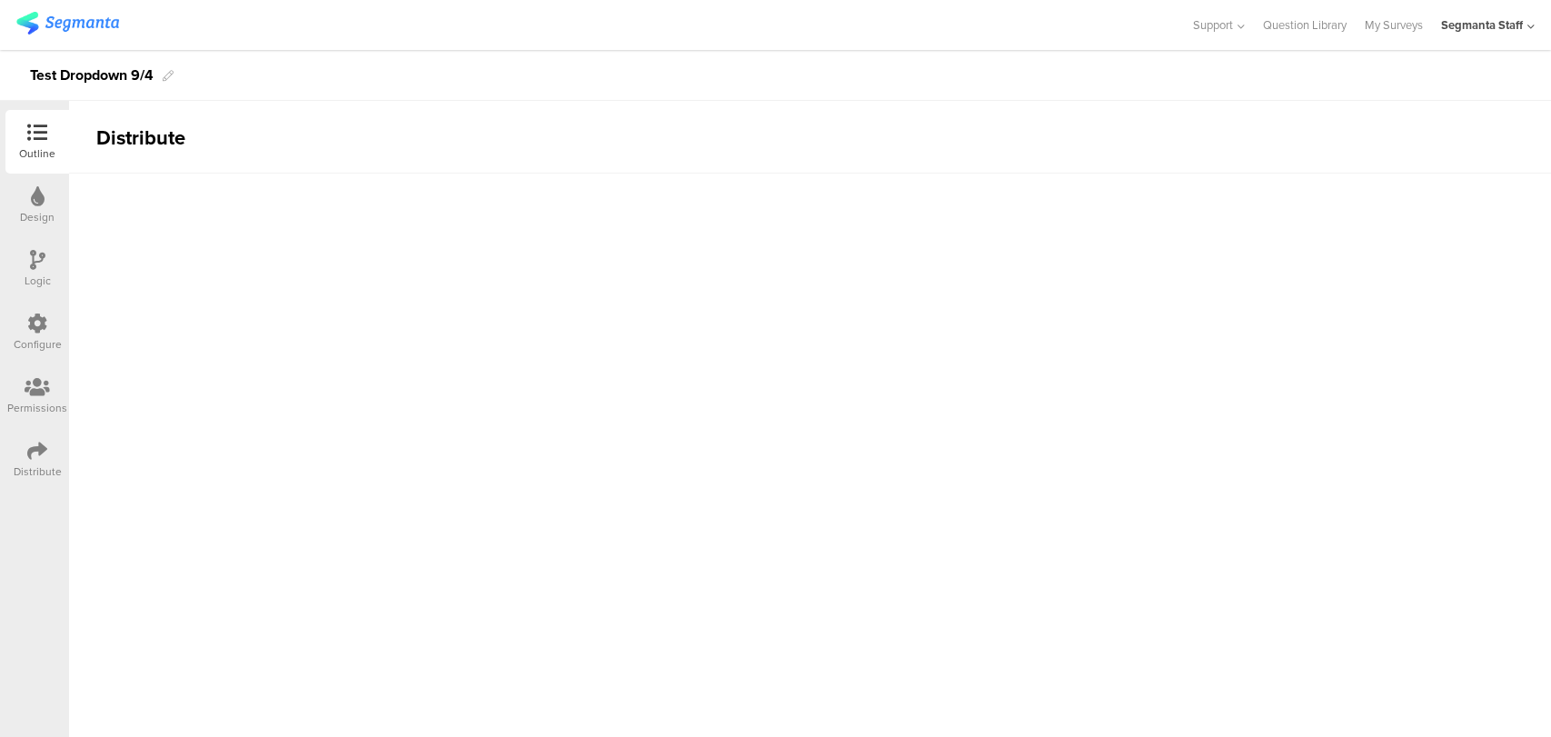
click at [20, 454] on div "Distribute" at bounding box center [37, 460] width 64 height 64
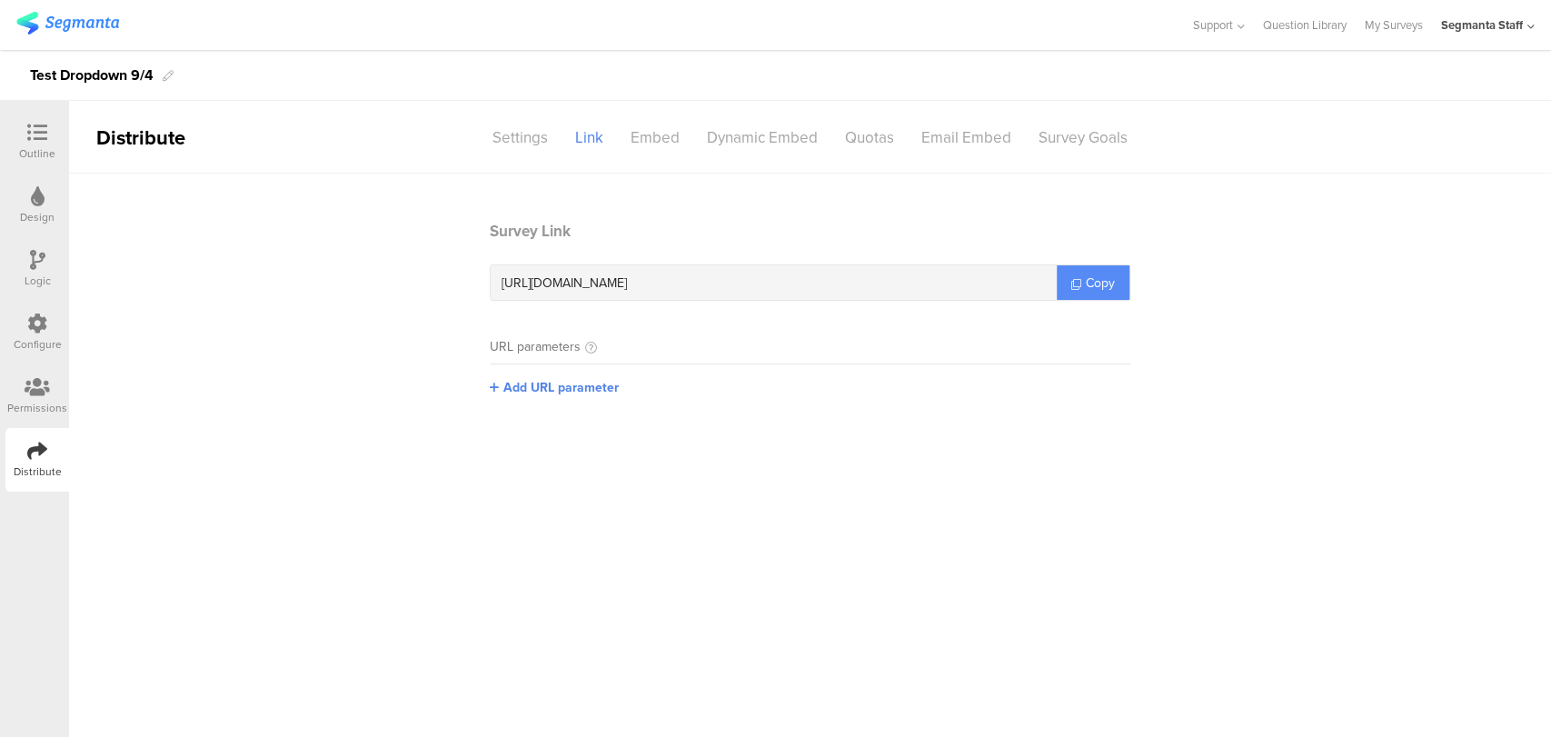
click at [1080, 275] on link "Copy" at bounding box center [1093, 282] width 73 height 35
click at [1080, 276] on link "Copy" at bounding box center [1093, 282] width 73 height 35
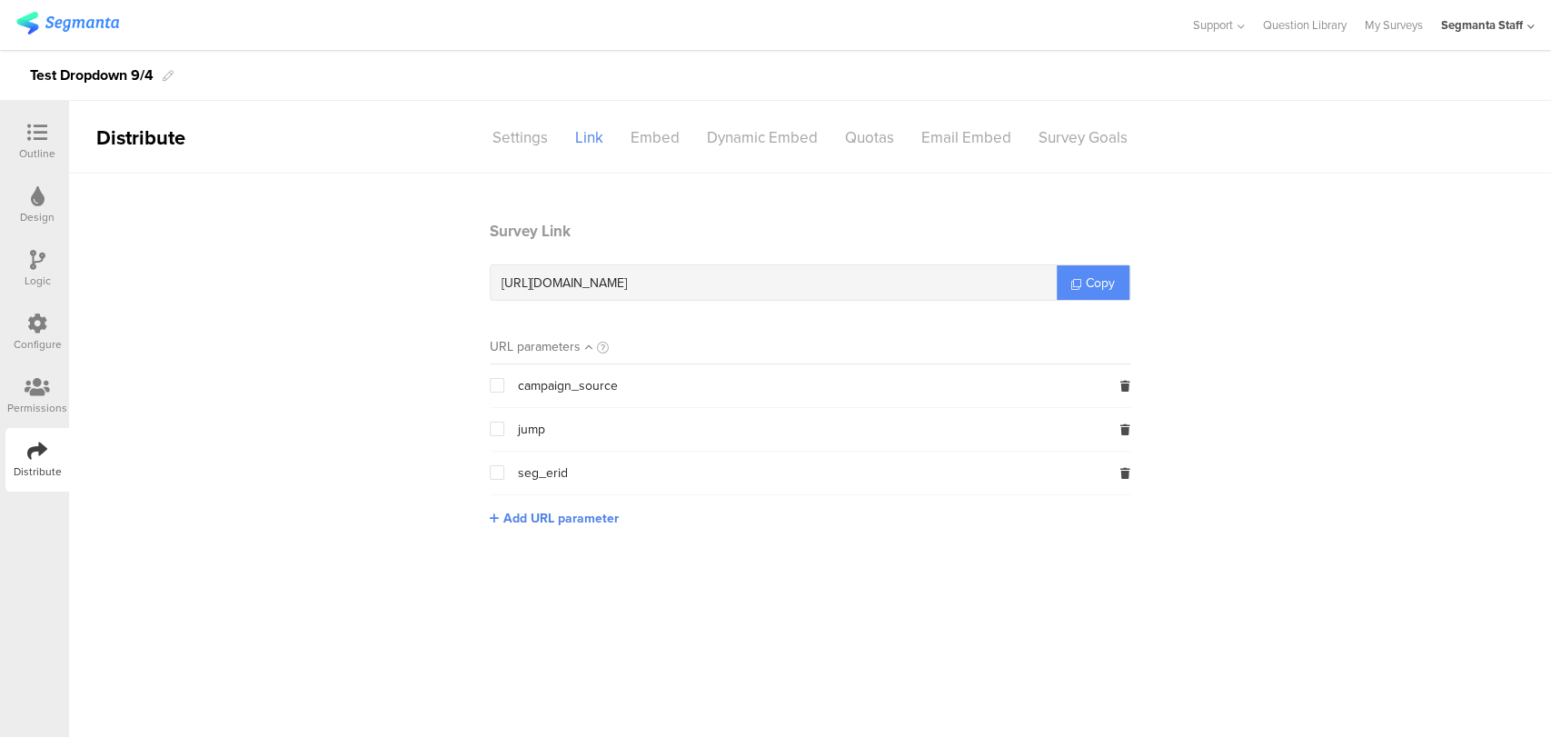
click at [1080, 276] on link "Copy" at bounding box center [1093, 282] width 73 height 35
click at [1085, 274] on link "Copy" at bounding box center [1093, 282] width 73 height 35
click at [1086, 274] on span "Copy" at bounding box center [1100, 283] width 29 height 19
